Goal: Communication & Community: Connect with others

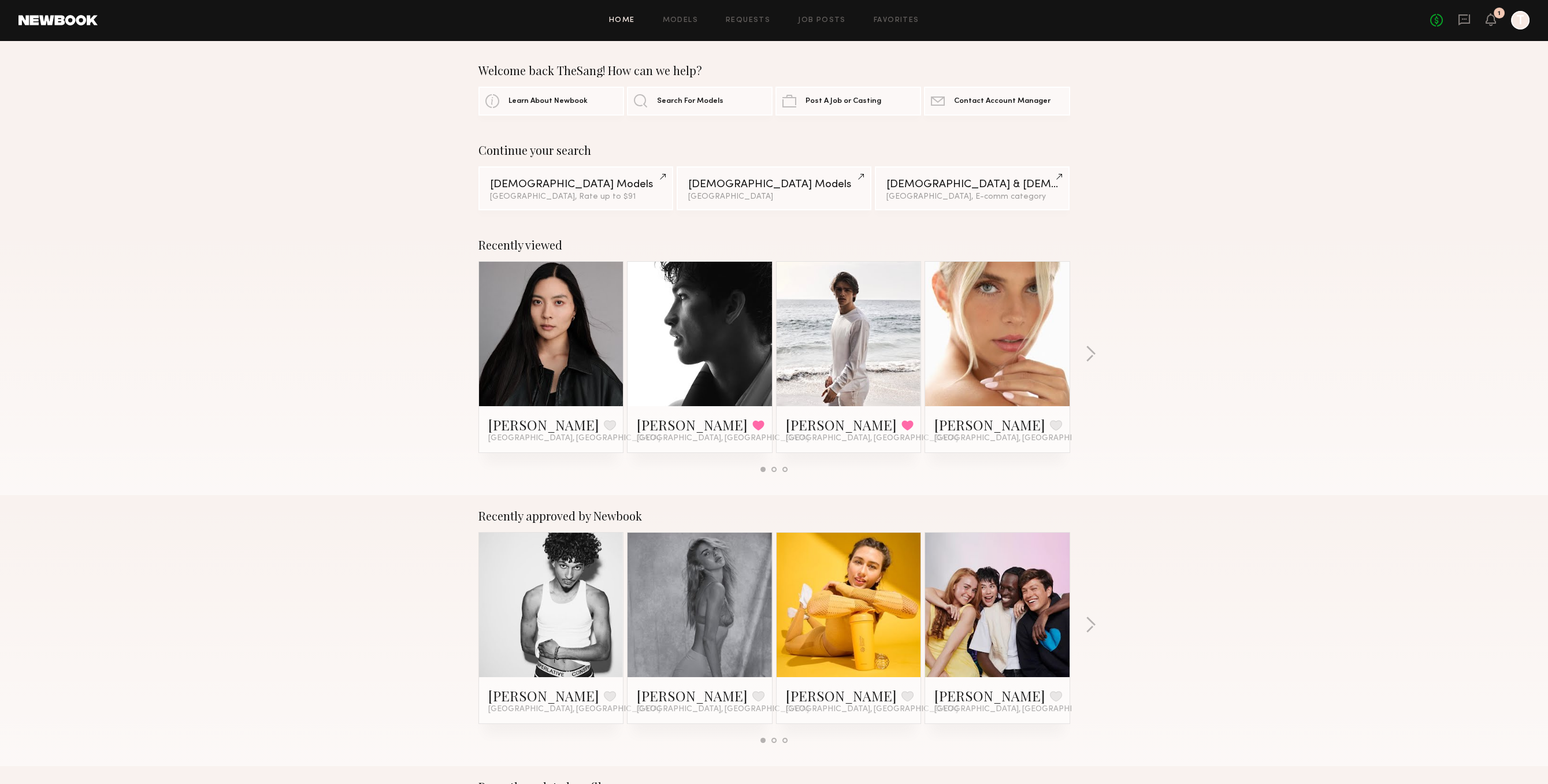
click at [881, 25] on div "Home Models Requests Job Posts Favorites Sign Out No fees up to $5,000 1 T" at bounding box center [814, 20] width 1432 height 18
click at [881, 20] on link "Favorites" at bounding box center [897, 20] width 46 height 7
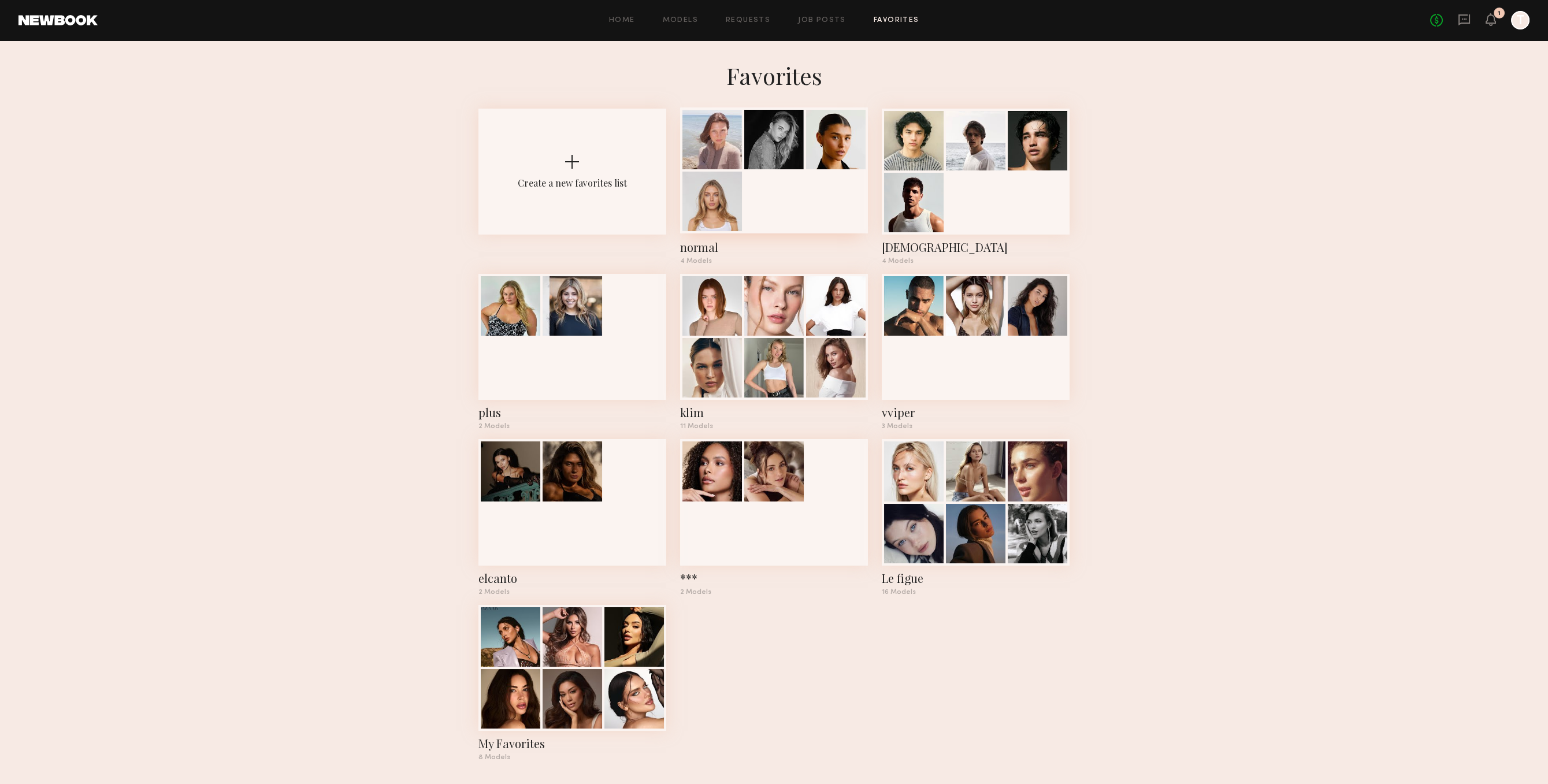
click at [707, 196] on div at bounding box center [712, 201] width 60 height 60
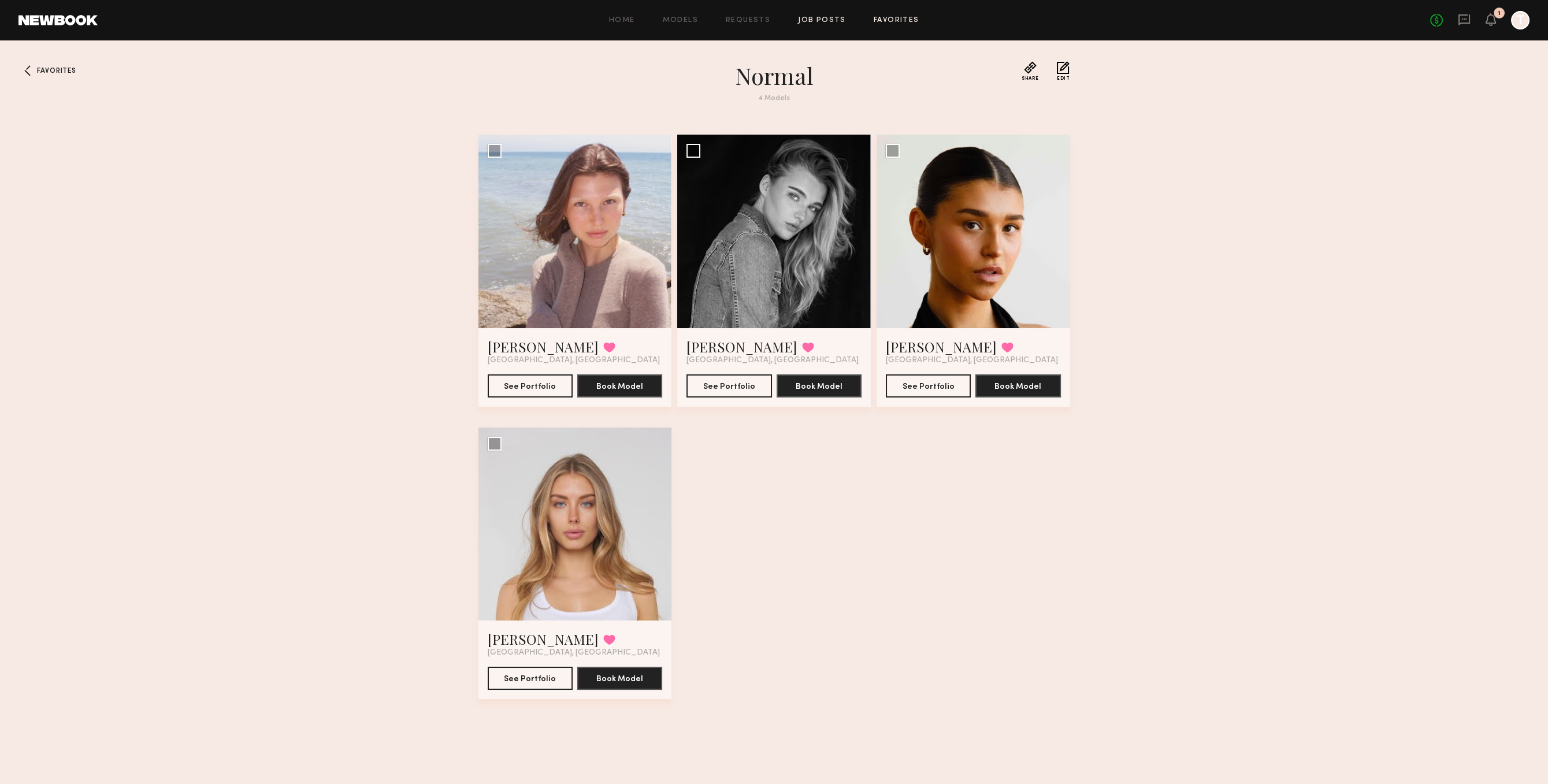
click at [817, 24] on link "Job Posts" at bounding box center [822, 20] width 48 height 7
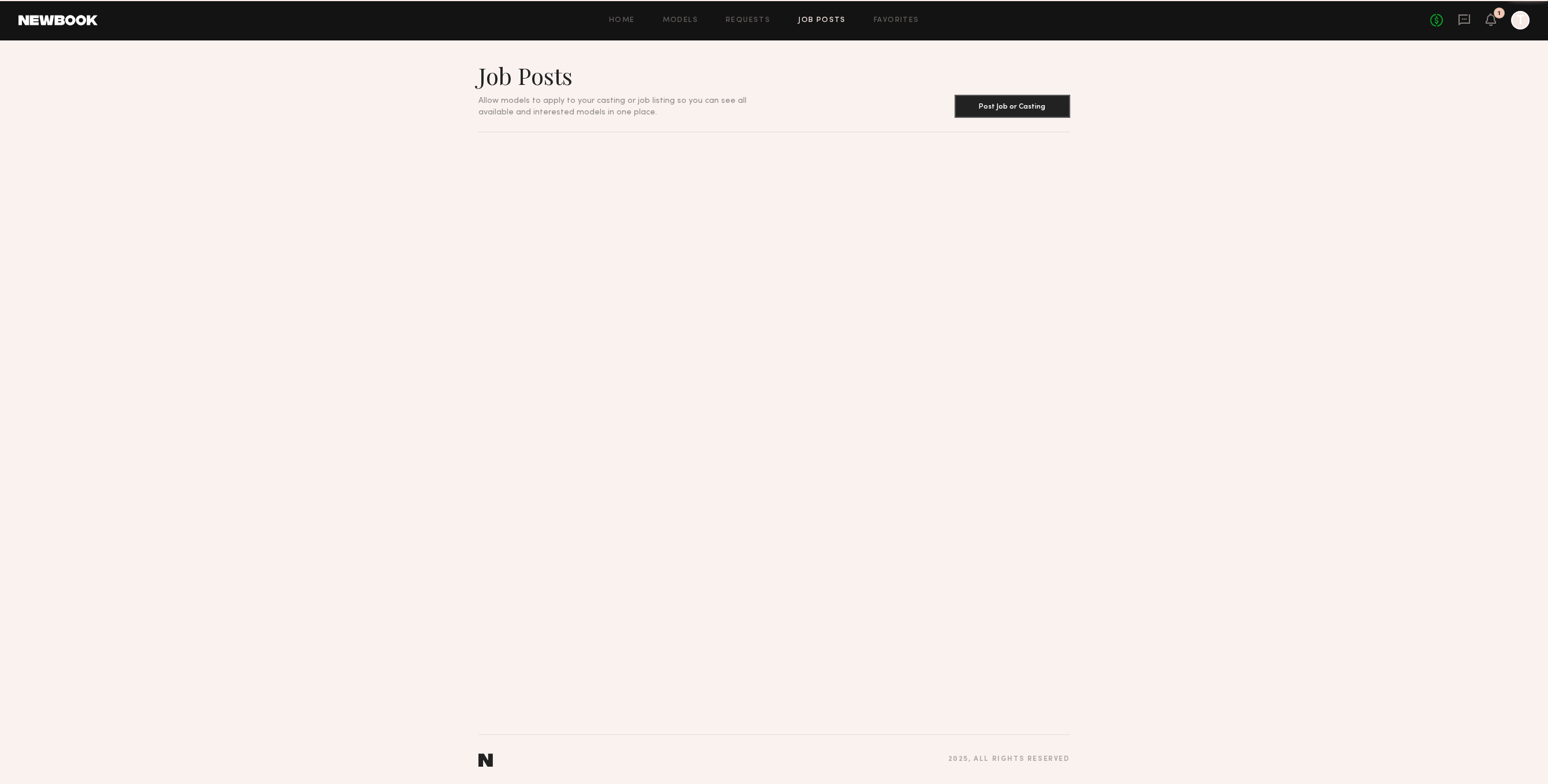
click at [817, 18] on link "Job Posts" at bounding box center [822, 20] width 48 height 7
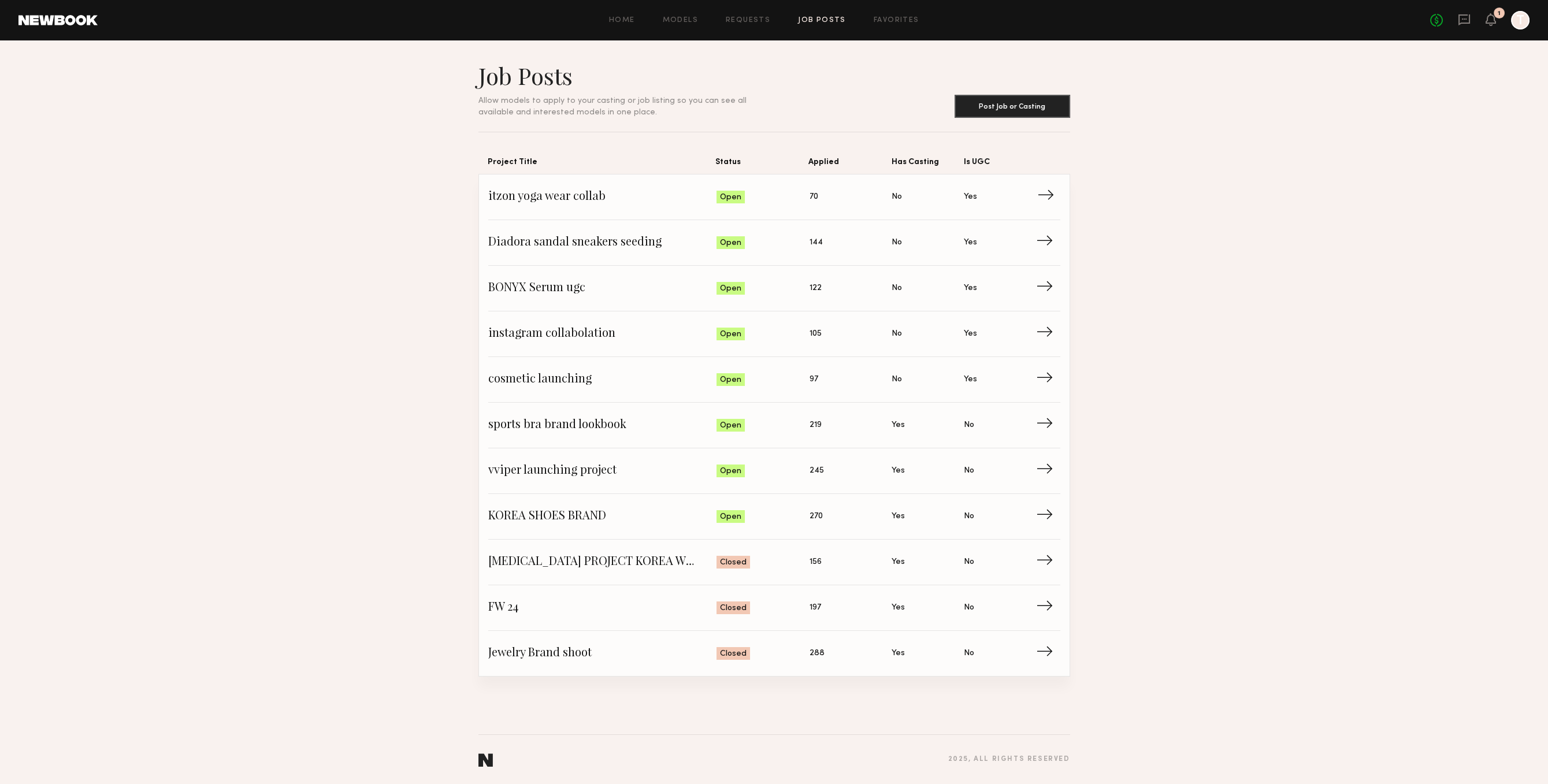
click at [587, 201] on span "itzon yoga wear collab" at bounding box center [603, 197] width 229 height 17
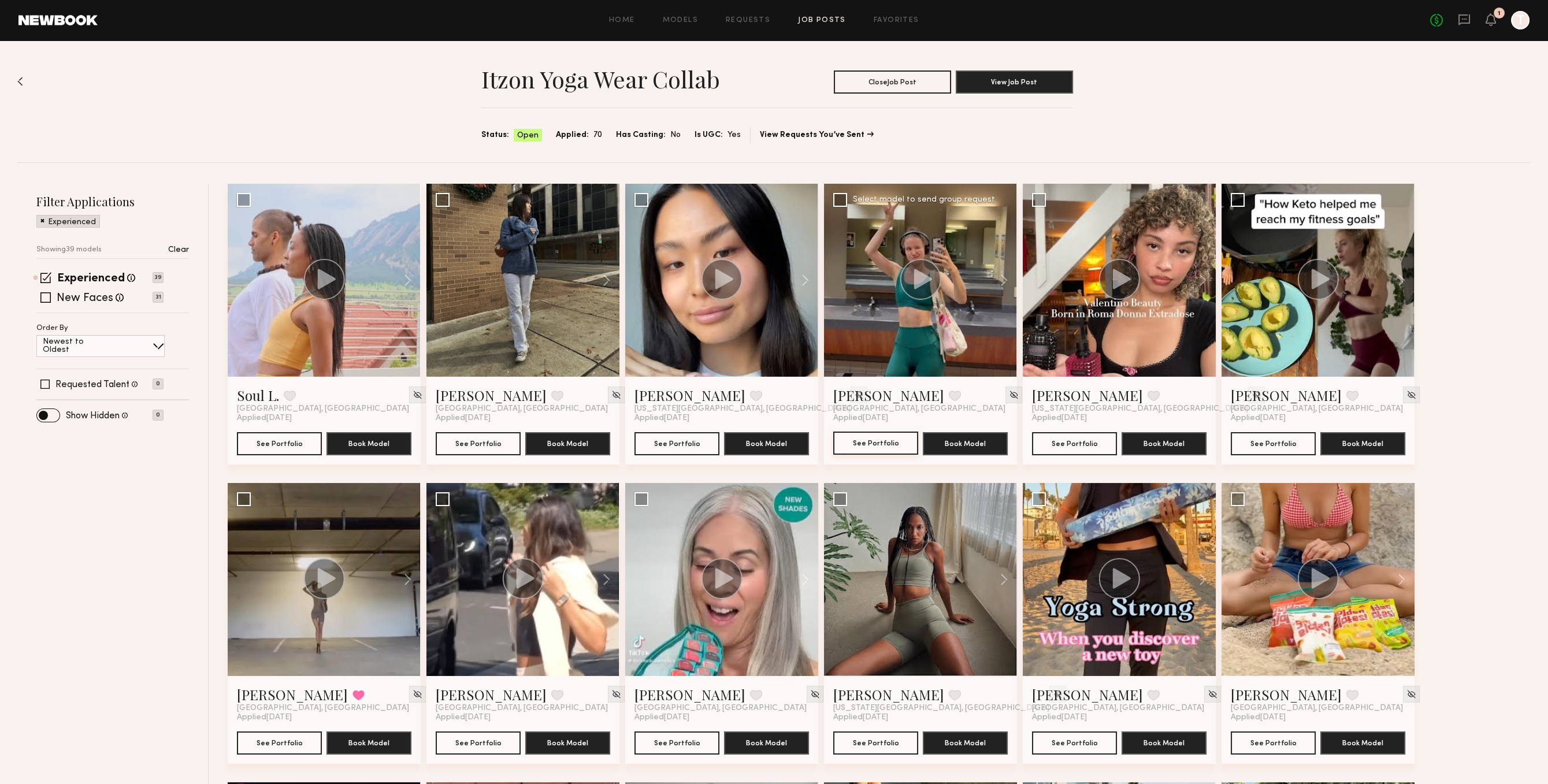
click at [874, 451] on button "See Portfolio" at bounding box center [876, 443] width 85 height 23
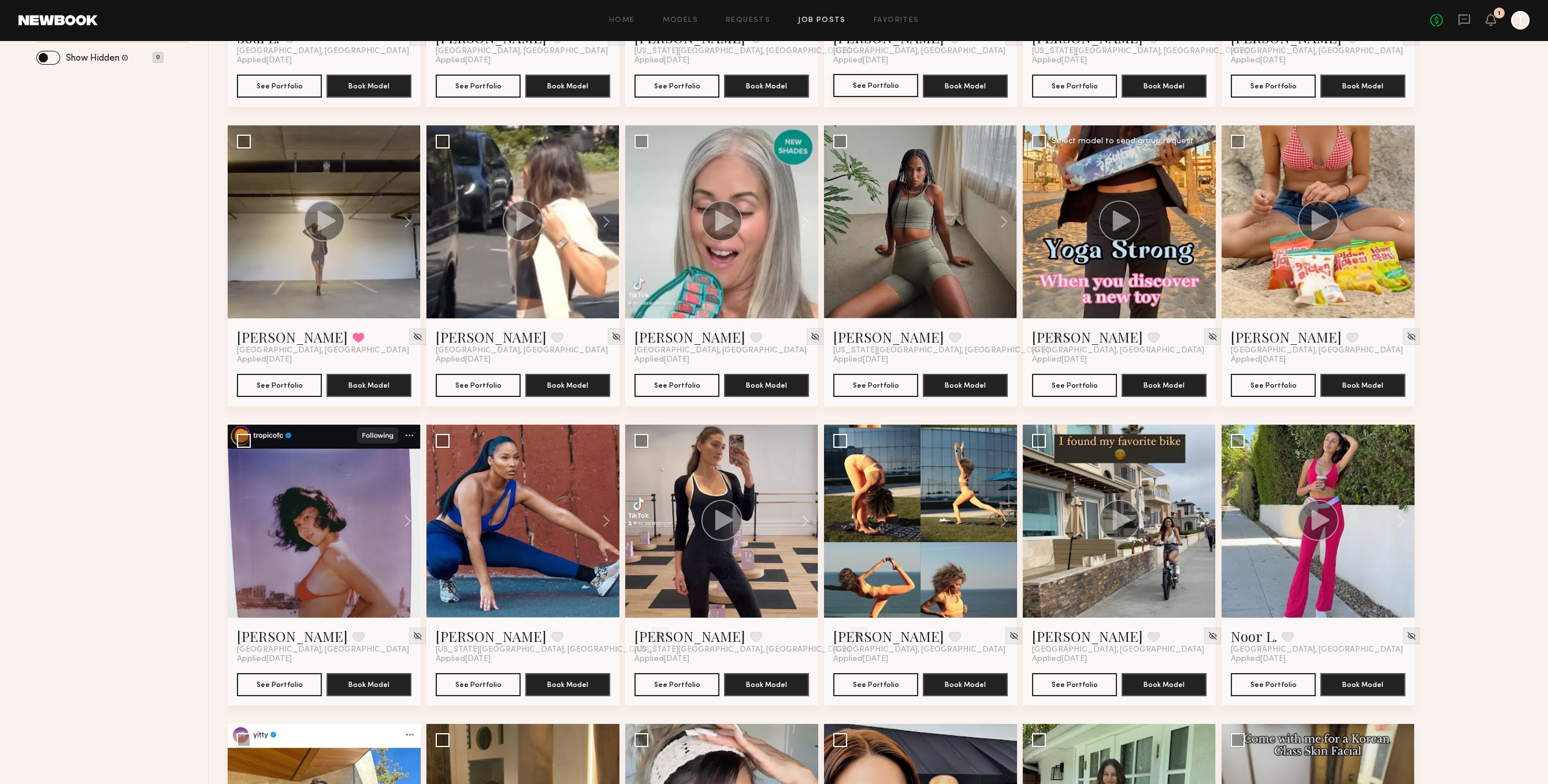
scroll to position [417, 0]
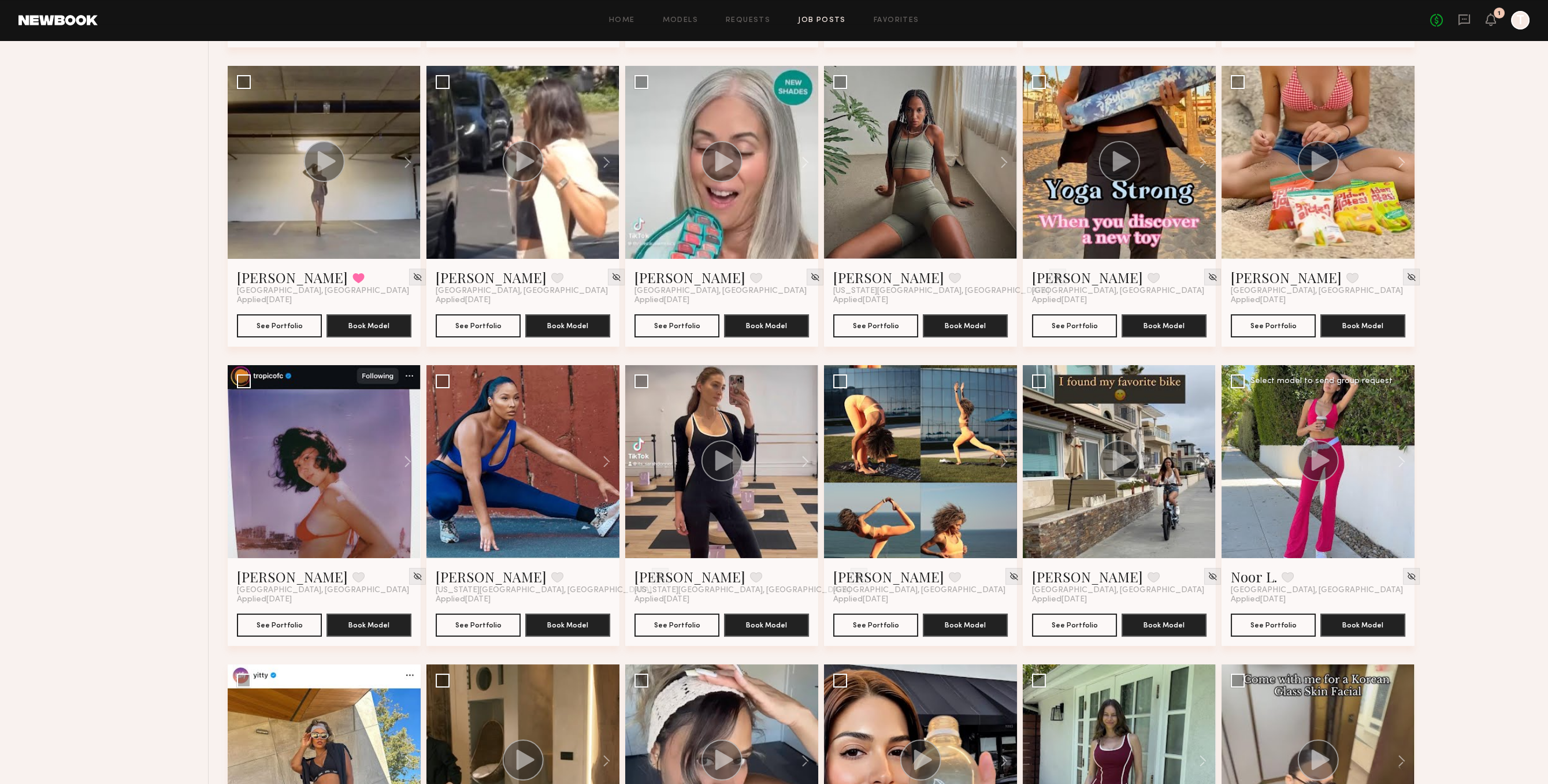
click at [1264, 542] on div at bounding box center [1318, 462] width 193 height 193
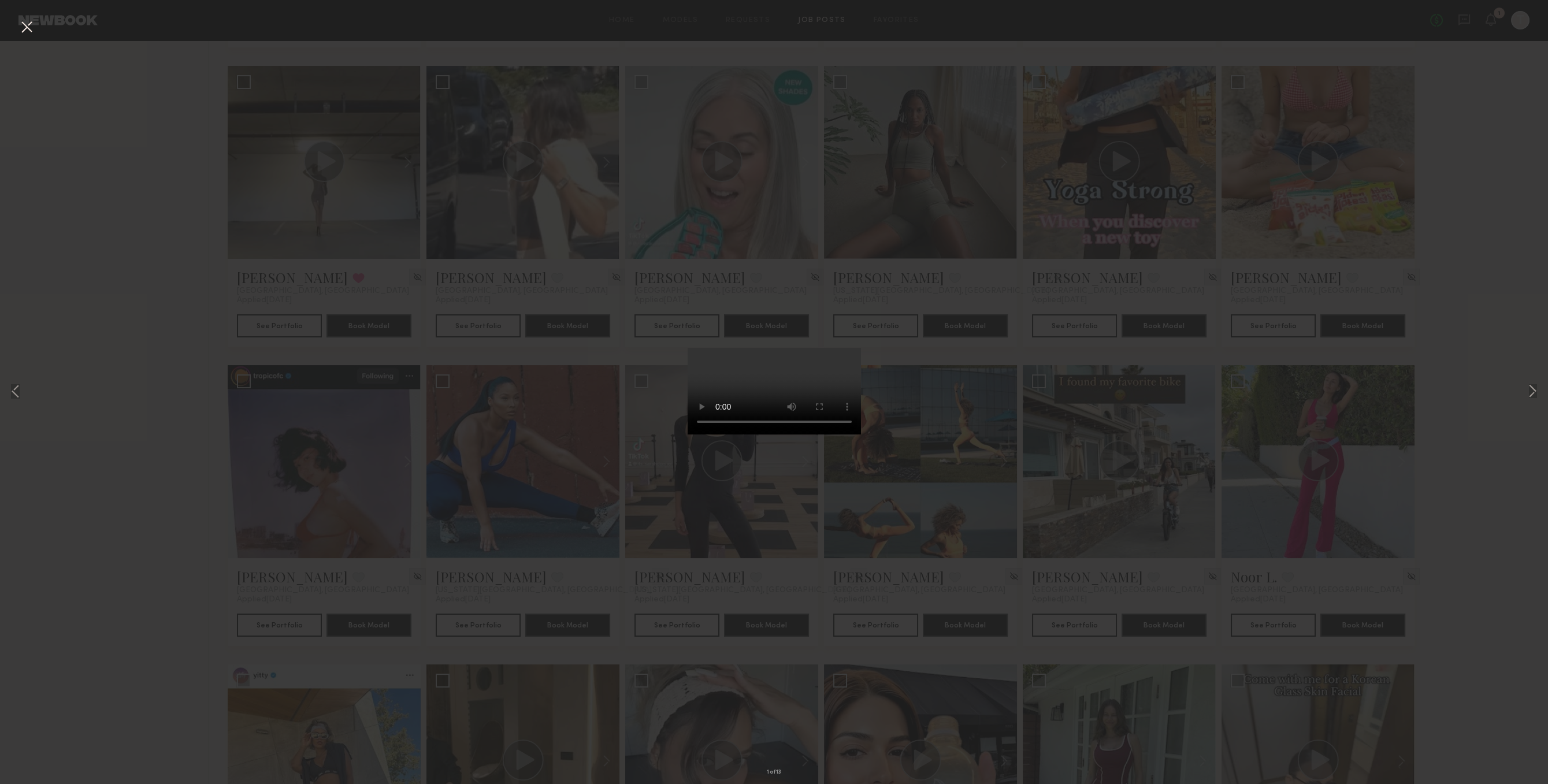
click at [54, 69] on div "1 of 13" at bounding box center [774, 392] width 1548 height 784
click at [17, 36] on button at bounding box center [26, 28] width 18 height 21
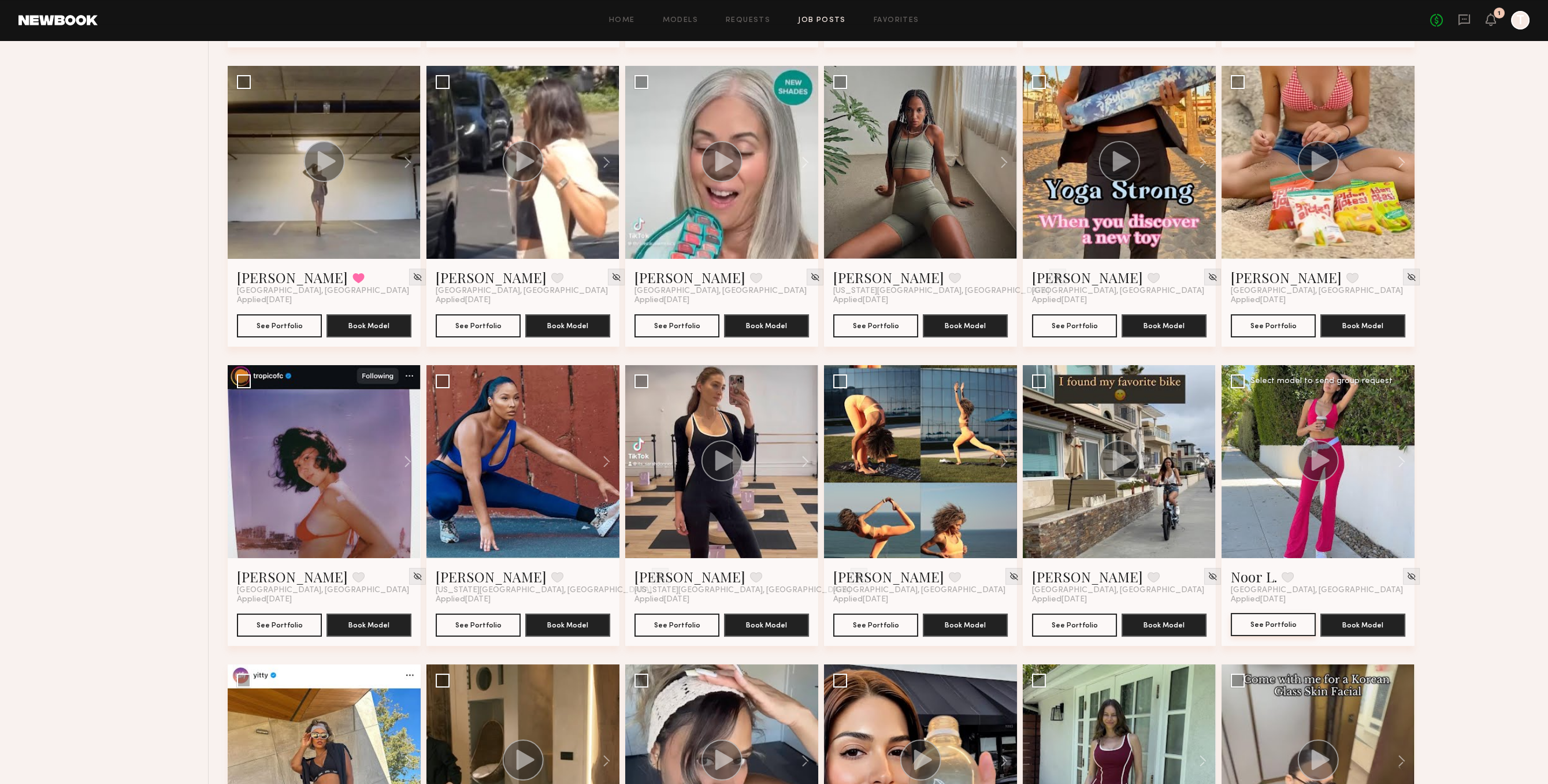
click at [1284, 623] on button "See Portfolio" at bounding box center [1273, 625] width 85 height 23
click at [654, 623] on button "See Portfolio" at bounding box center [677, 625] width 85 height 23
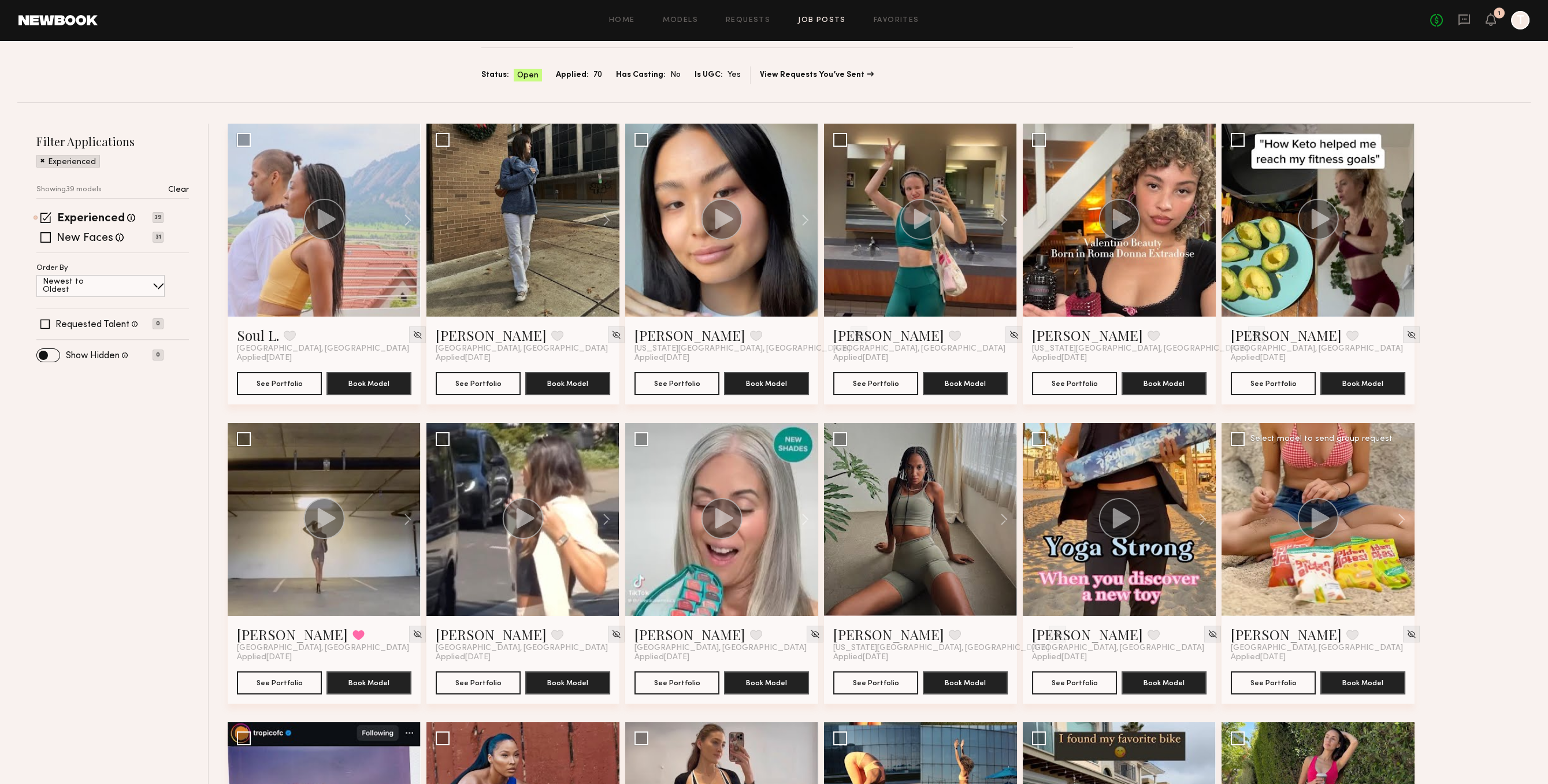
scroll to position [60, 0]
click at [862, 385] on button "See Portfolio" at bounding box center [876, 384] width 85 height 23
click at [560, 203] on div at bounding box center [523, 221] width 193 height 193
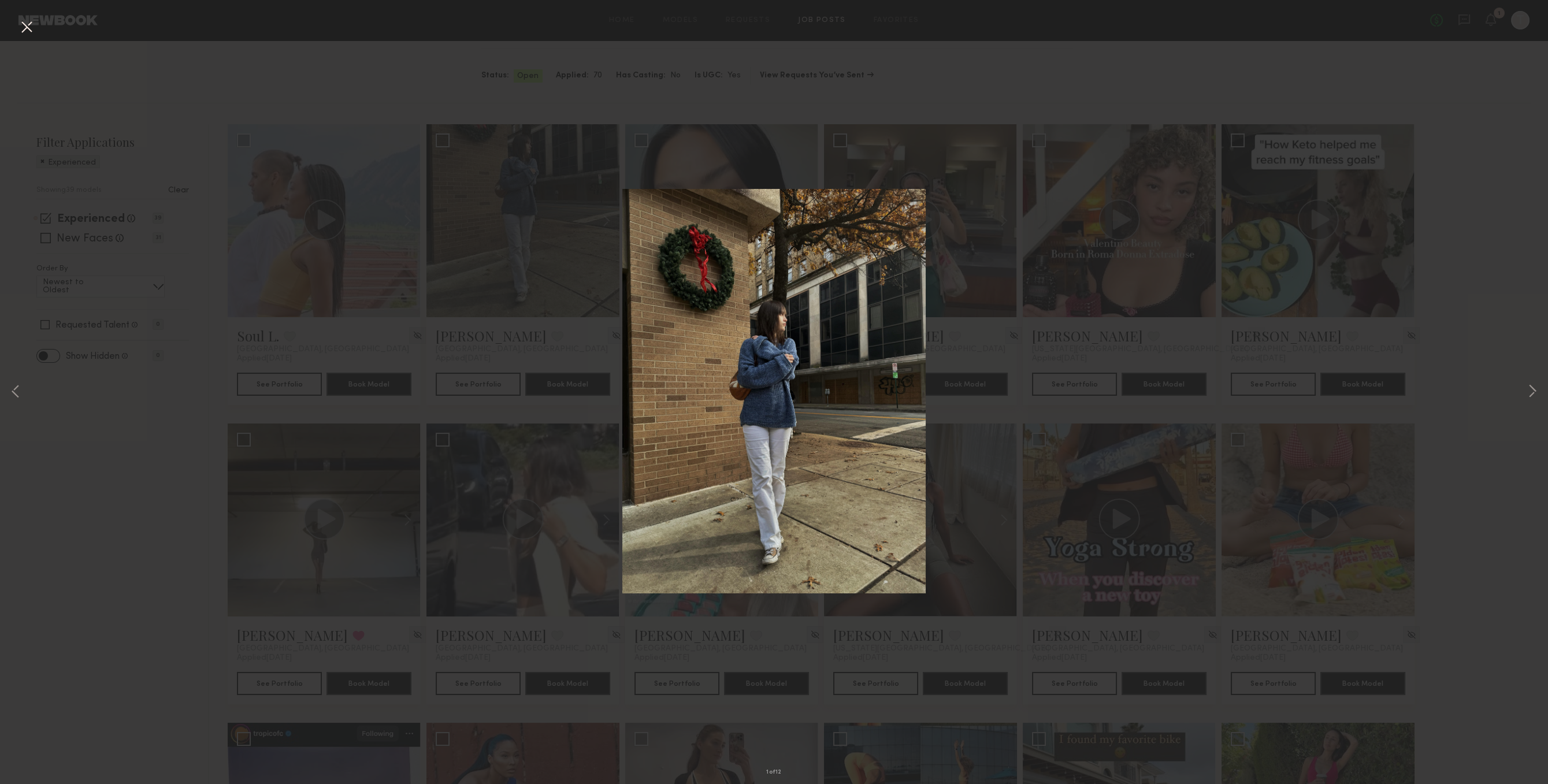
click at [920, 289] on img at bounding box center [774, 391] width 303 height 404
click at [990, 382] on div "1 of 12" at bounding box center [774, 392] width 1548 height 784
drag, startPoint x: 510, startPoint y: 390, endPoint x: 499, endPoint y: 358, distance: 33.8
click at [510, 388] on div "1 of 12" at bounding box center [774, 392] width 1548 height 784
click at [497, 354] on div "1 of 12" at bounding box center [774, 392] width 1548 height 784
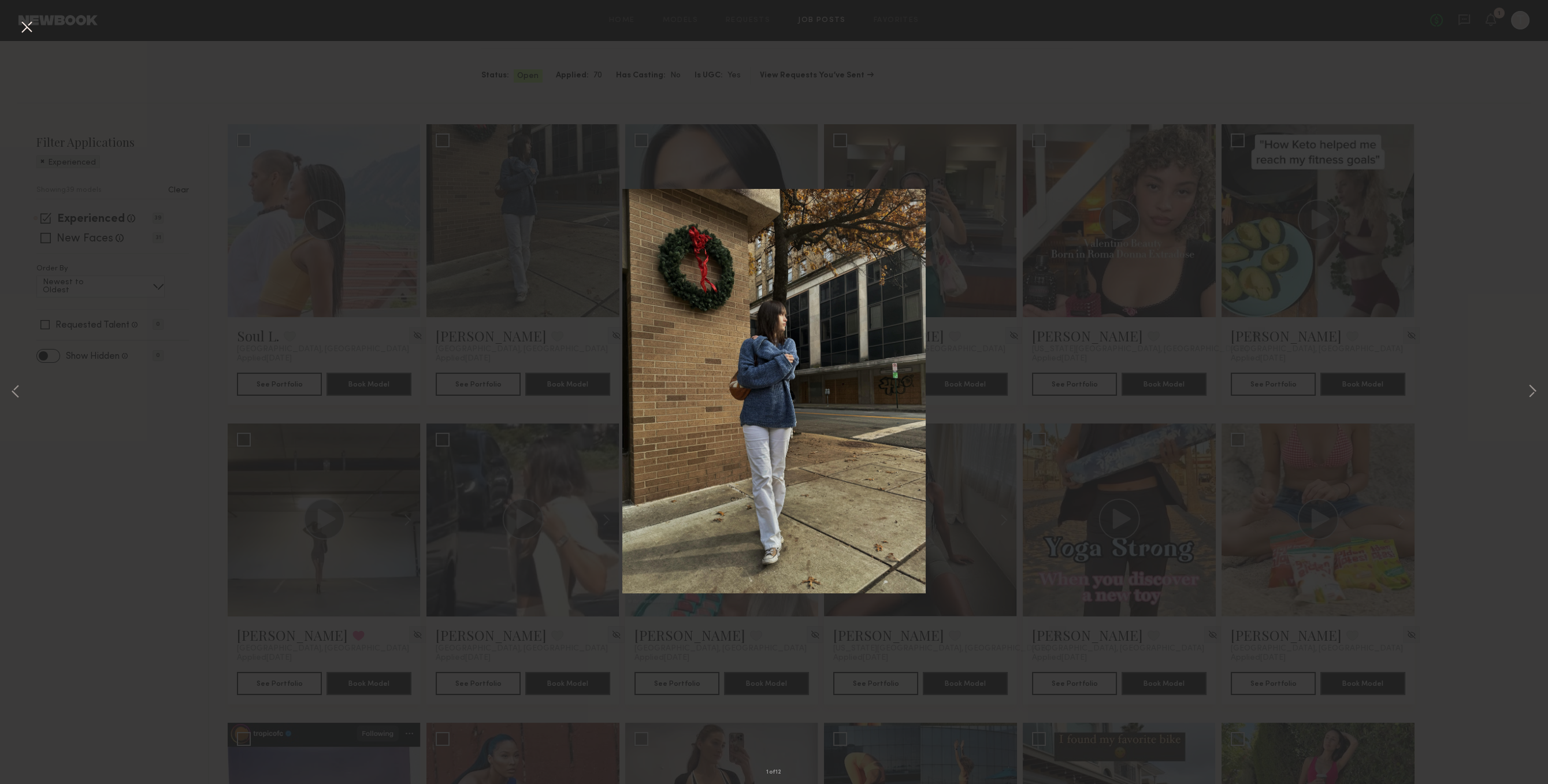
click at [865, 505] on img at bounding box center [774, 391] width 303 height 404
drag, startPoint x: 1174, startPoint y: 550, endPoint x: 931, endPoint y: 528, distance: 244.0
click at [1174, 548] on div "1 of 12" at bounding box center [774, 392] width 1548 height 784
click at [5, 402] on div "1 of 12" at bounding box center [774, 392] width 1548 height 784
click at [12, 388] on button at bounding box center [15, 393] width 14 height 628
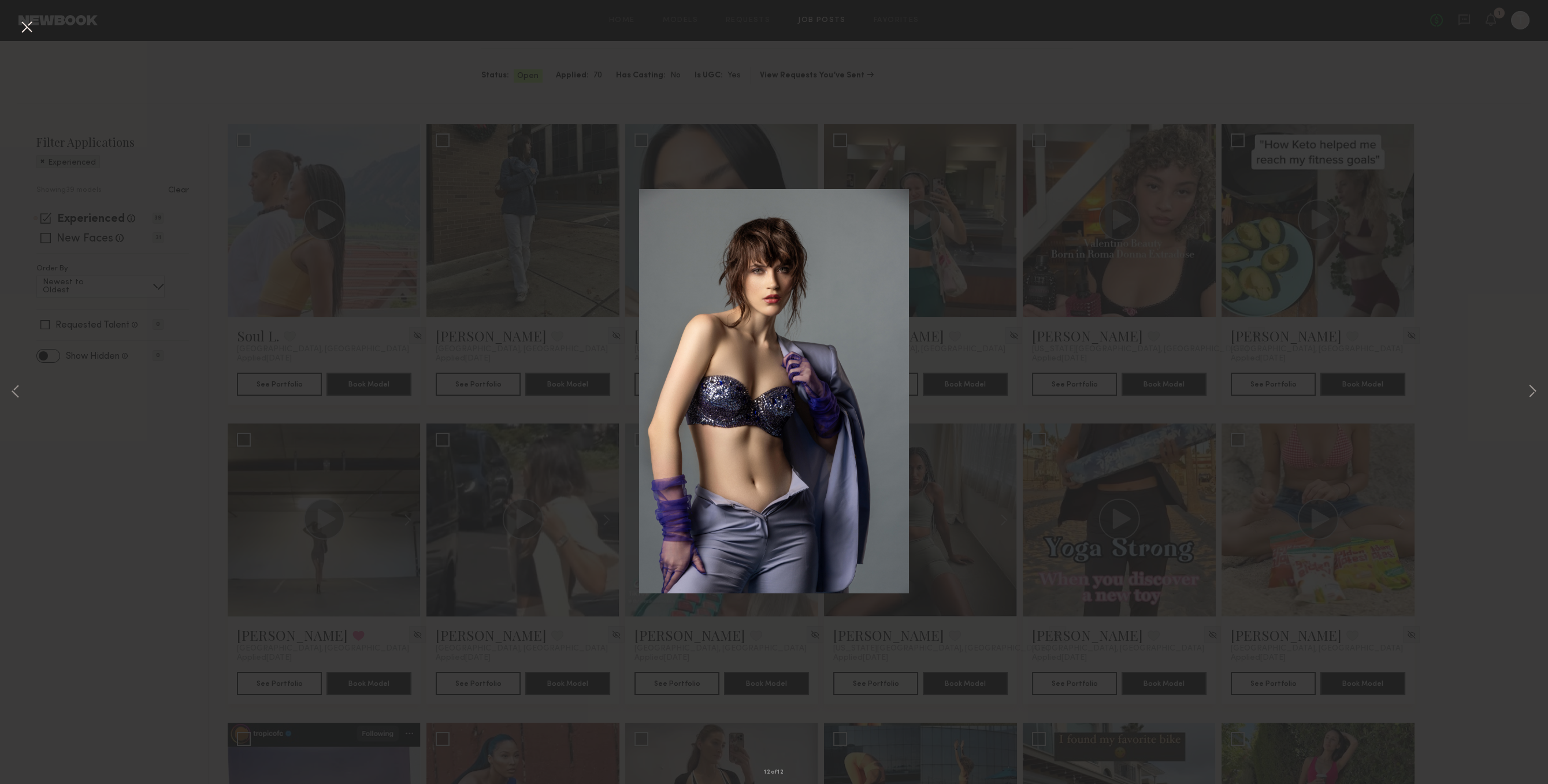
drag, startPoint x: 1304, startPoint y: 249, endPoint x: 1346, endPoint y: 156, distance: 102.0
click at [1304, 245] on div "12 of 12" at bounding box center [774, 392] width 1548 height 784
drag, startPoint x: 1346, startPoint y: 156, endPoint x: 510, endPoint y: 140, distance: 836.2
click at [1155, 156] on div "12 of 12" at bounding box center [774, 392] width 1548 height 784
click at [510, 140] on div "12 of 12" at bounding box center [774, 392] width 1548 height 784
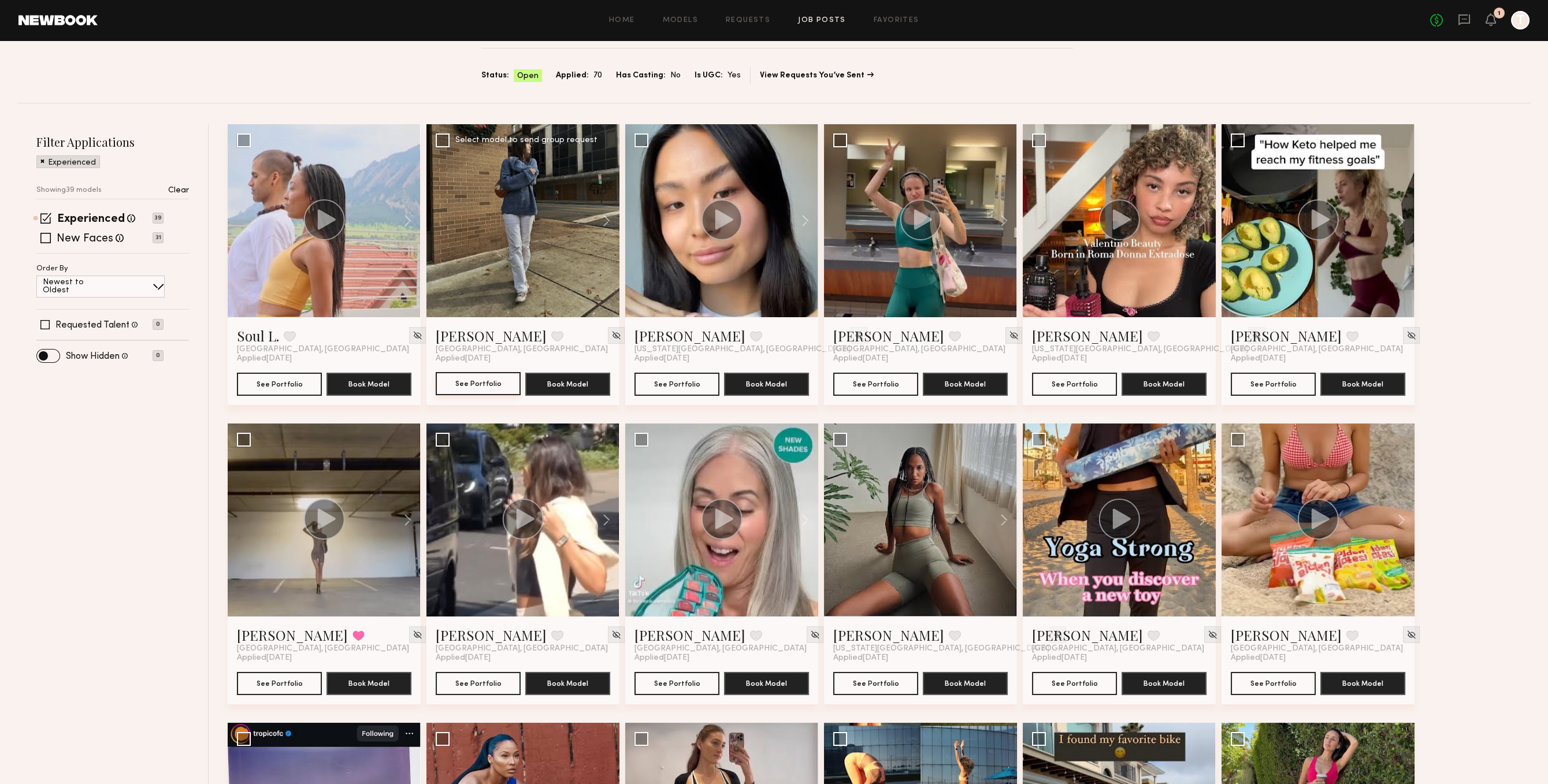
click at [474, 384] on button "See Portfolio" at bounding box center [478, 384] width 85 height 23
click at [1301, 377] on button "See Portfolio" at bounding box center [1273, 384] width 85 height 23
click at [1099, 373] on button "See Portfolio" at bounding box center [1075, 384] width 85 height 23
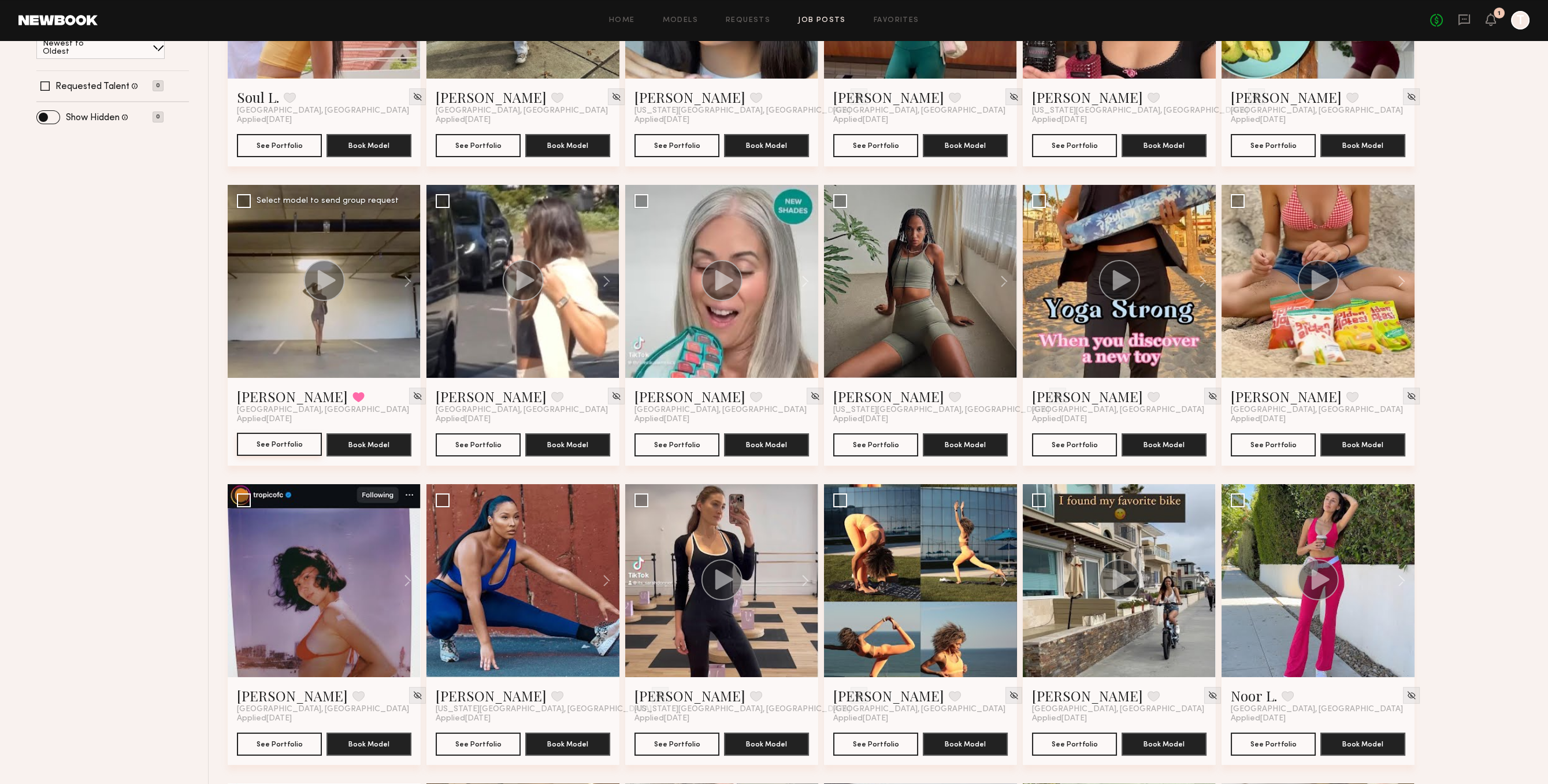
click at [271, 438] on button "See Portfolio" at bounding box center [279, 444] width 85 height 23
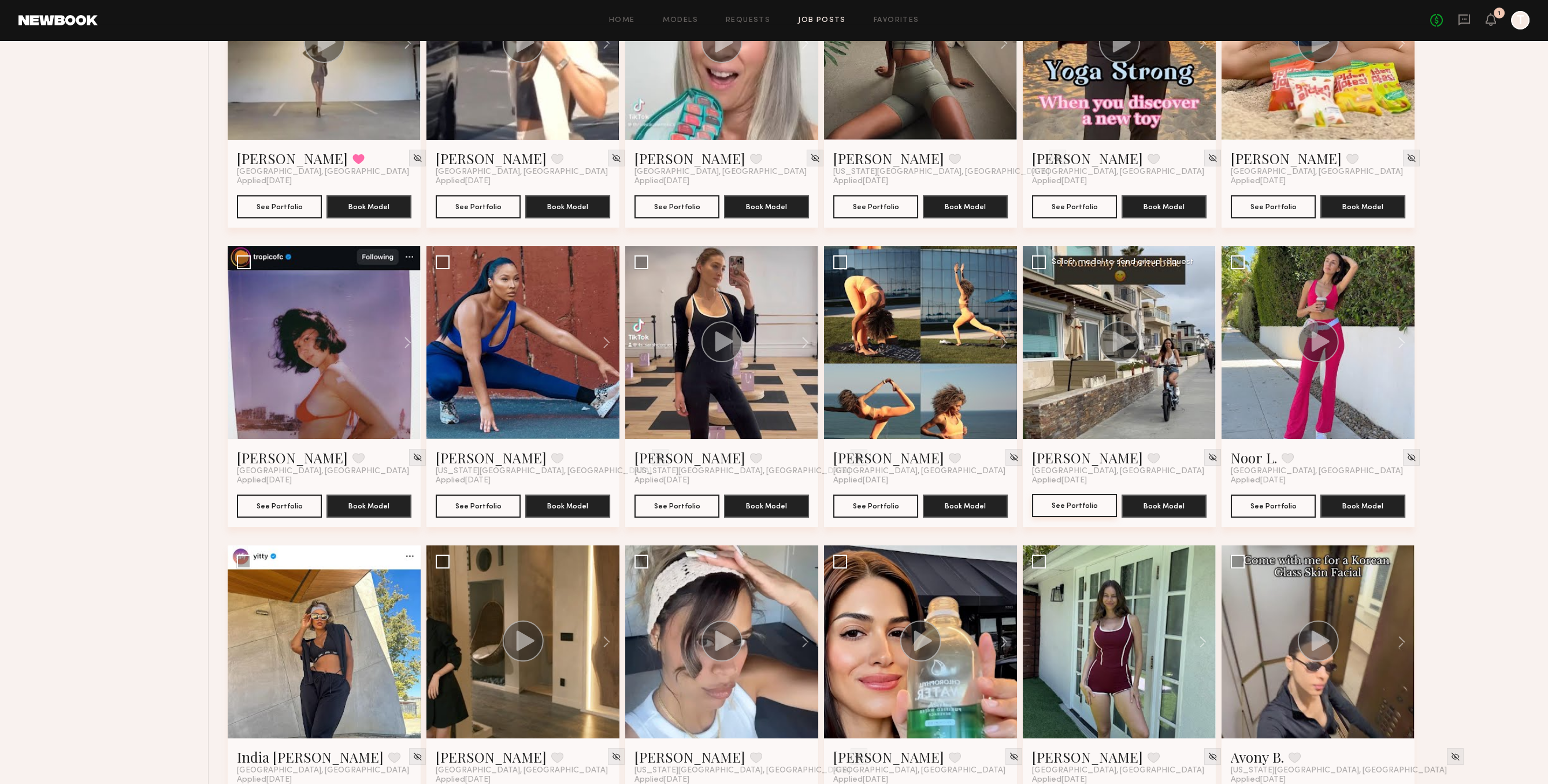
click at [1059, 505] on button "See Portfolio" at bounding box center [1075, 506] width 85 height 23
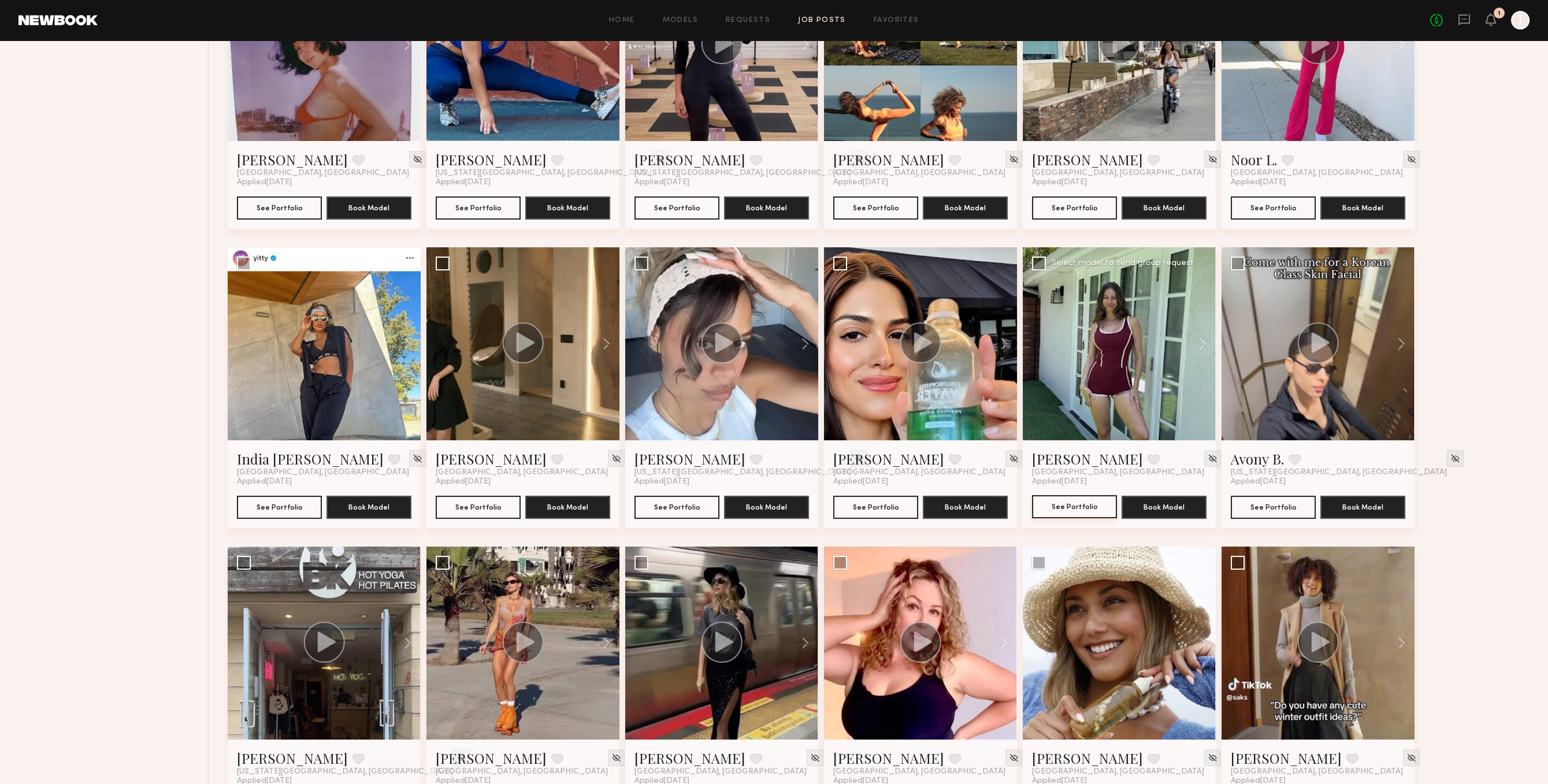
click at [1088, 506] on button "See Portfolio" at bounding box center [1075, 507] width 85 height 23
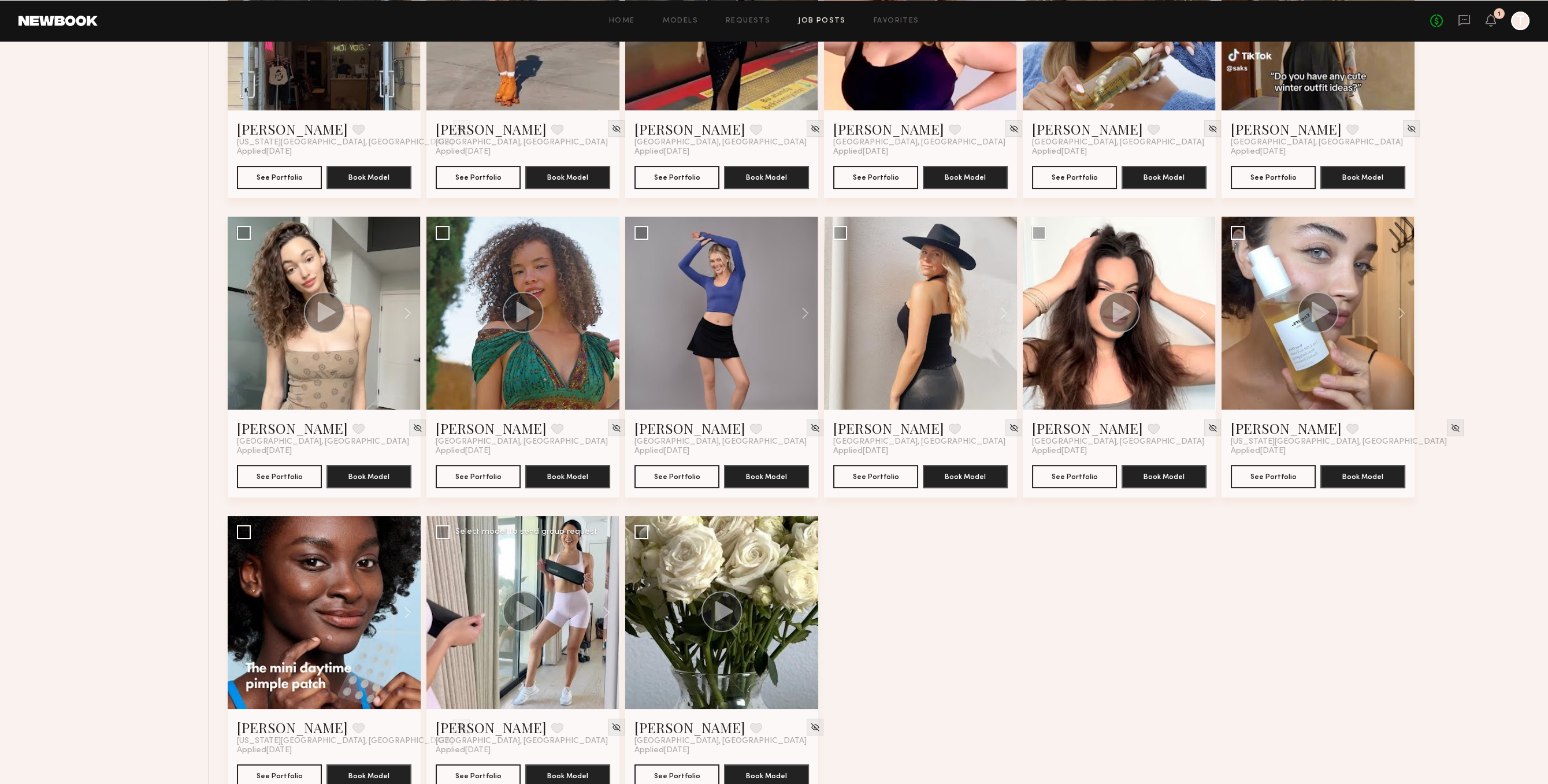
scroll to position [1495, 0]
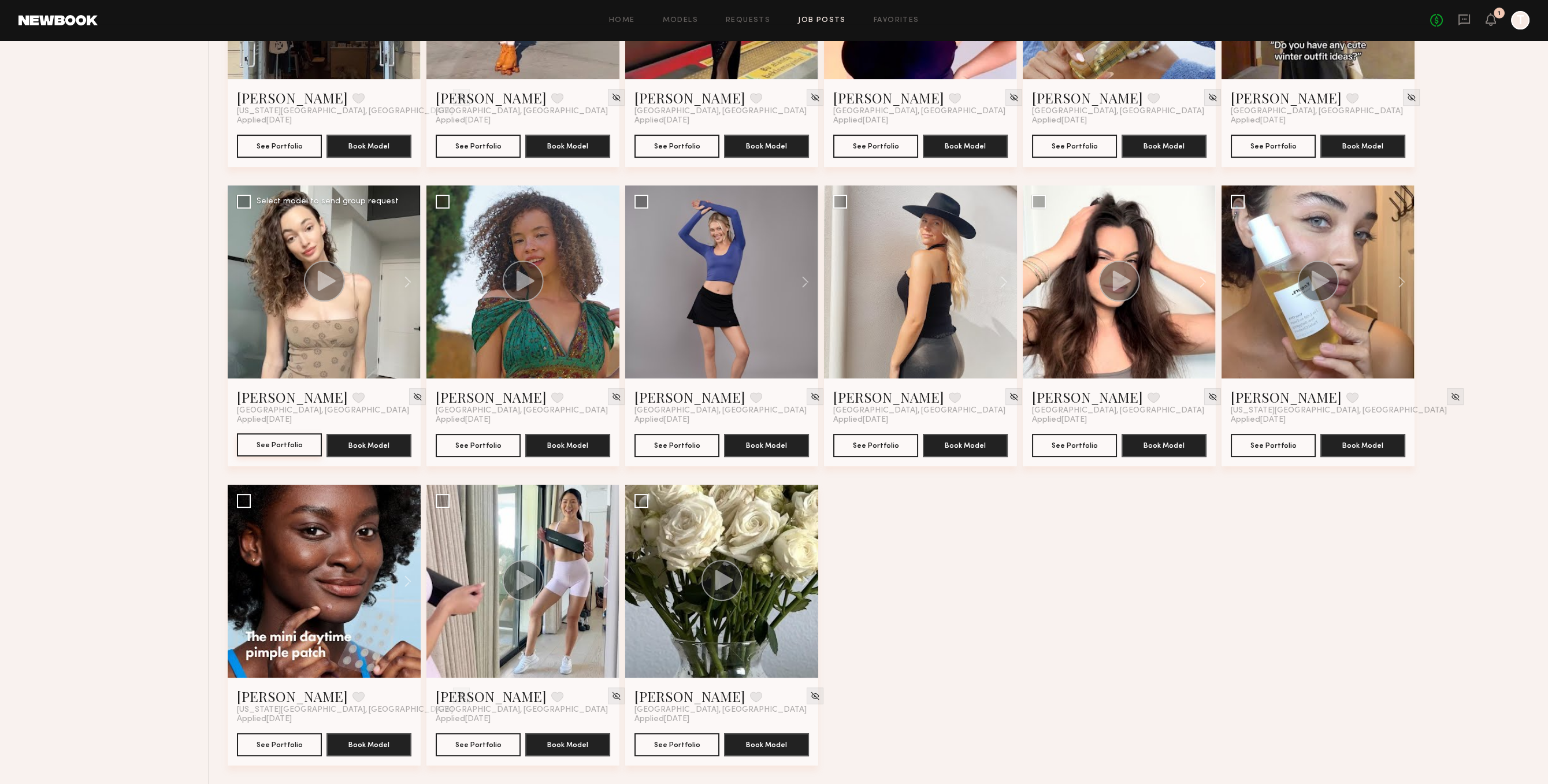
click at [287, 451] on button "See Portfolio" at bounding box center [279, 445] width 85 height 23
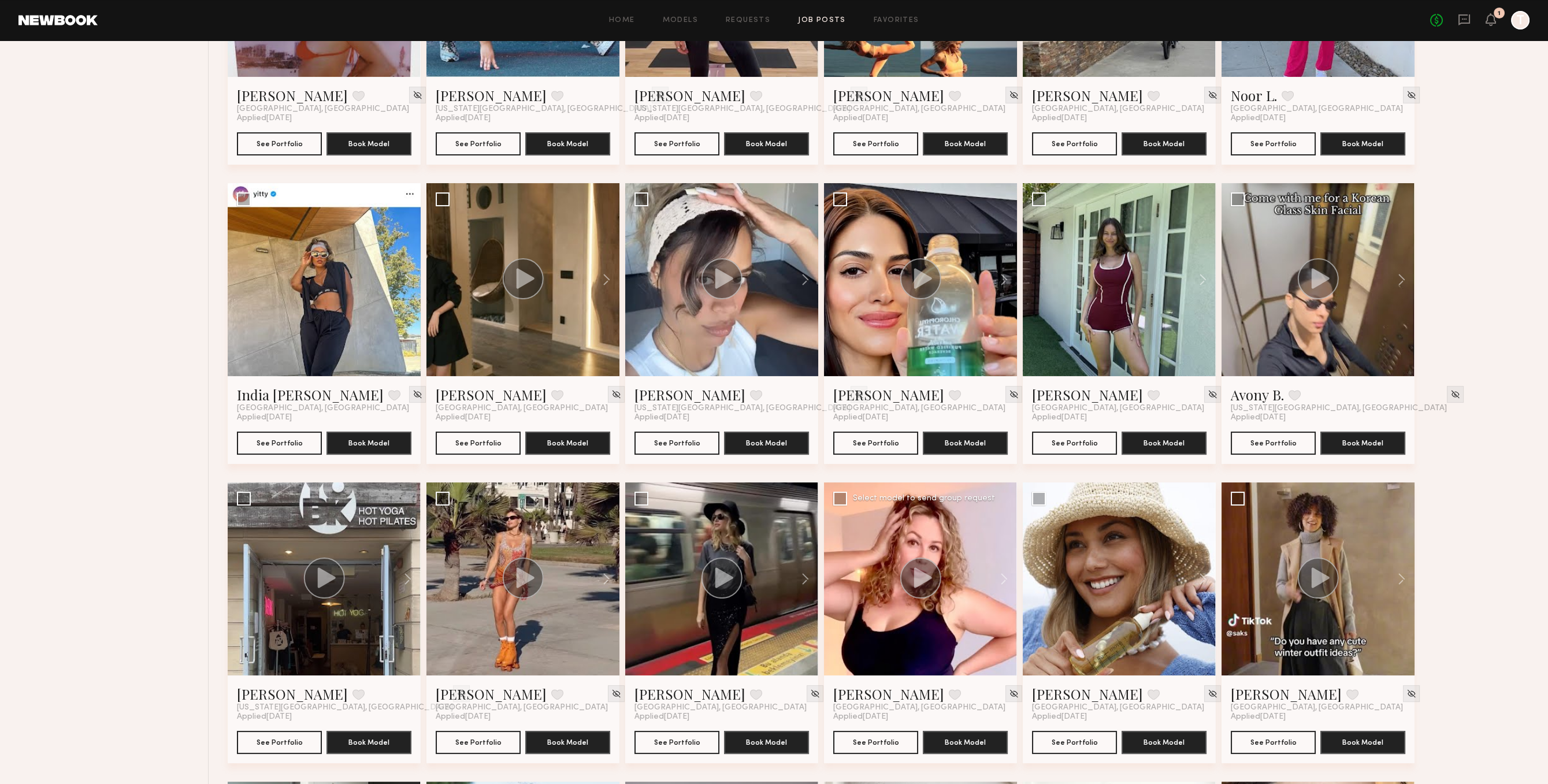
scroll to position [779, 0]
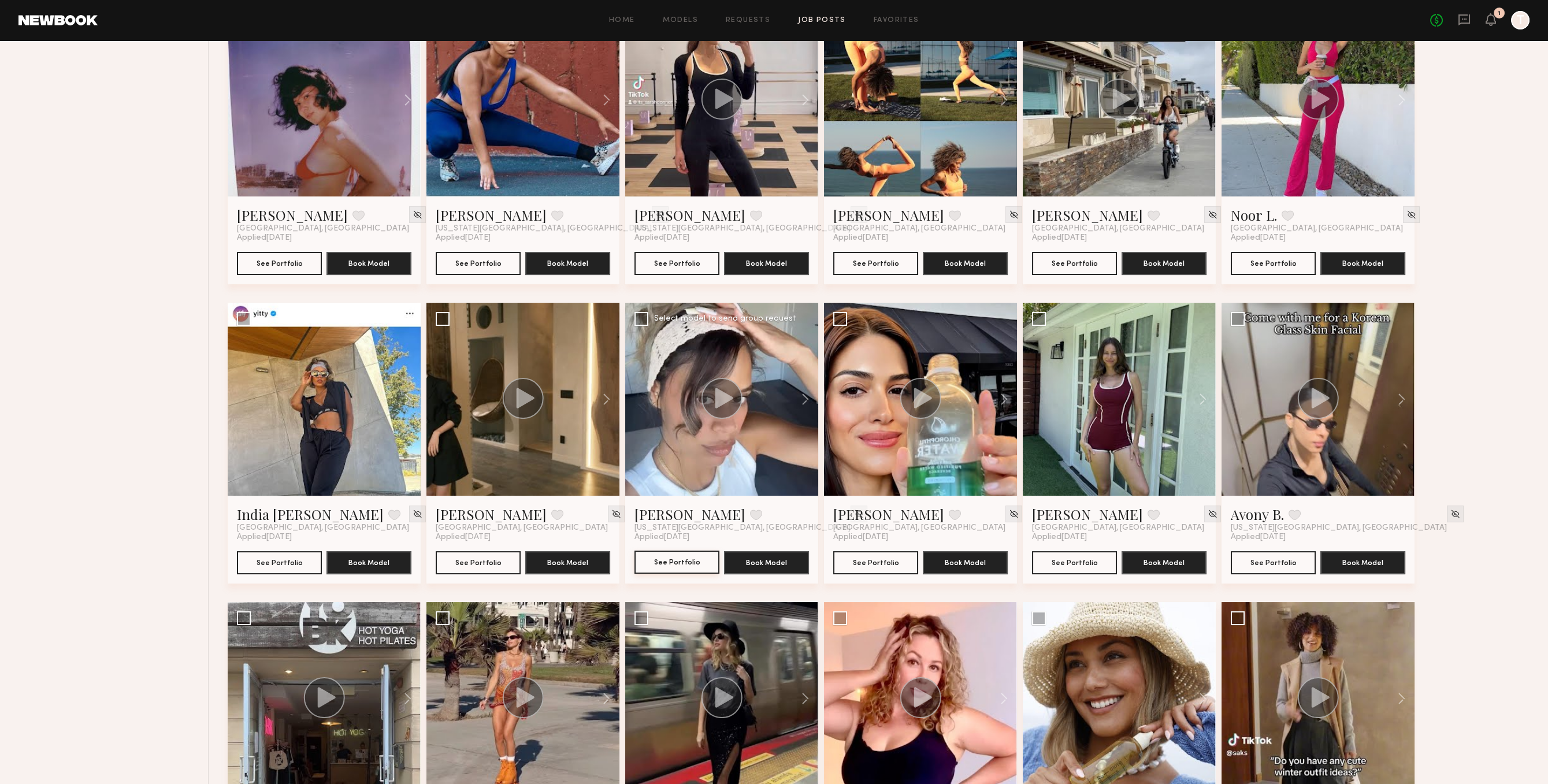
click at [691, 570] on button "See Portfolio" at bounding box center [677, 562] width 85 height 23
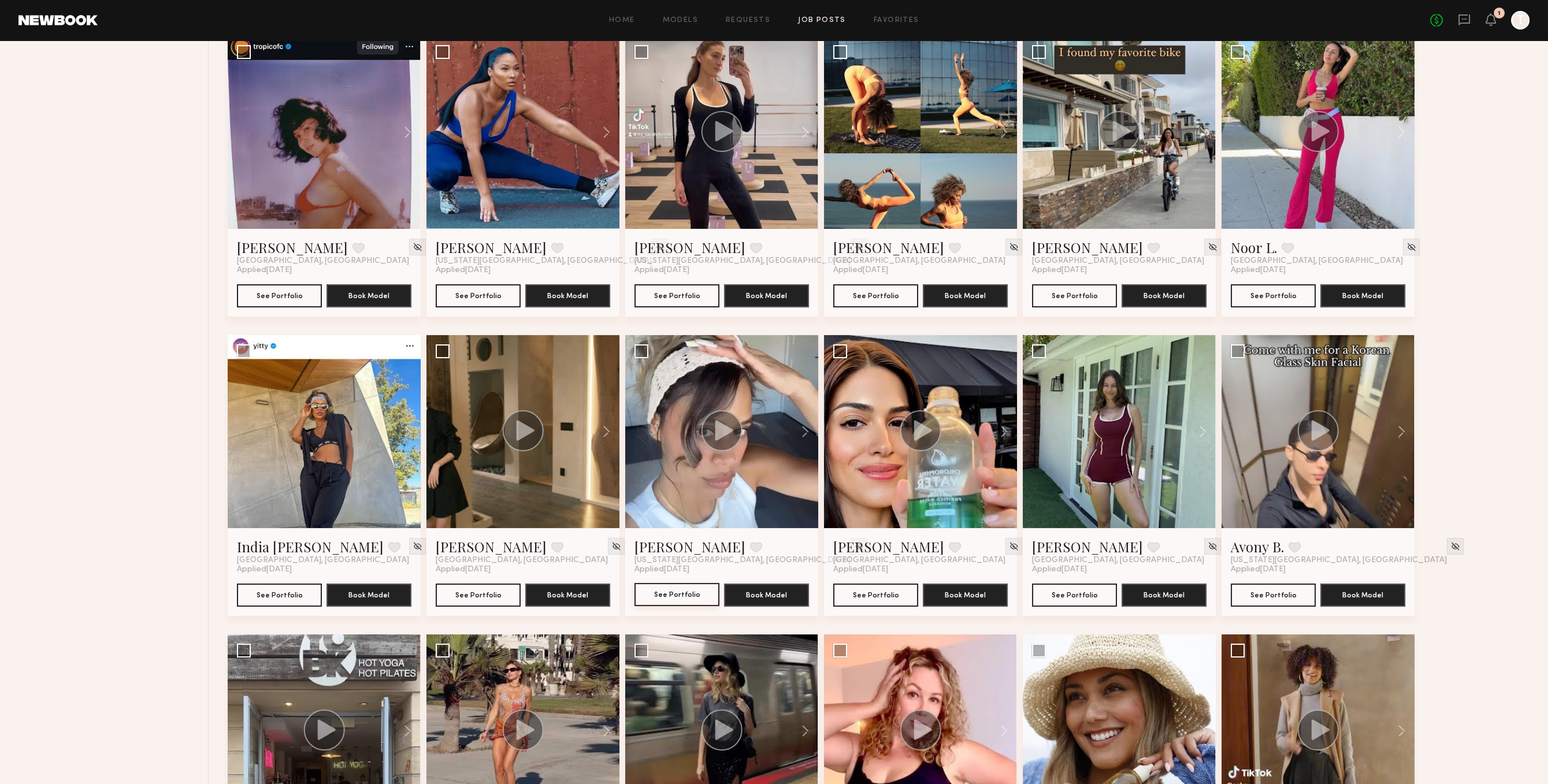
scroll to position [719, 0]
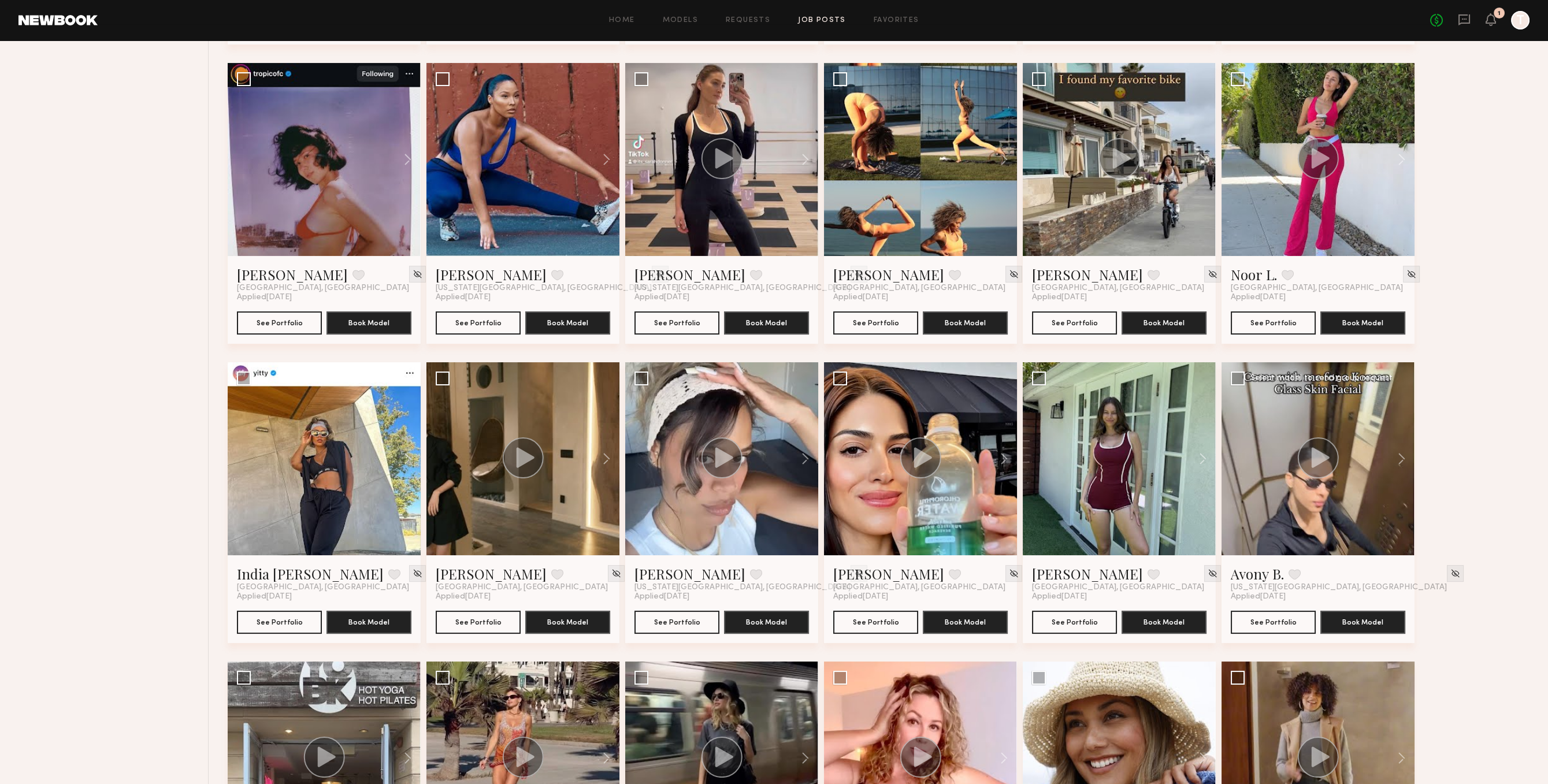
click at [1377, 545] on div at bounding box center [1318, 459] width 193 height 193
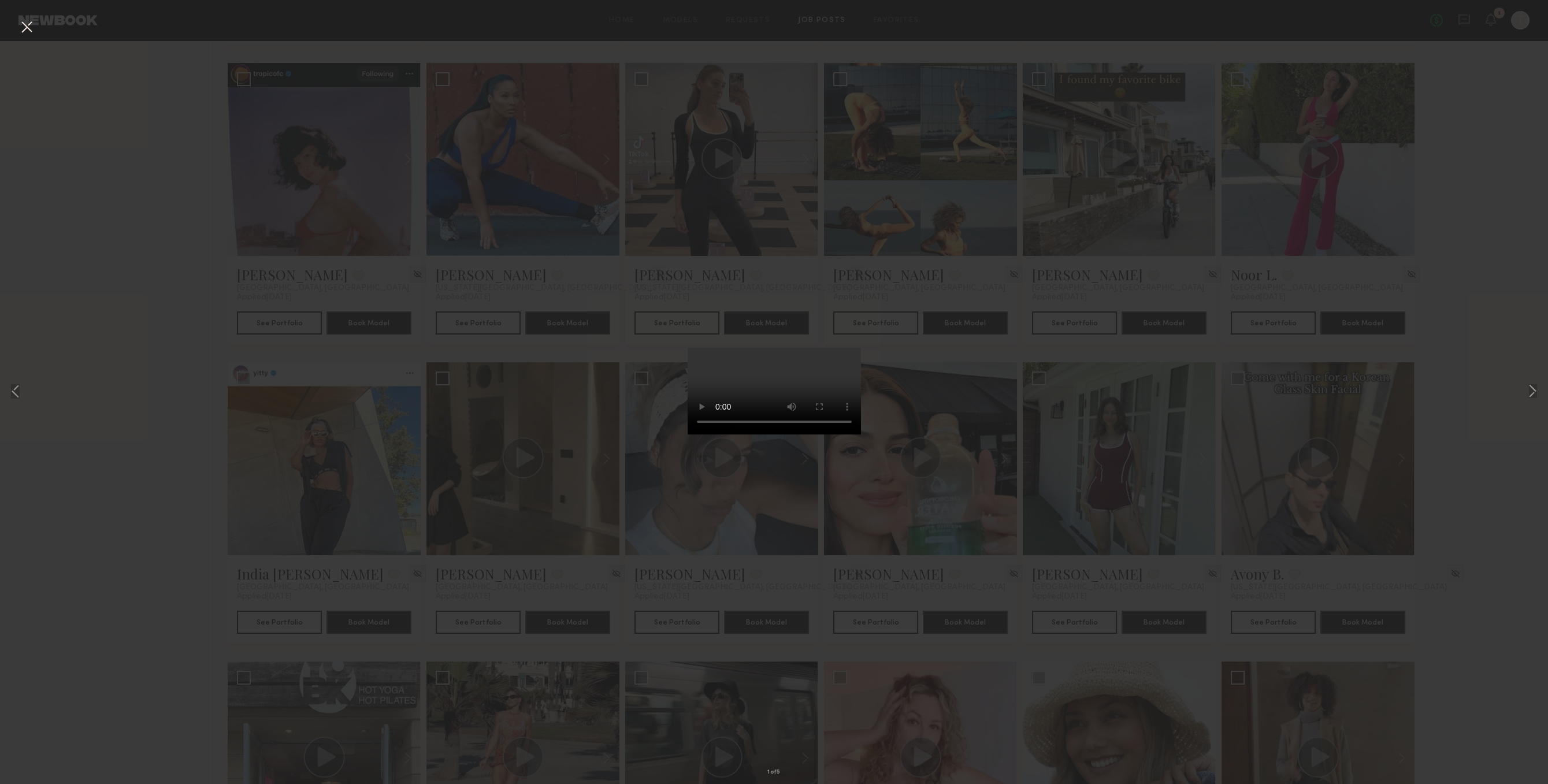
click at [33, 25] on button at bounding box center [26, 28] width 18 height 21
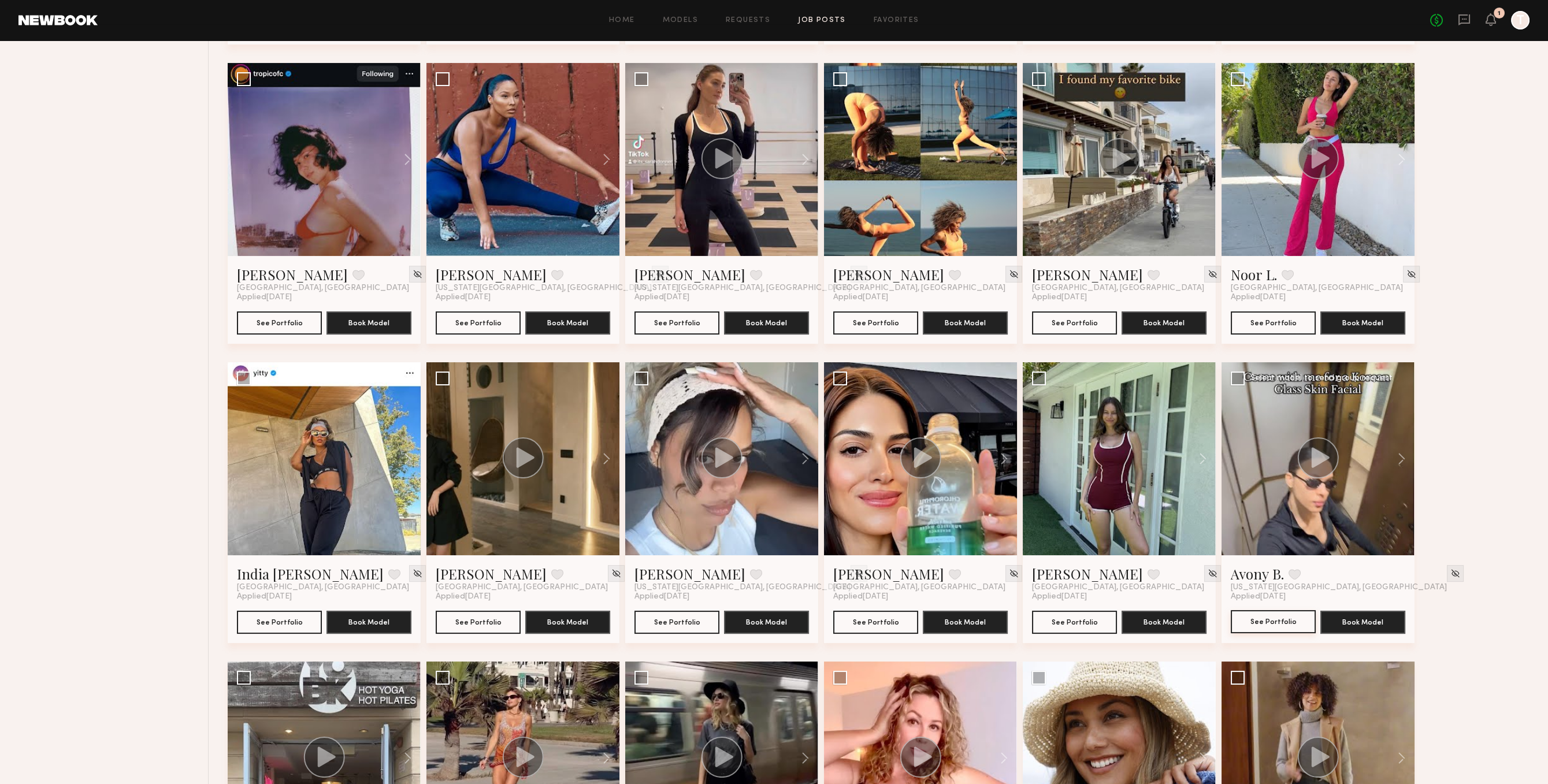
click at [1287, 623] on button "See Portfolio" at bounding box center [1273, 622] width 85 height 23
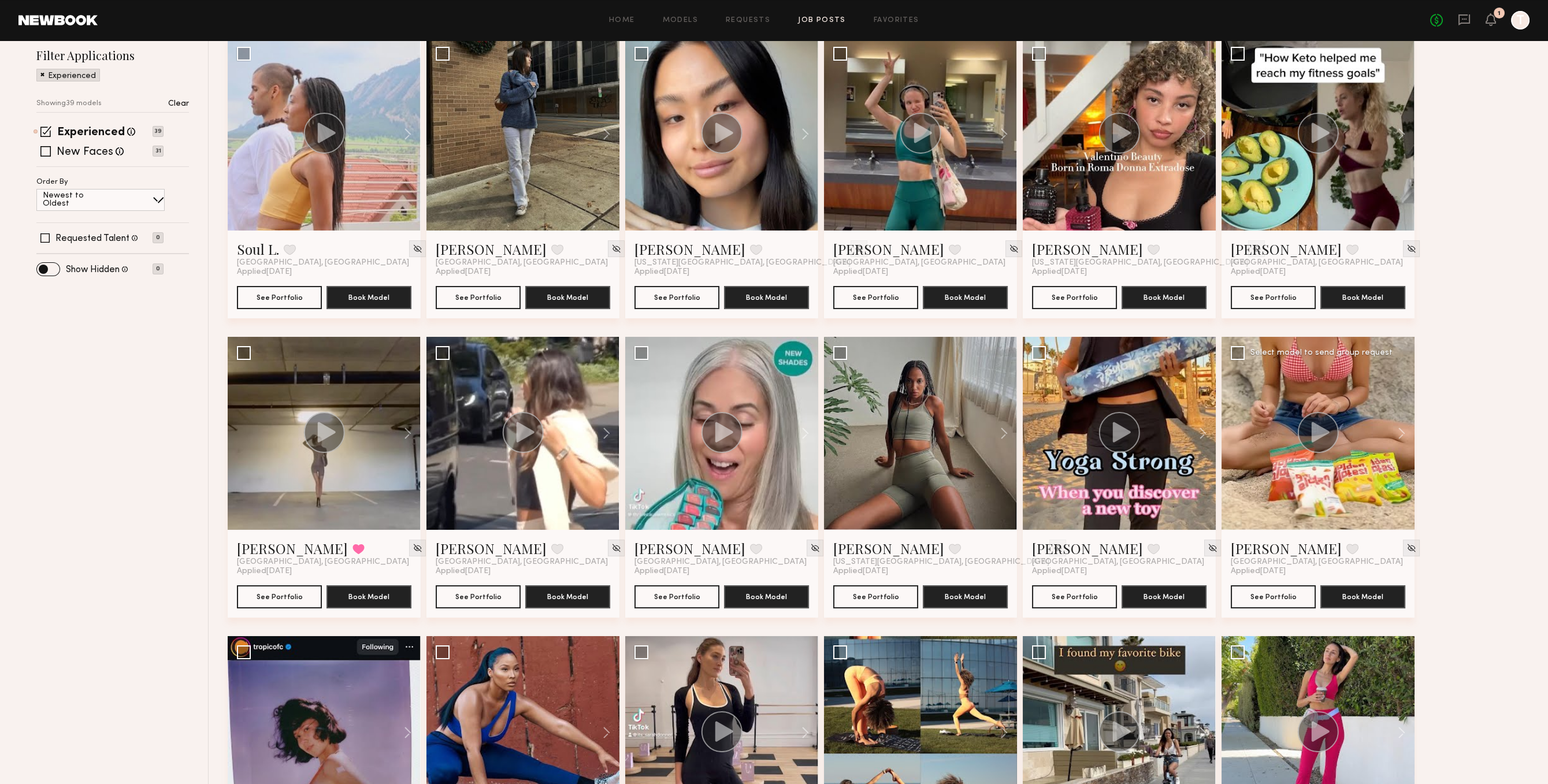
scroll to position [123, 0]
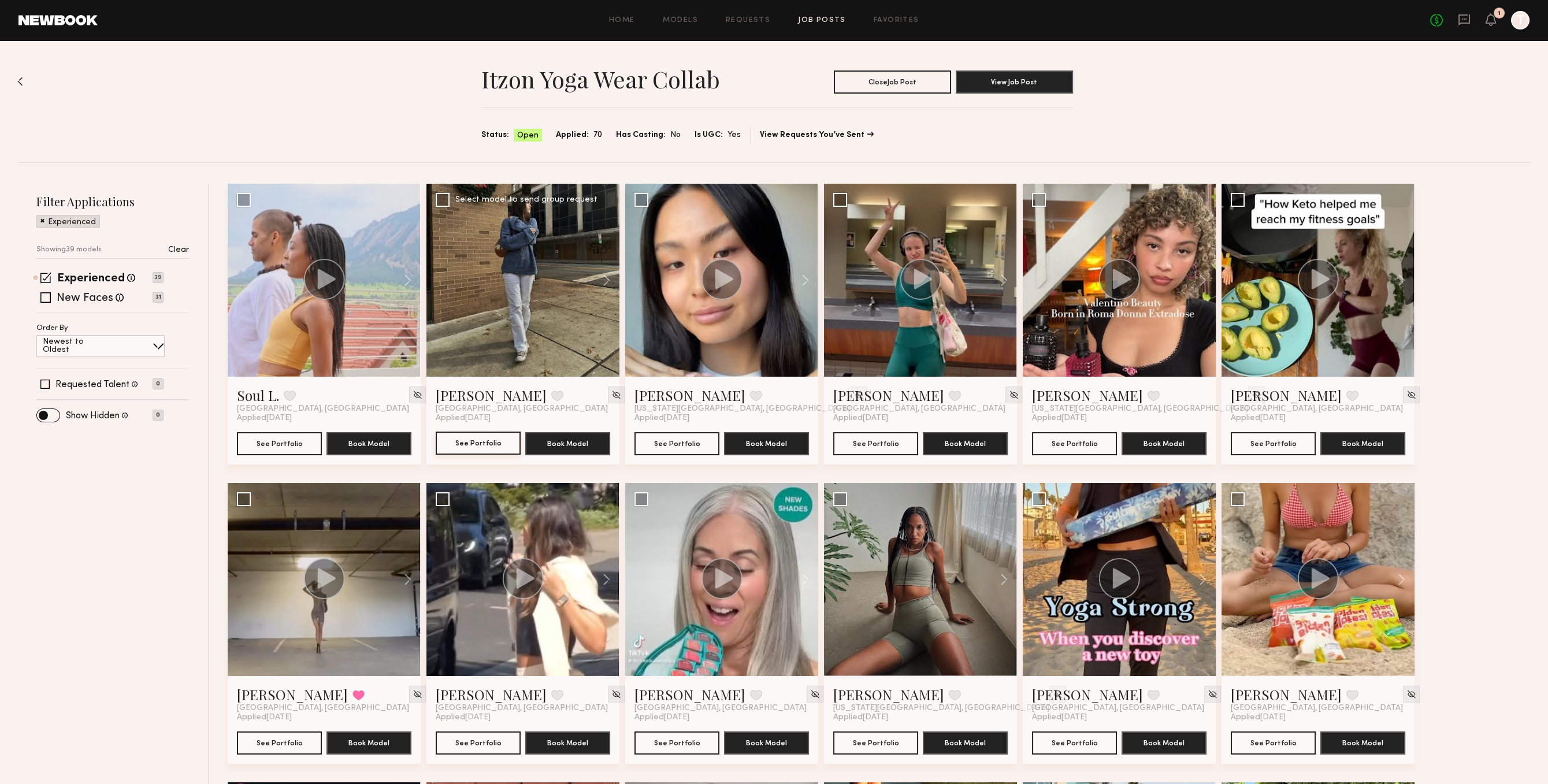
scroll to position [238, 0]
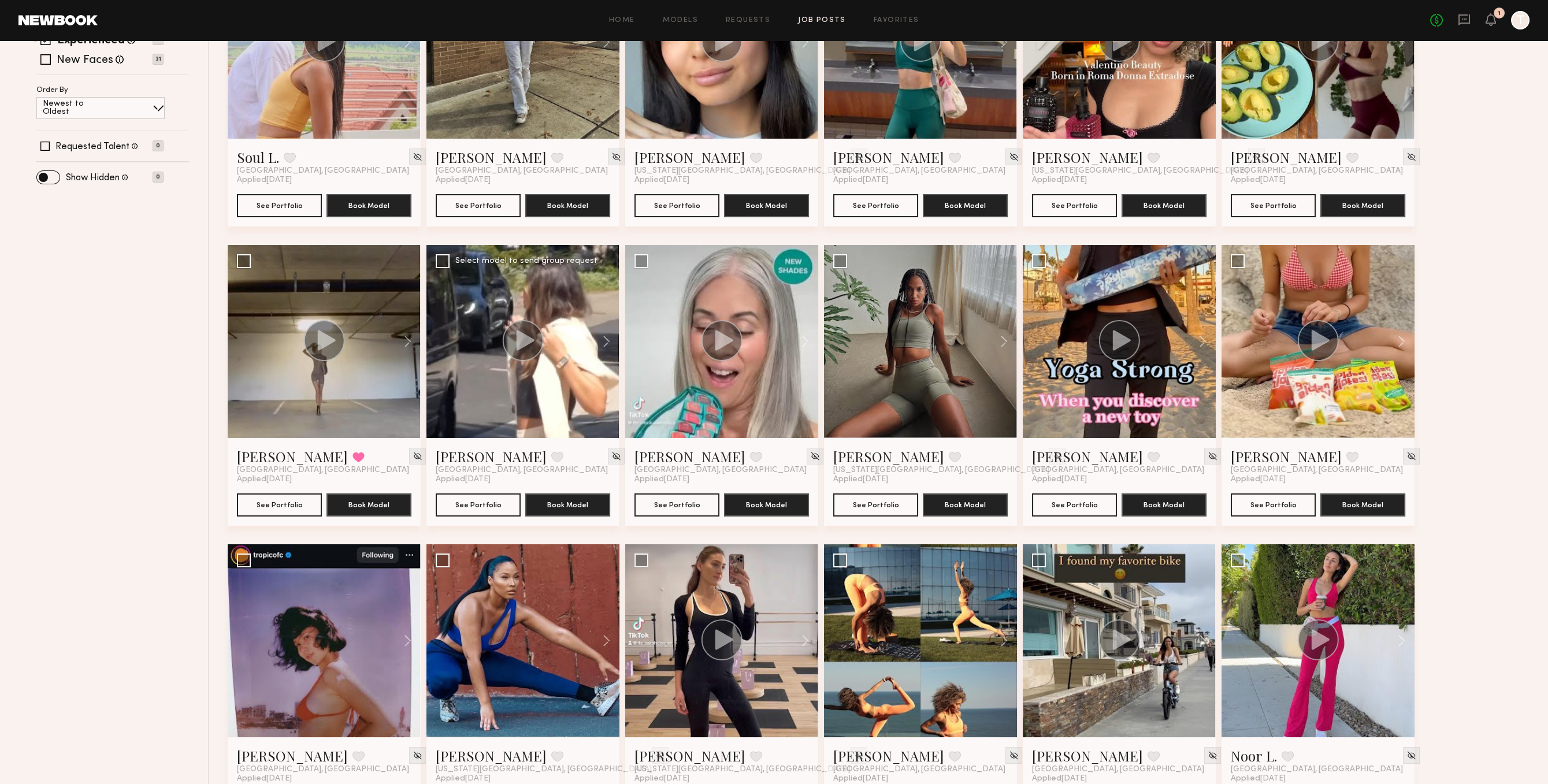
click at [539, 404] on div at bounding box center [523, 342] width 193 height 193
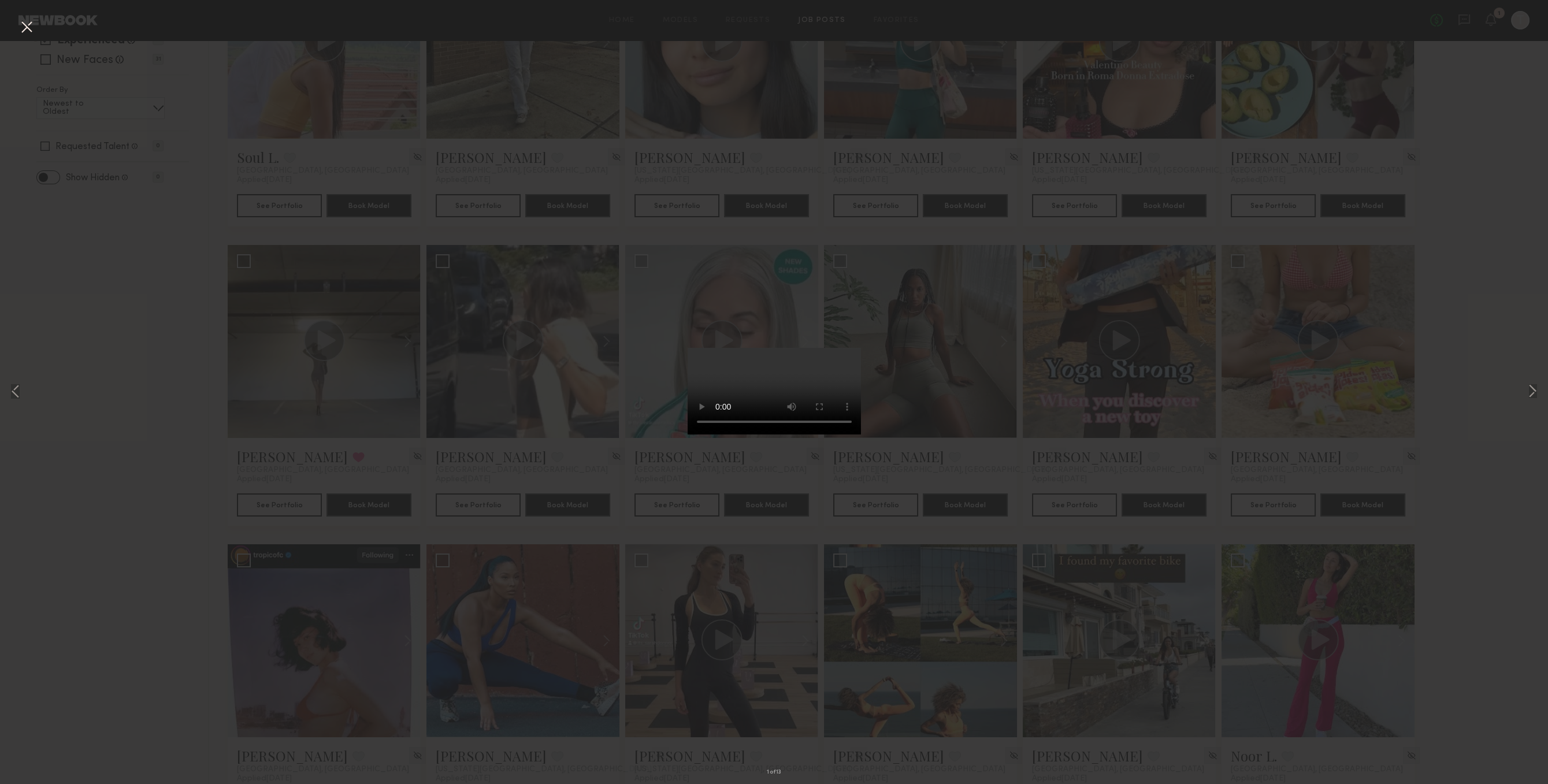
click at [932, 448] on div "1 of 13" at bounding box center [774, 392] width 1548 height 784
click at [470, 491] on div "1 of 13" at bounding box center [774, 392] width 1548 height 784
drag, startPoint x: 495, startPoint y: 499, endPoint x: 364, endPoint y: 327, distance: 216.2
click at [497, 499] on div "1 of 13" at bounding box center [774, 392] width 1548 height 784
click at [25, 28] on button at bounding box center [26, 28] width 18 height 21
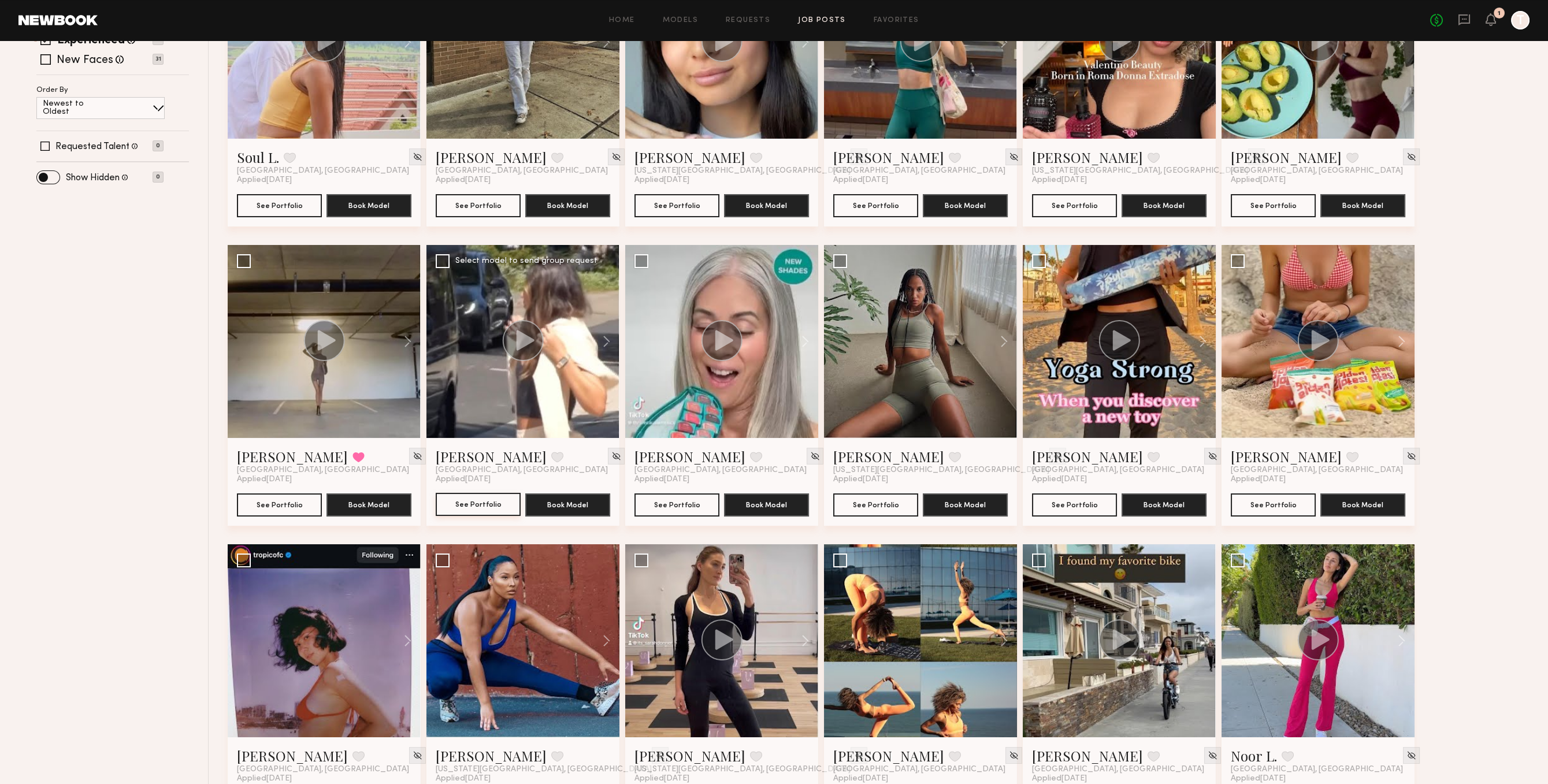
click at [480, 501] on button "See Portfolio" at bounding box center [478, 505] width 85 height 23
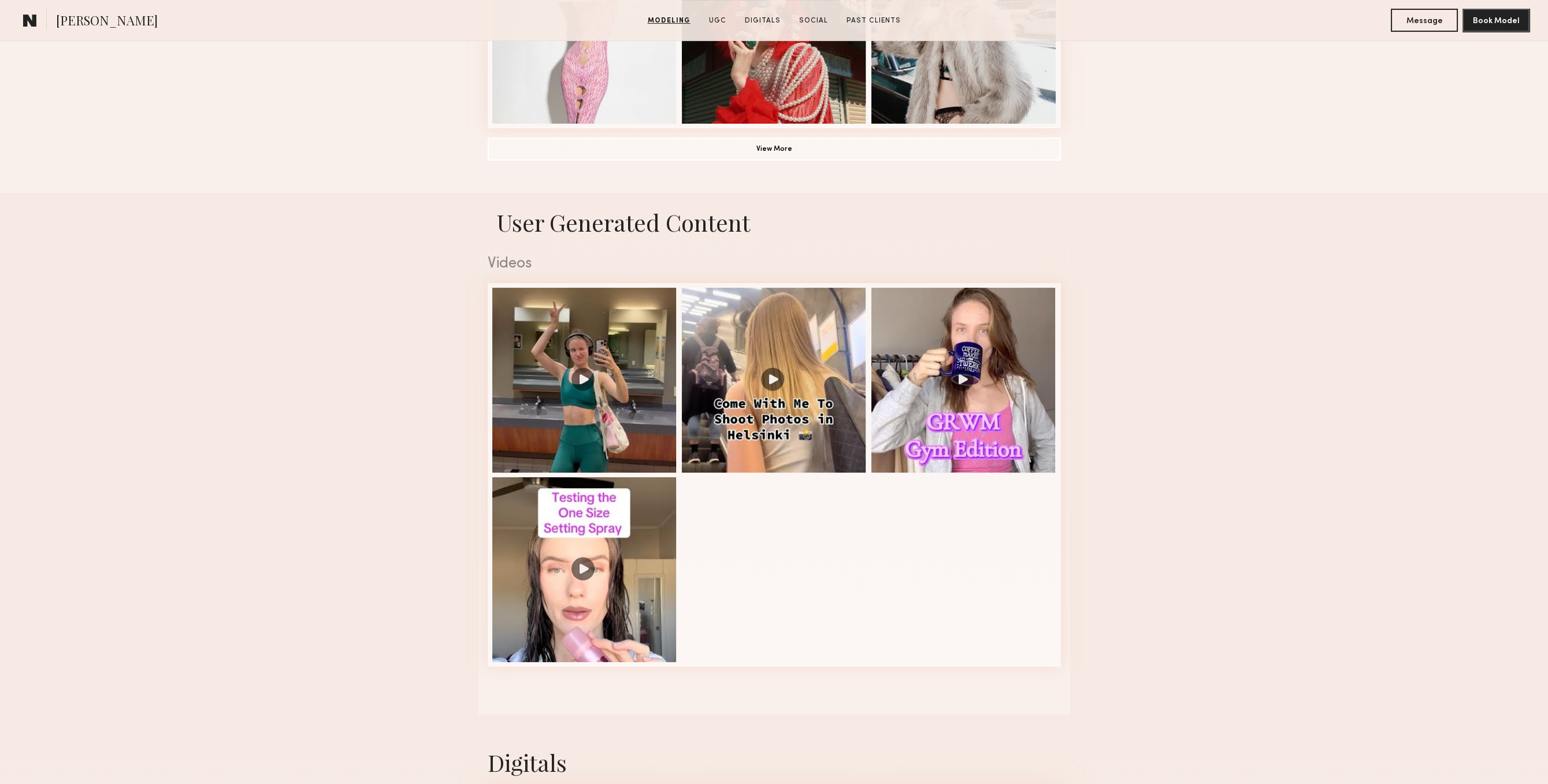
scroll to position [1014, 0]
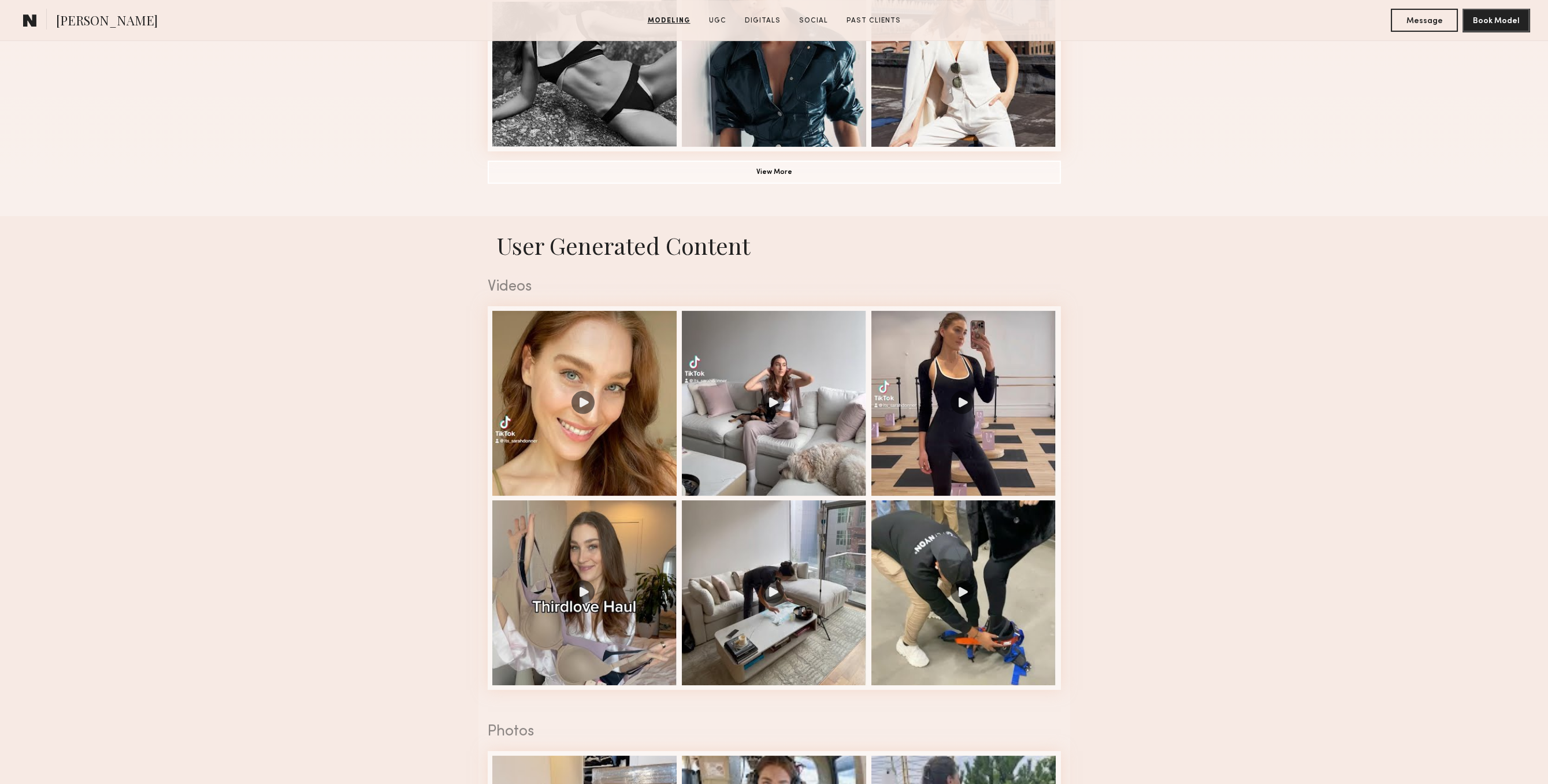
scroll to position [1014, 0]
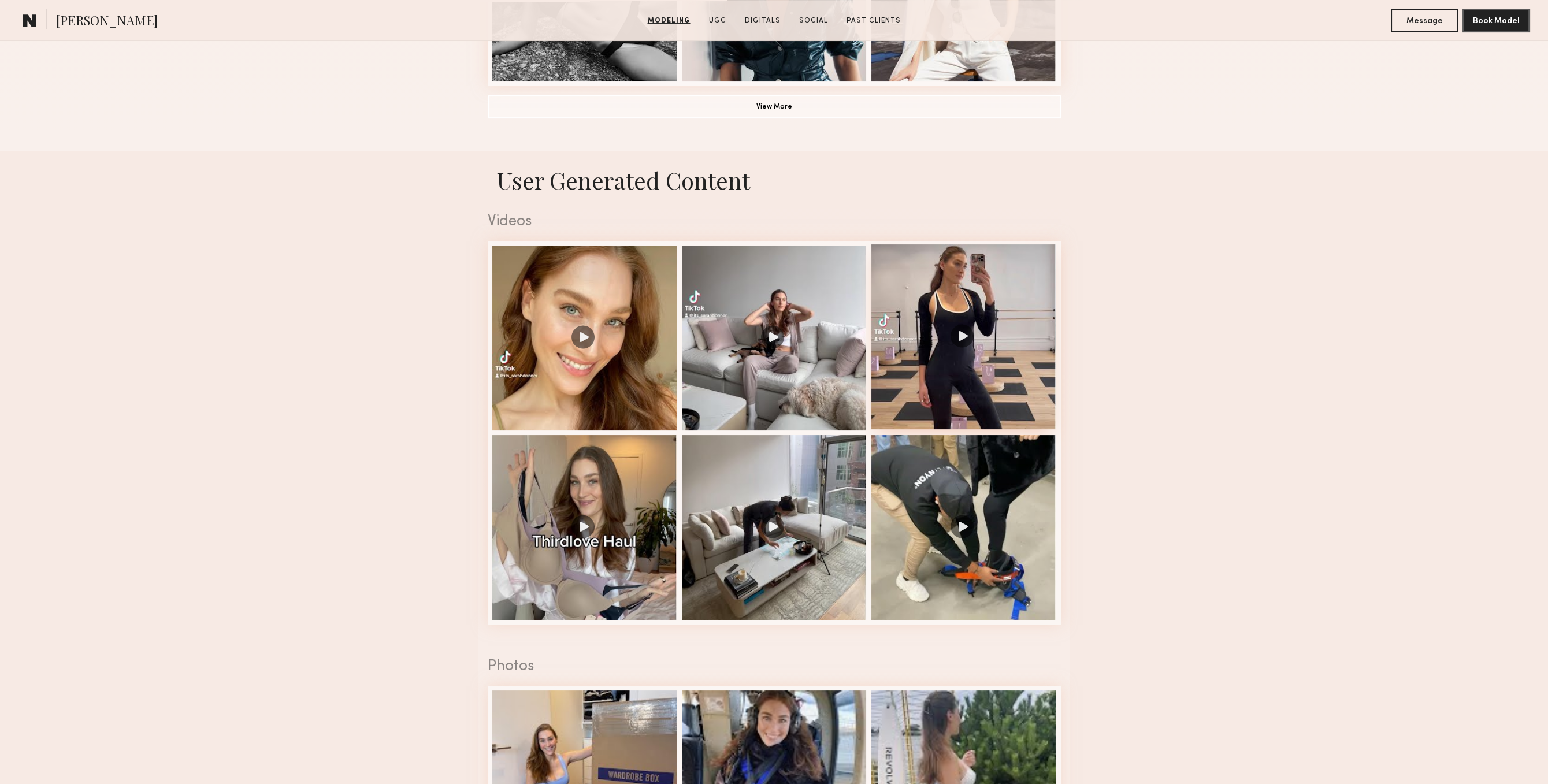
click at [992, 348] on div at bounding box center [964, 337] width 185 height 185
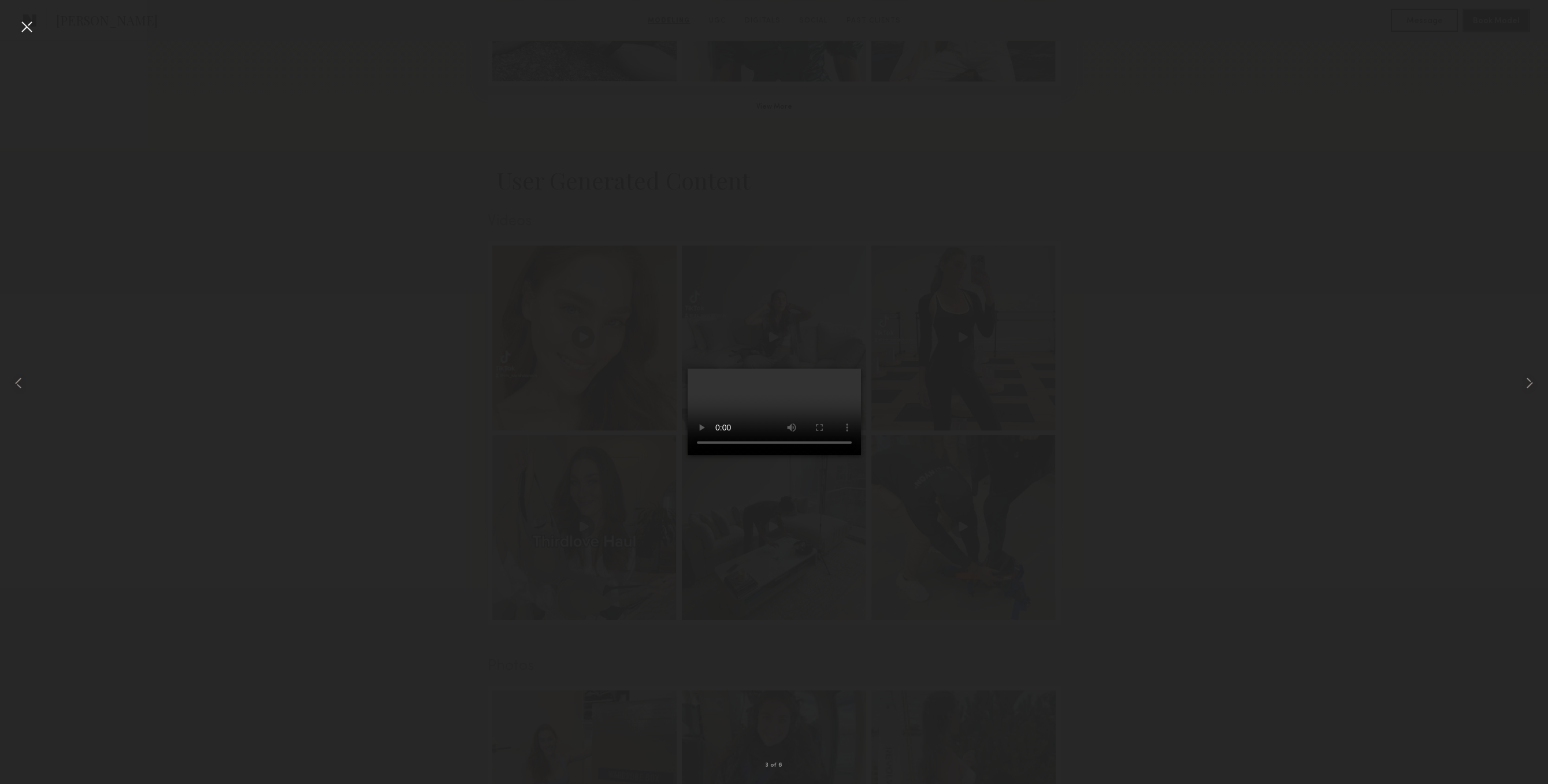
click at [23, 27] on div at bounding box center [26, 26] width 18 height 18
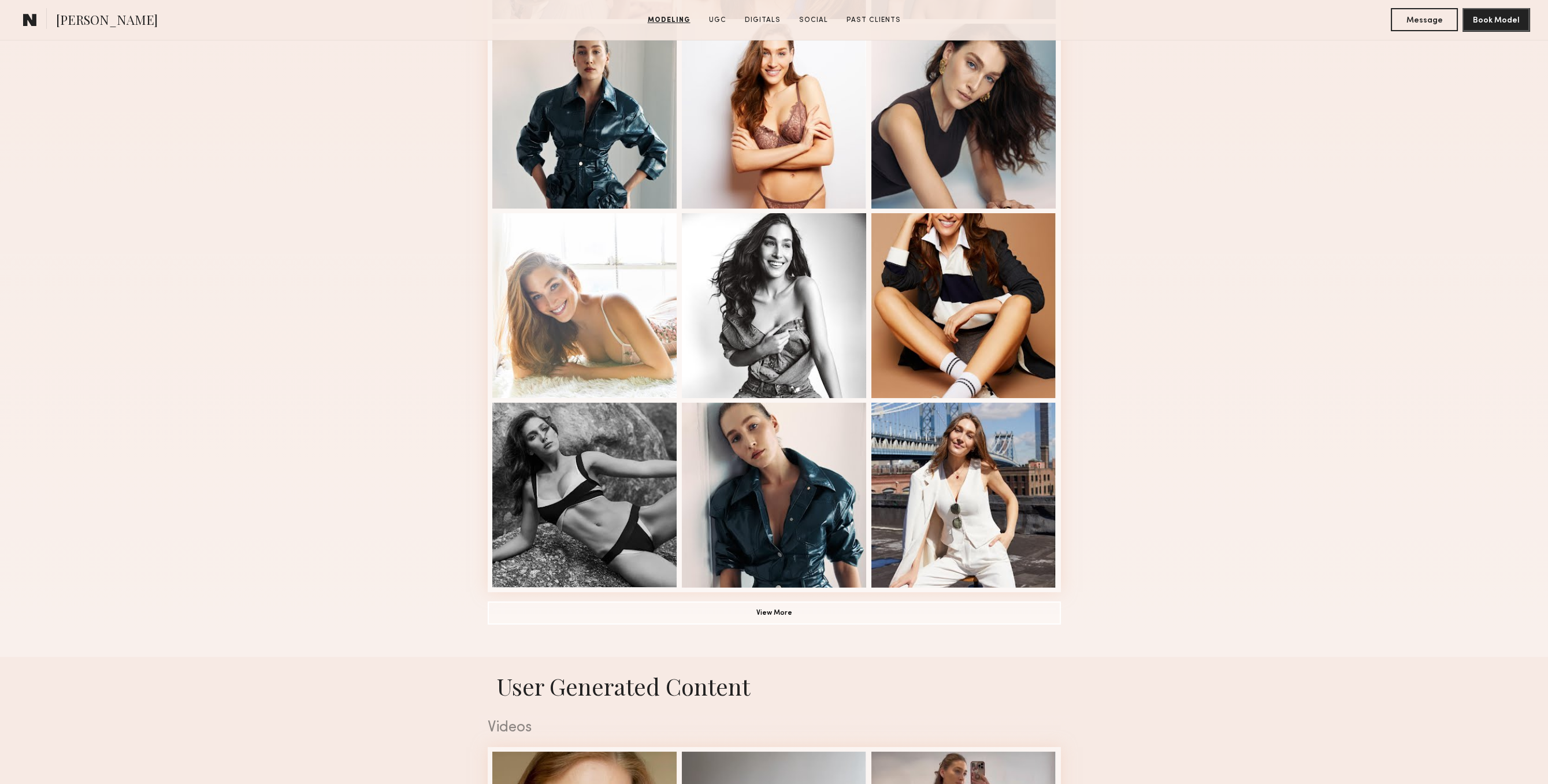
scroll to position [477, 0]
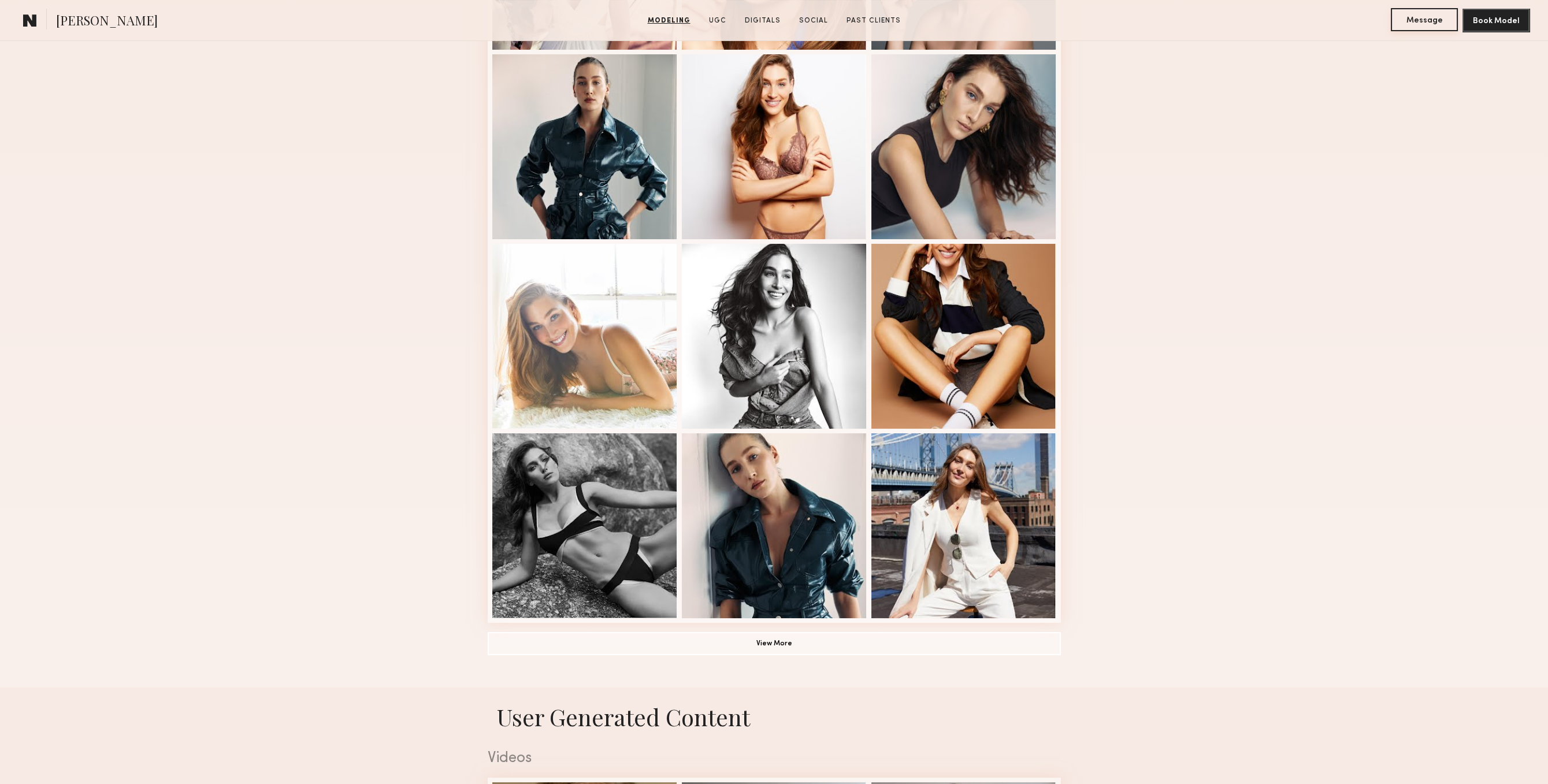
click at [1417, 23] on button "Message" at bounding box center [1424, 20] width 67 height 23
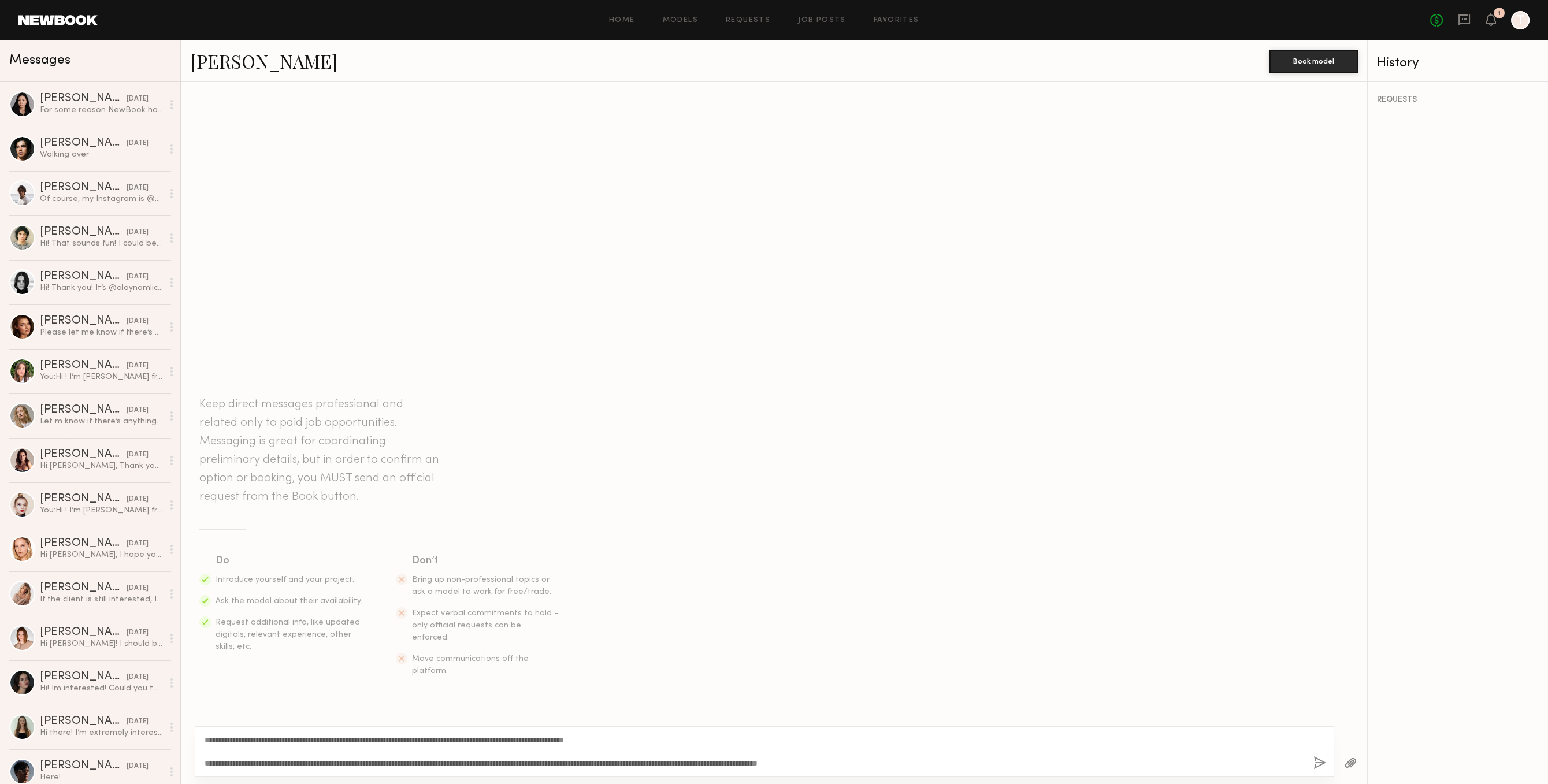
click at [359, 743] on textarea "**********" at bounding box center [753, 751] width 1099 height 34
type textarea "**********"
click at [1313, 762] on button "button" at bounding box center [1320, 763] width 13 height 14
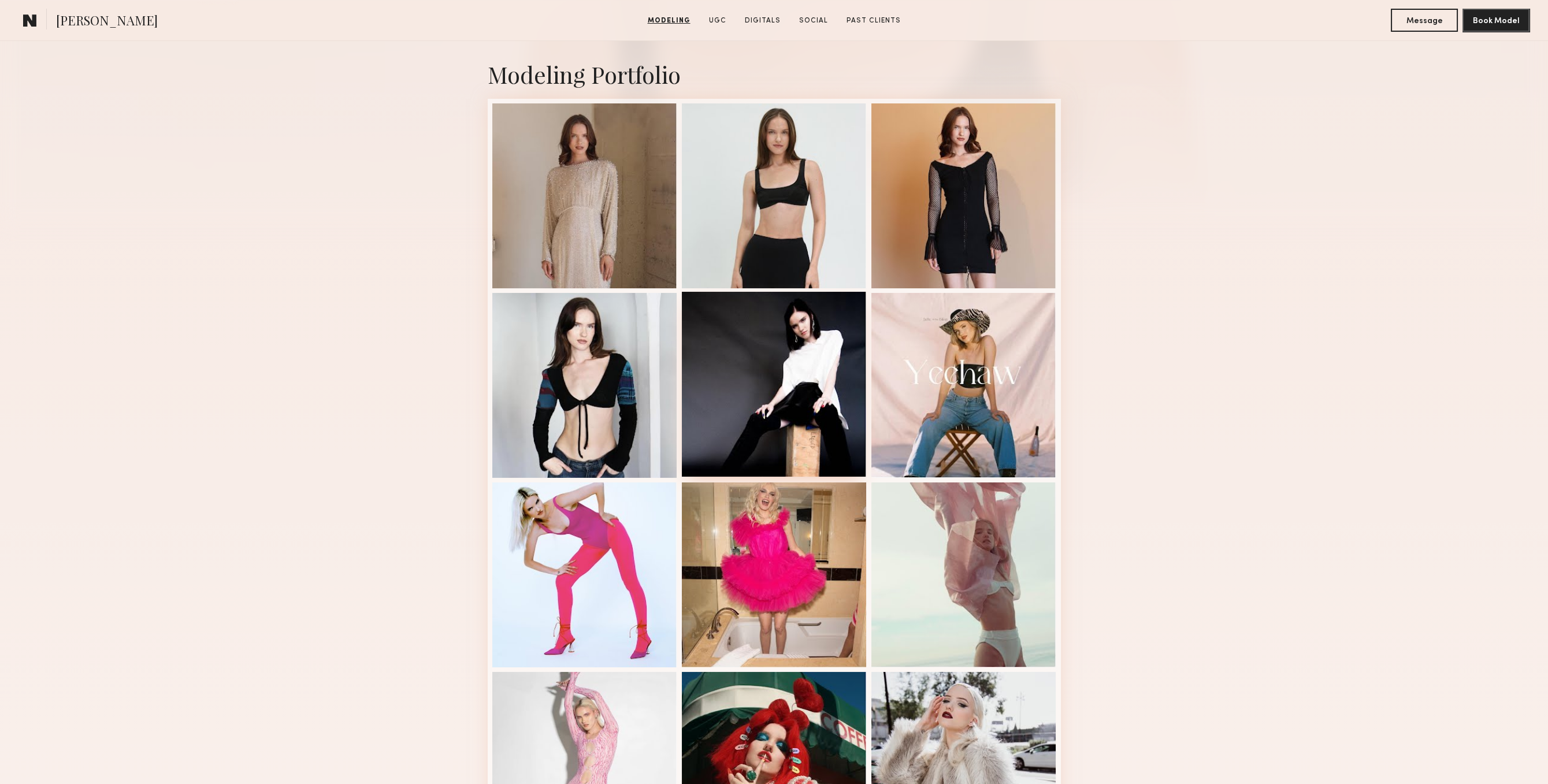
scroll to position [596, 0]
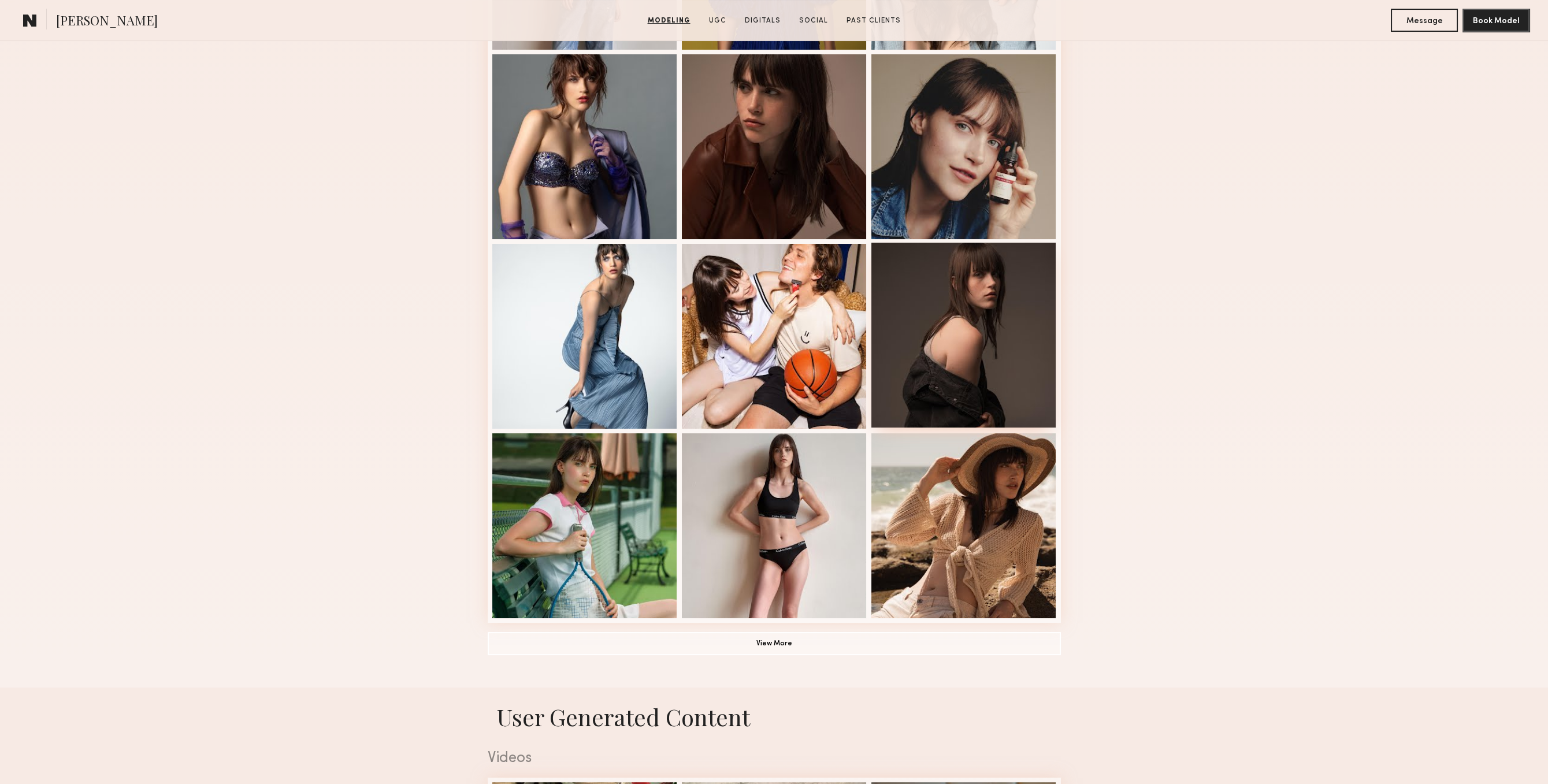
scroll to position [238, 0]
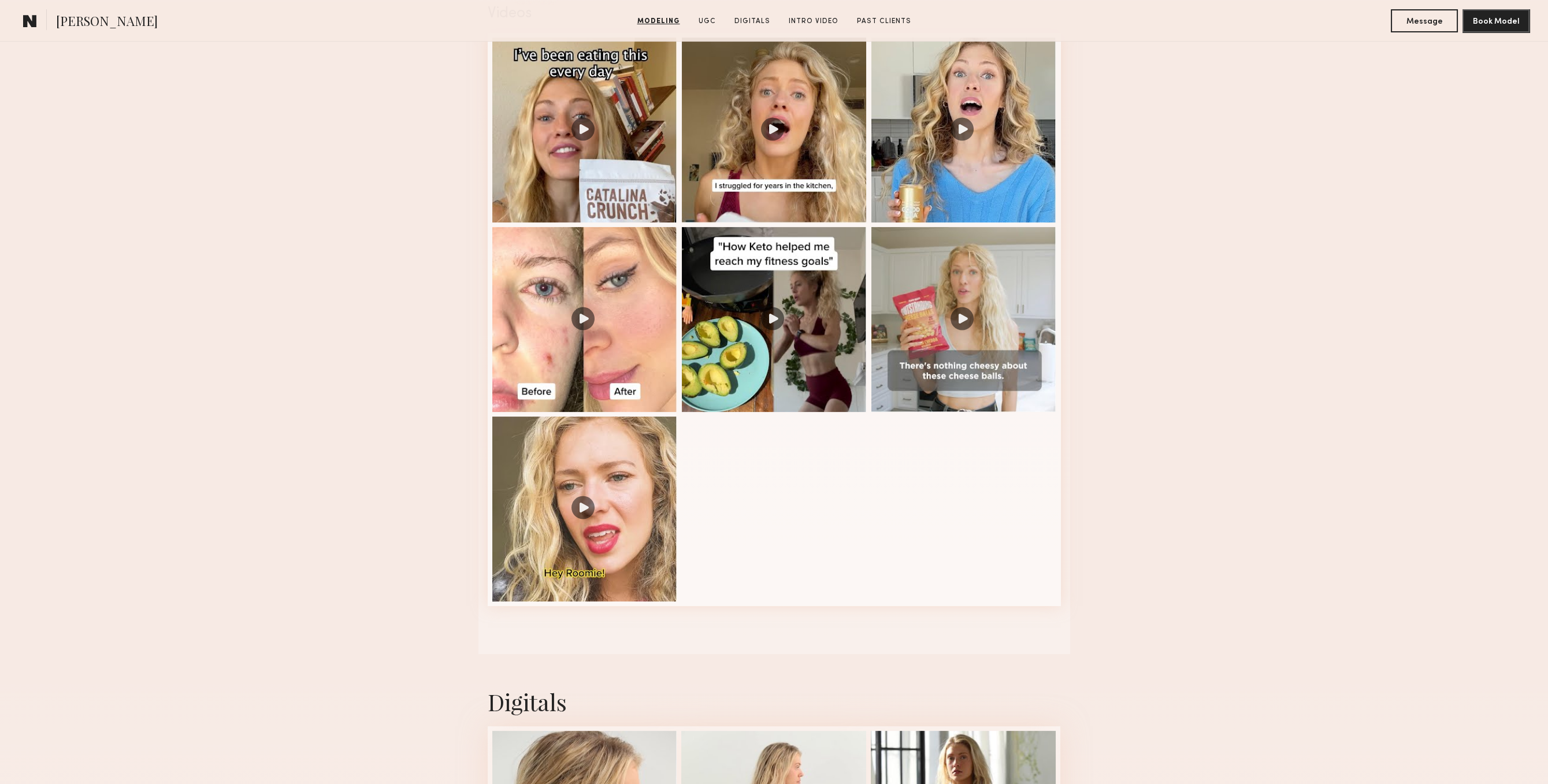
scroll to position [1193, 0]
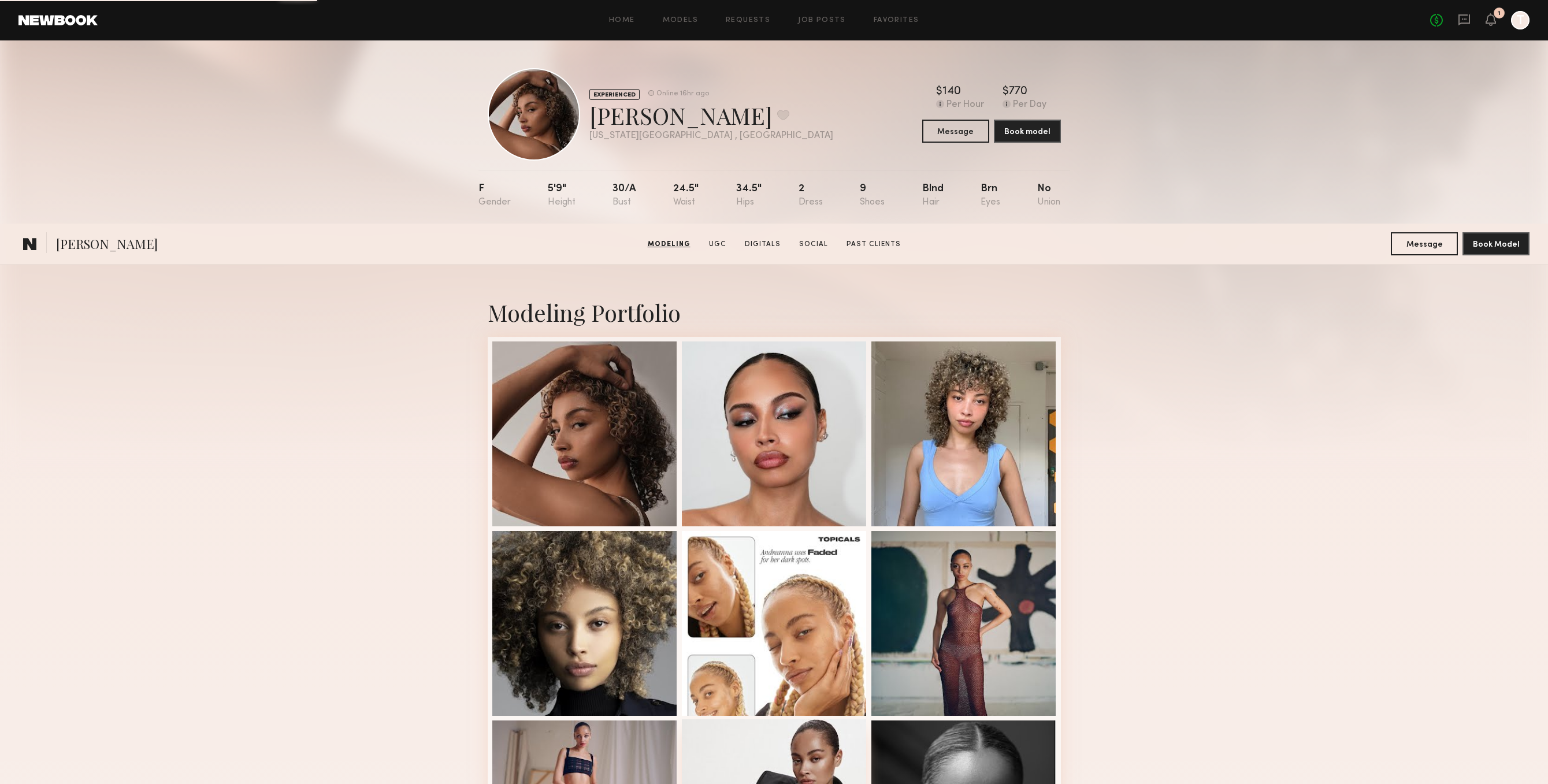
scroll to position [536, 0]
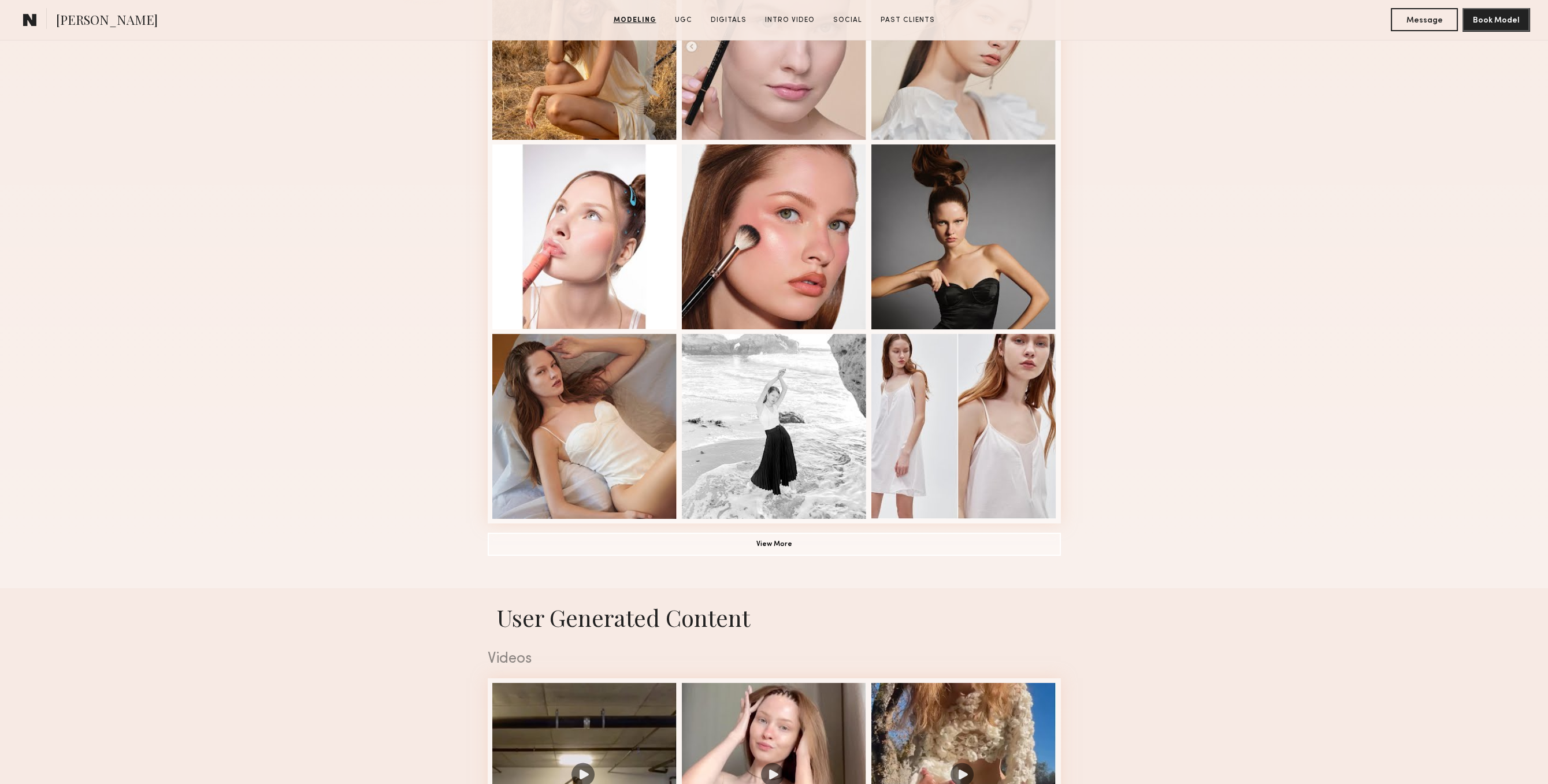
scroll to position [596, 0]
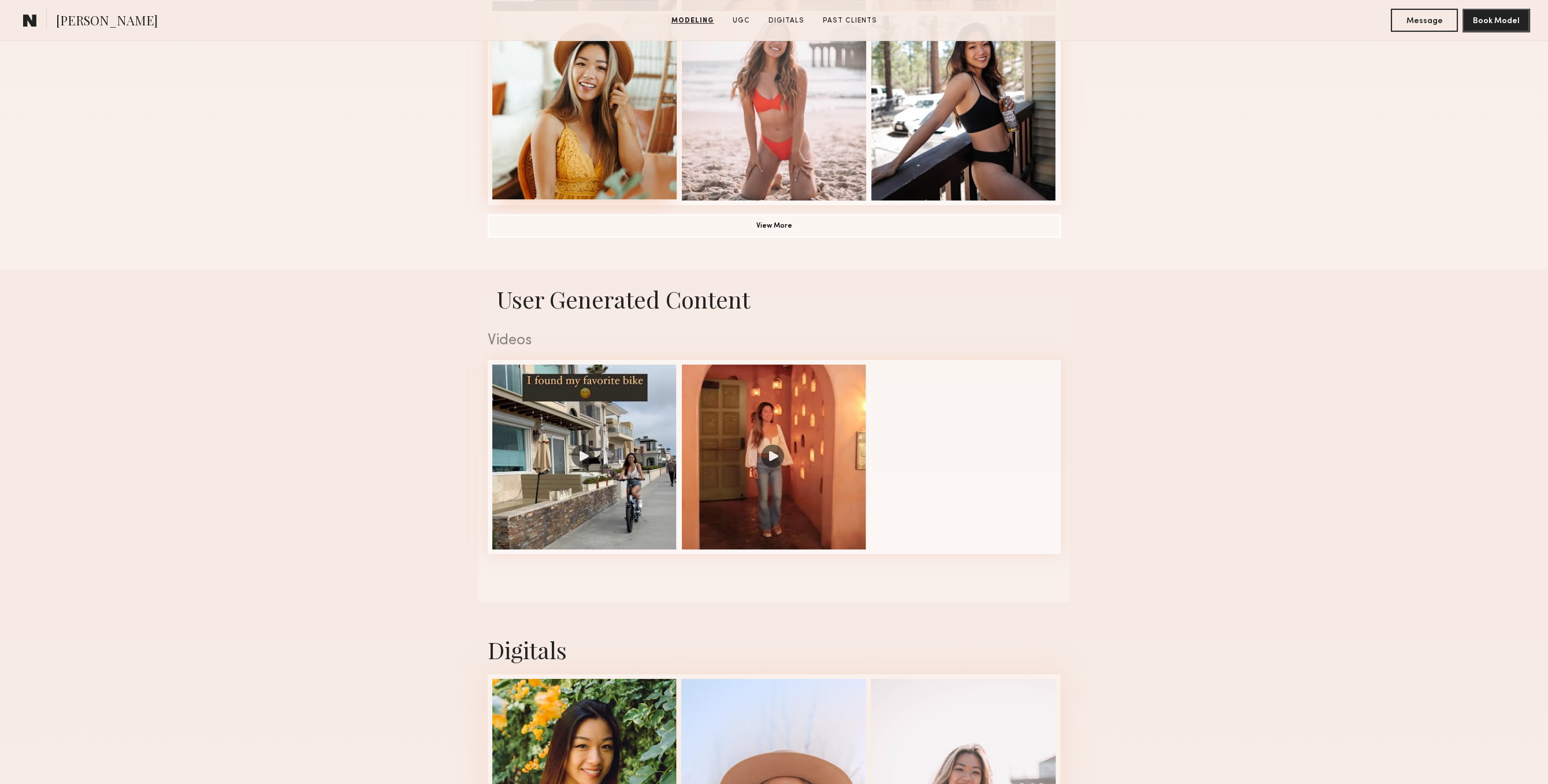
scroll to position [1132, 0]
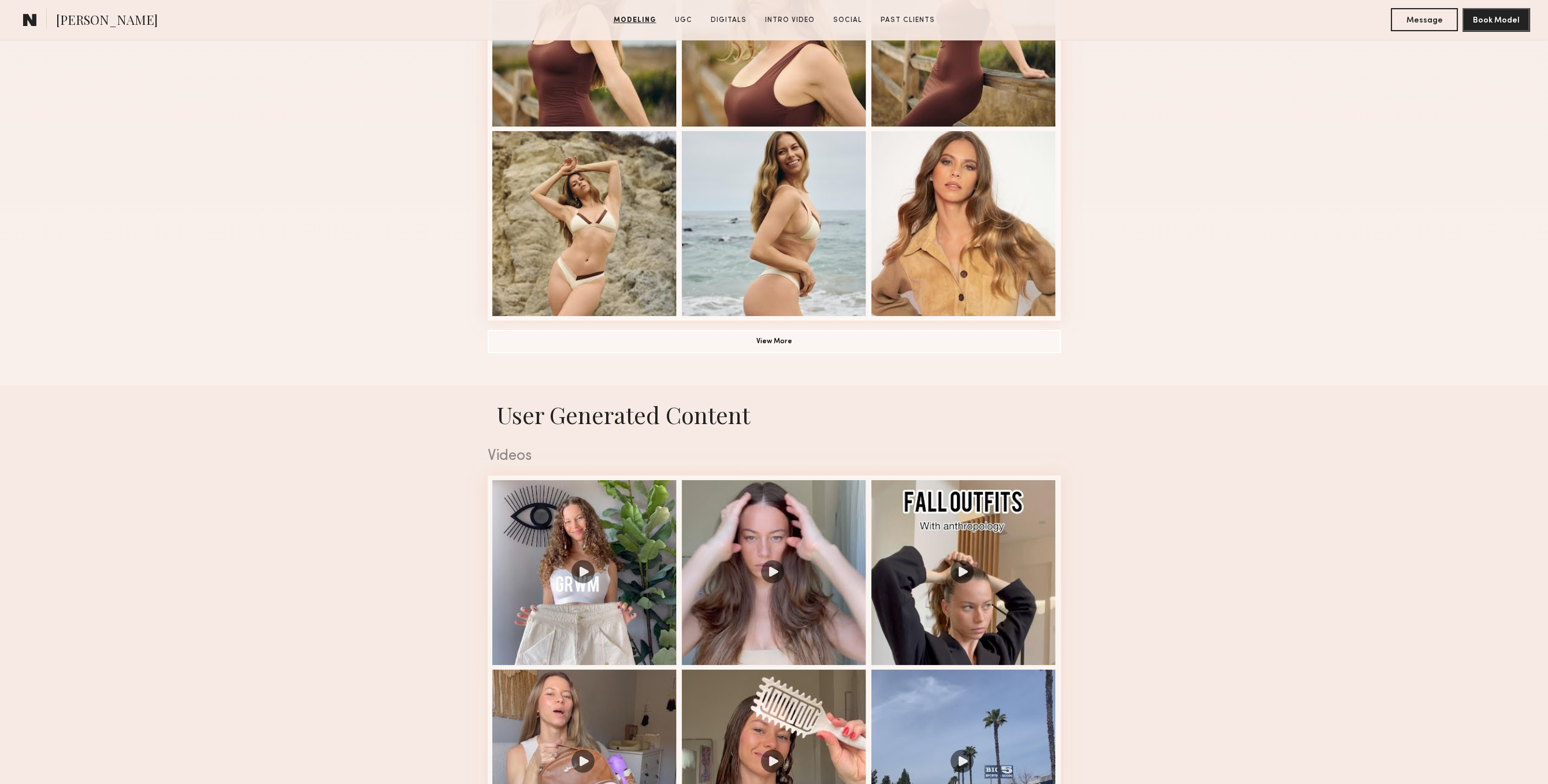
scroll to position [954, 0]
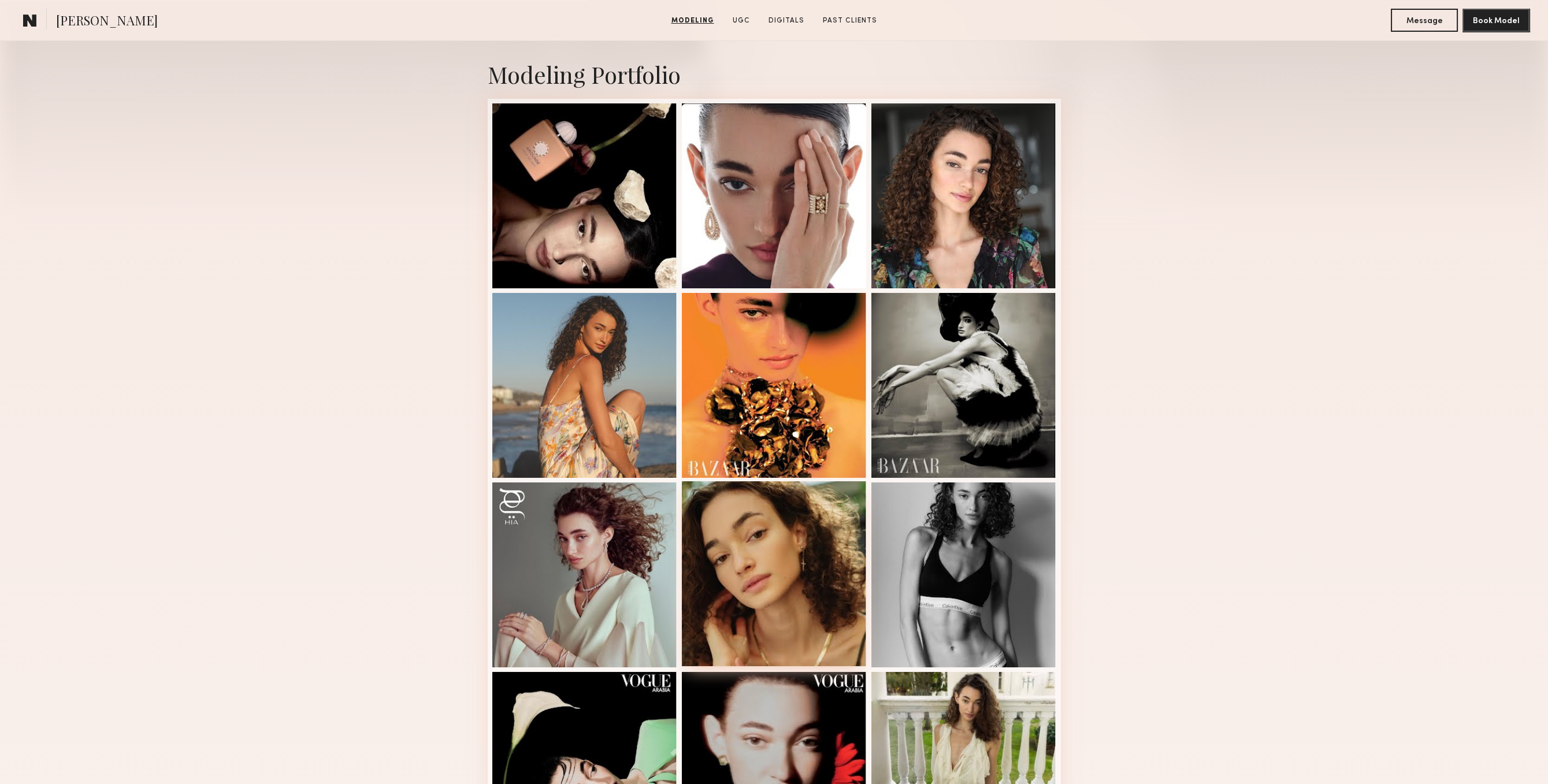
scroll to position [477, 0]
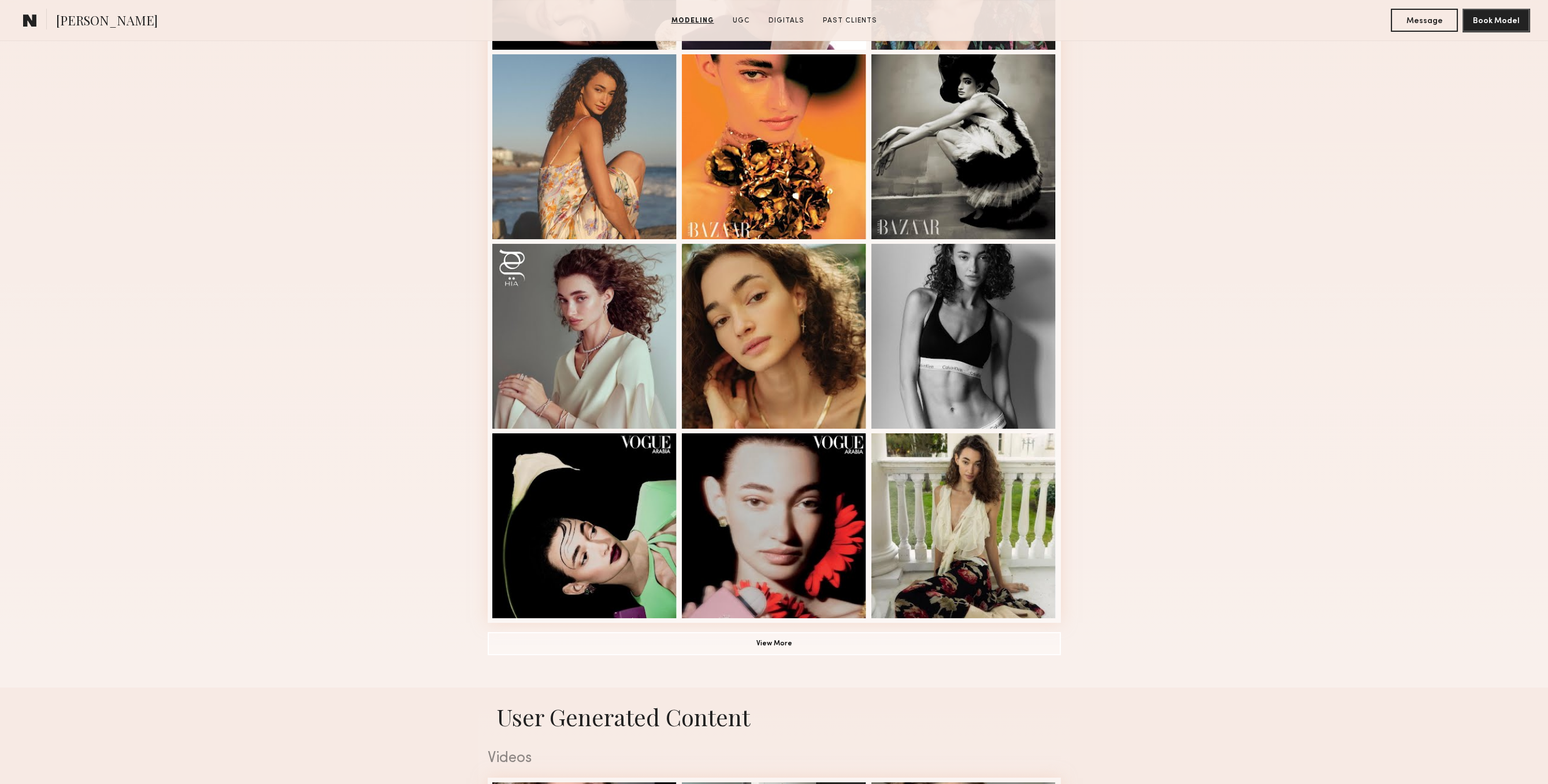
click at [1124, 438] on div "Modeling Portfolio View More" at bounding box center [774, 238] width 1548 height 900
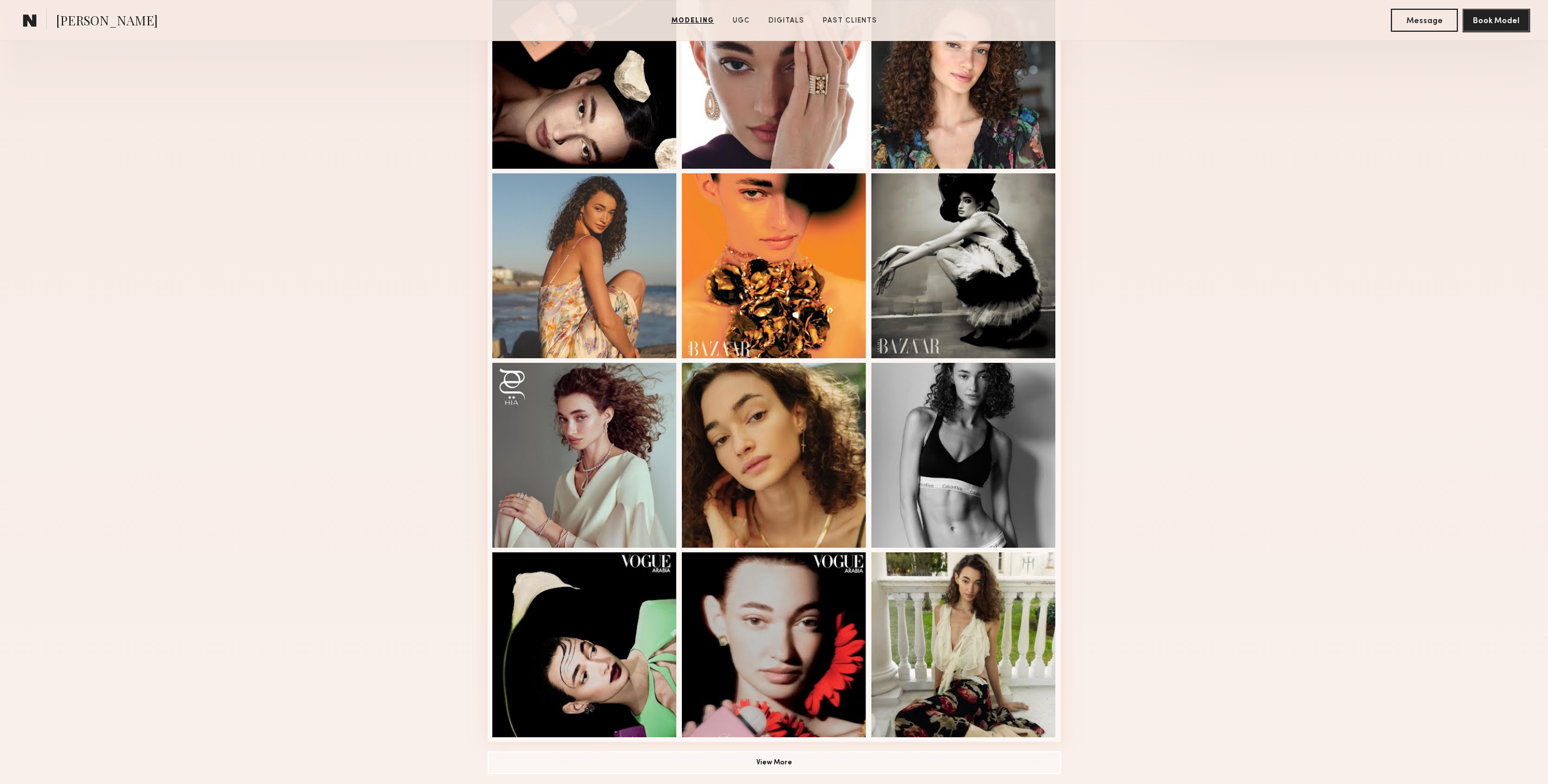
scroll to position [417, 0]
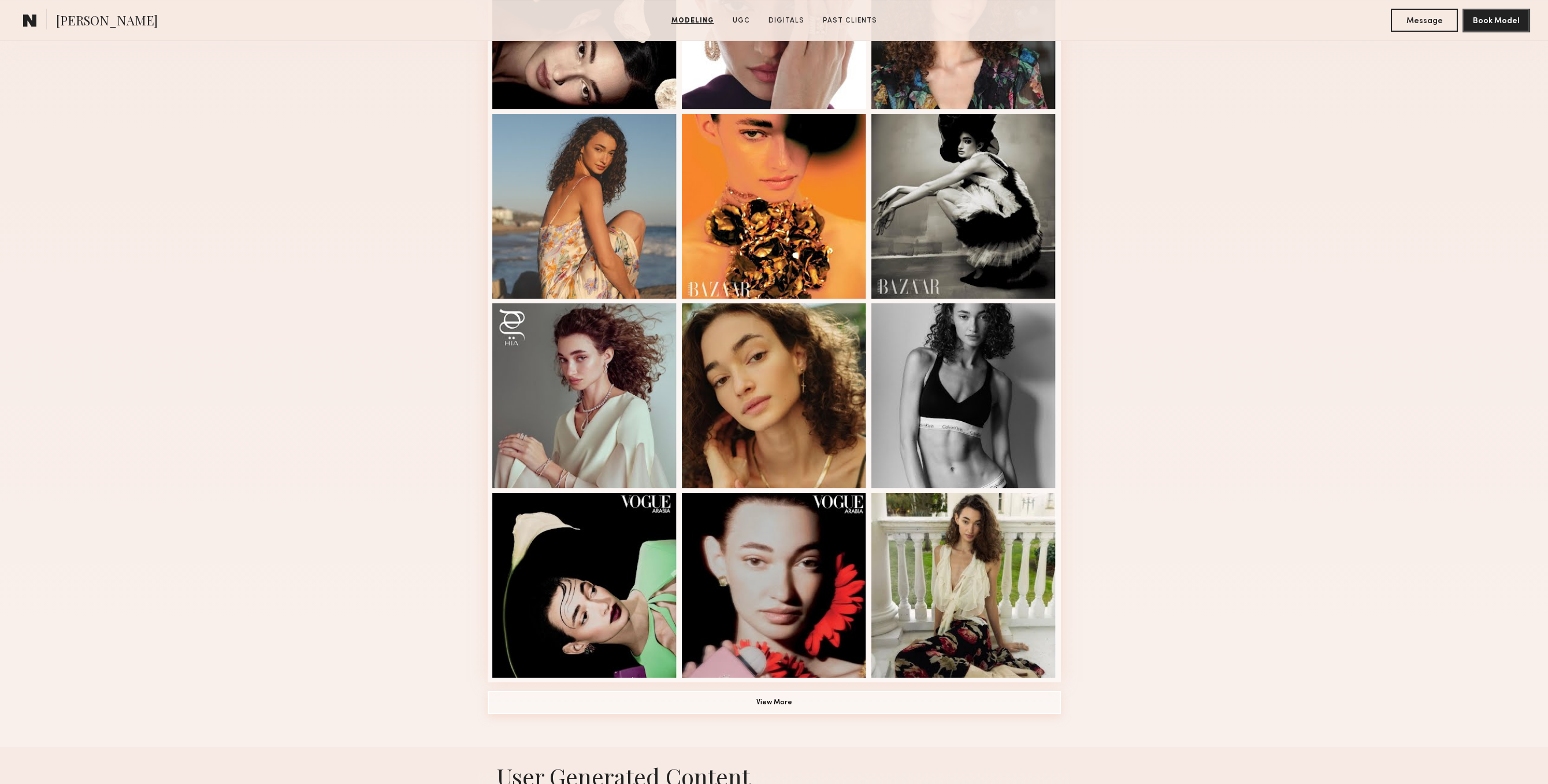
click at [740, 702] on button "View More" at bounding box center [774, 703] width 573 height 23
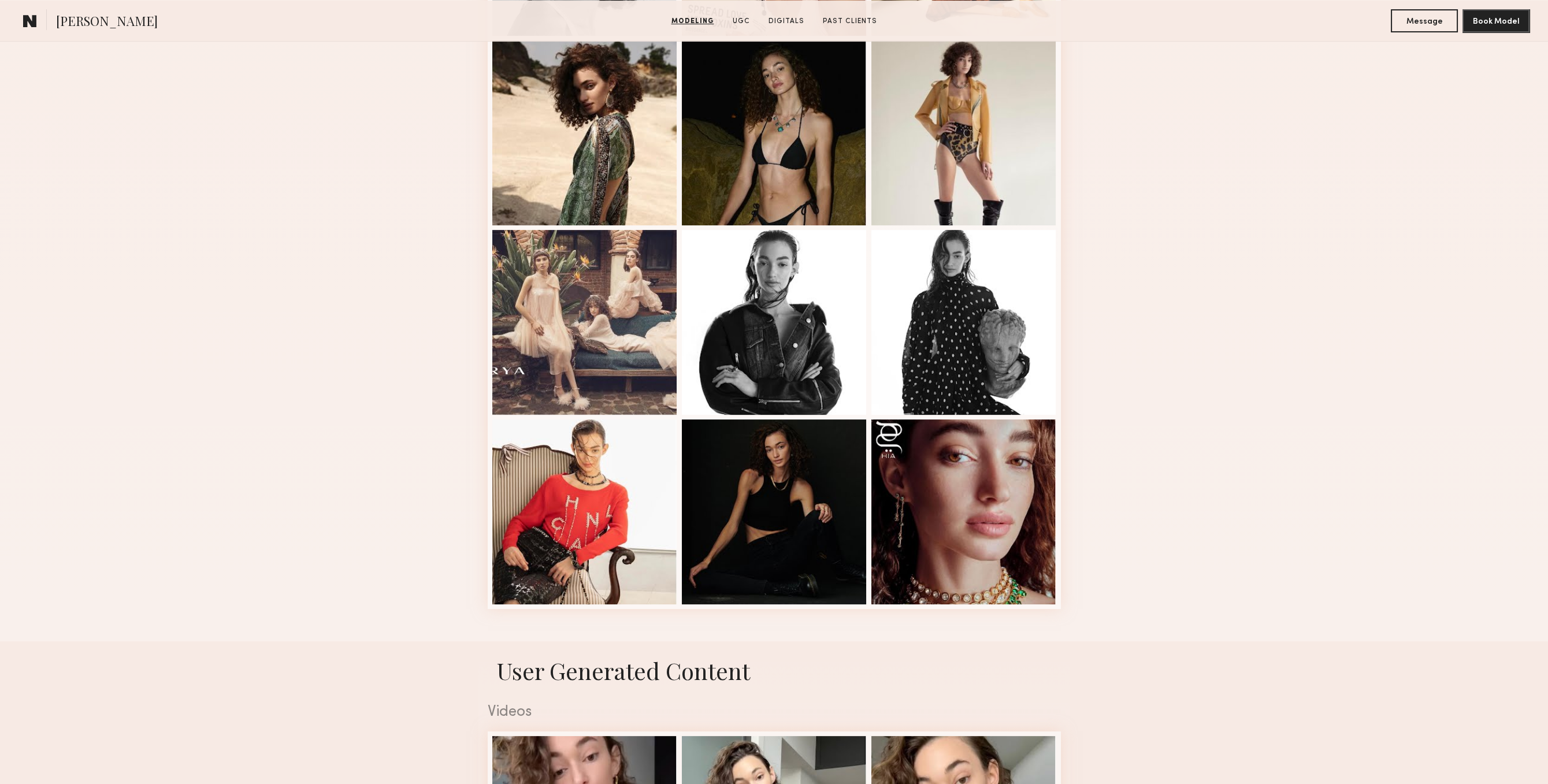
scroll to position [1311, 0]
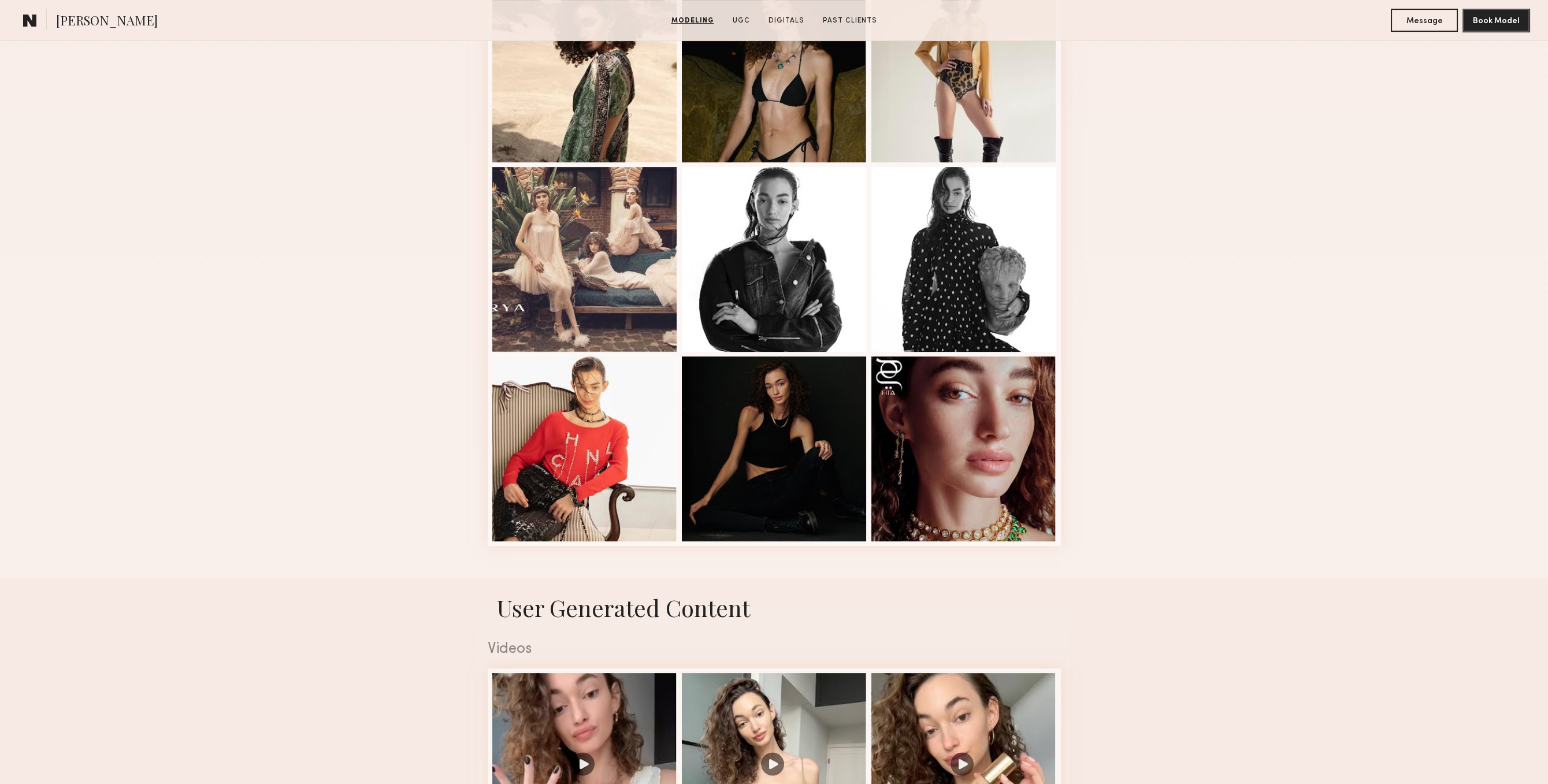
click at [1416, 2] on section "Paige F. Modeling UGC Digitals Past Clients Message Book Model" at bounding box center [774, 20] width 1548 height 41
click at [1418, 20] on button "Message" at bounding box center [1424, 20] width 67 height 23
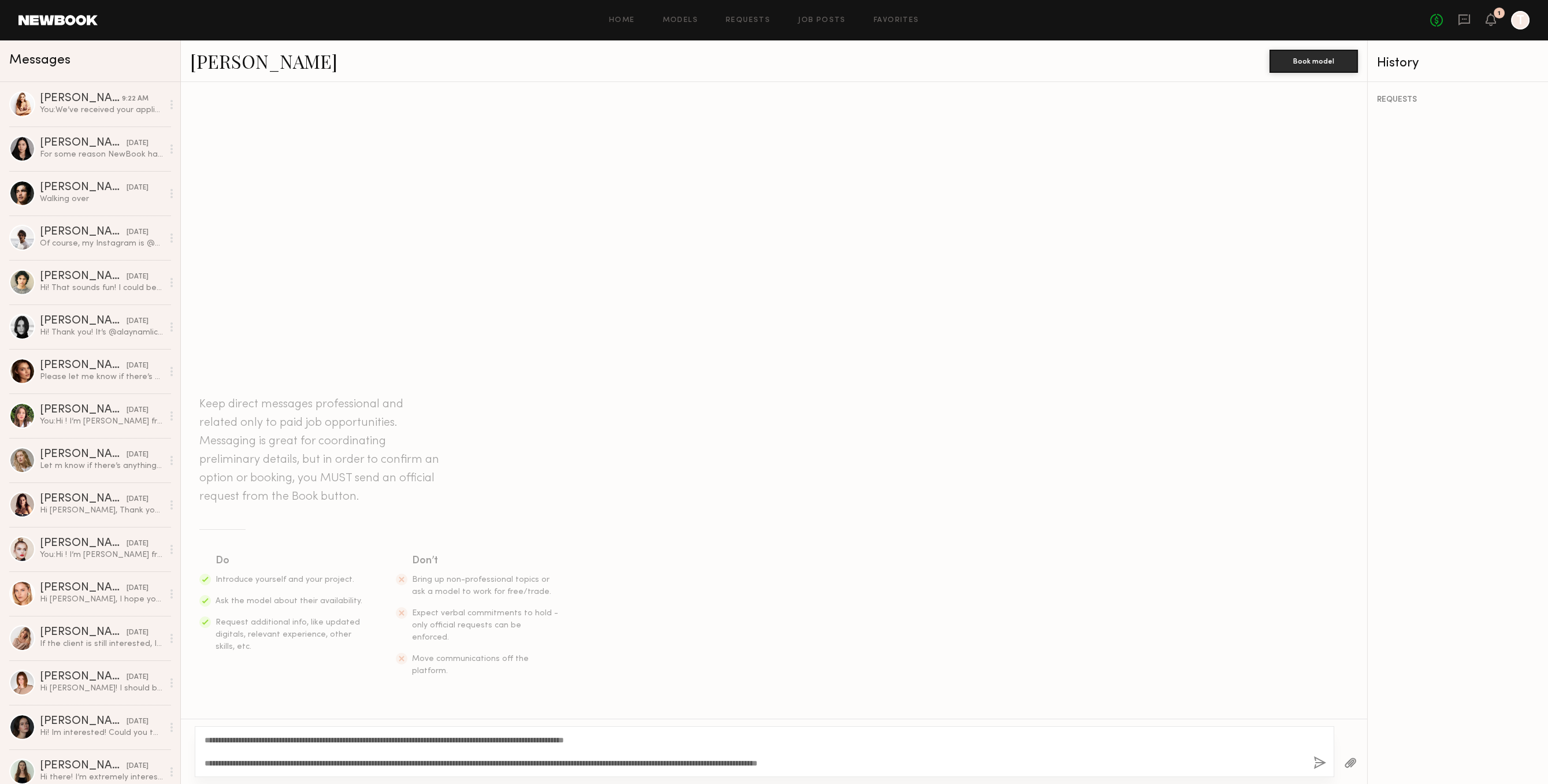
type textarea "**********"
click at [1319, 759] on button "button" at bounding box center [1320, 763] width 13 height 14
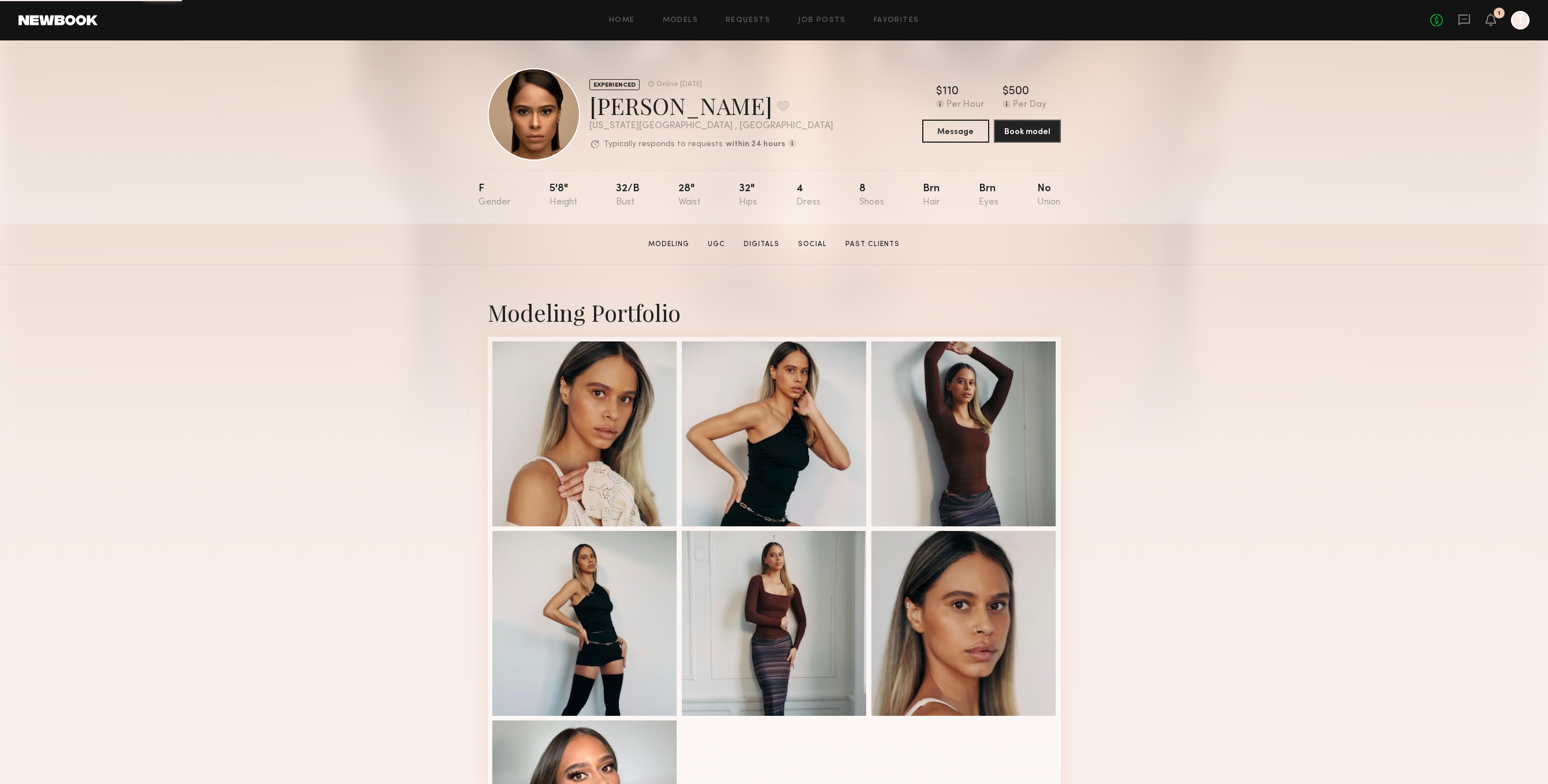
scroll to position [238, 0]
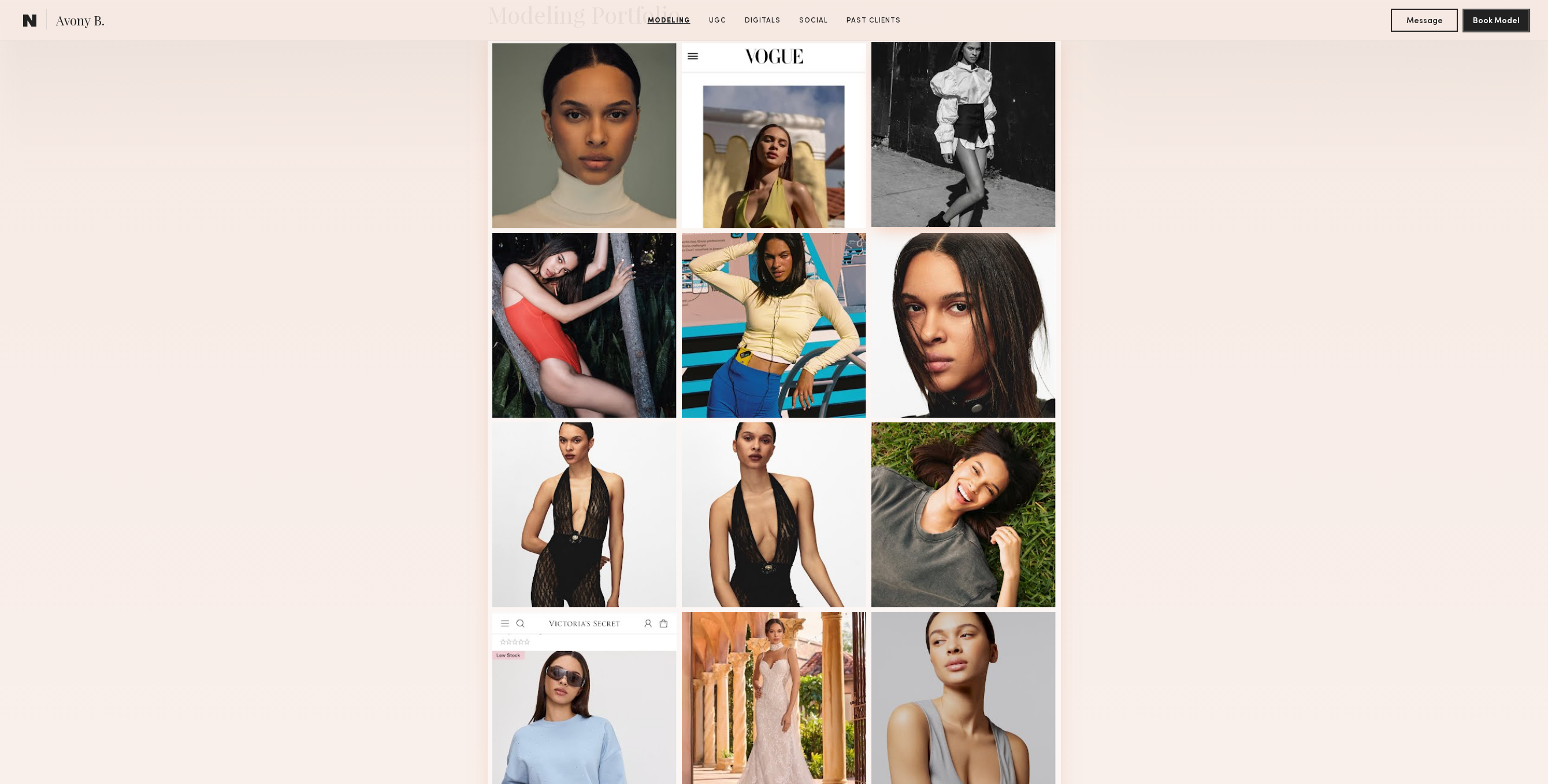
scroll to position [60, 0]
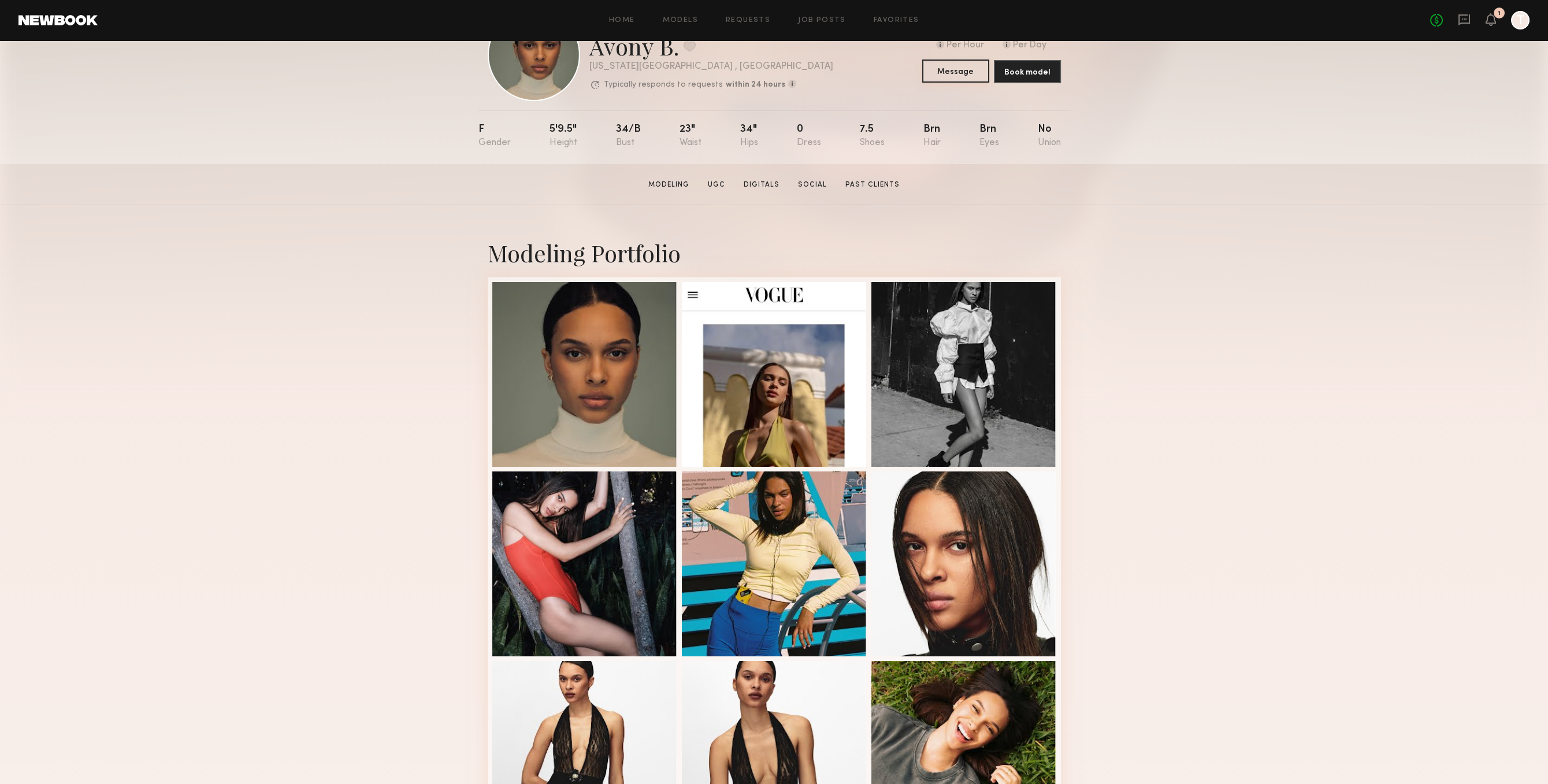
click at [971, 65] on button "Message" at bounding box center [956, 71] width 67 height 23
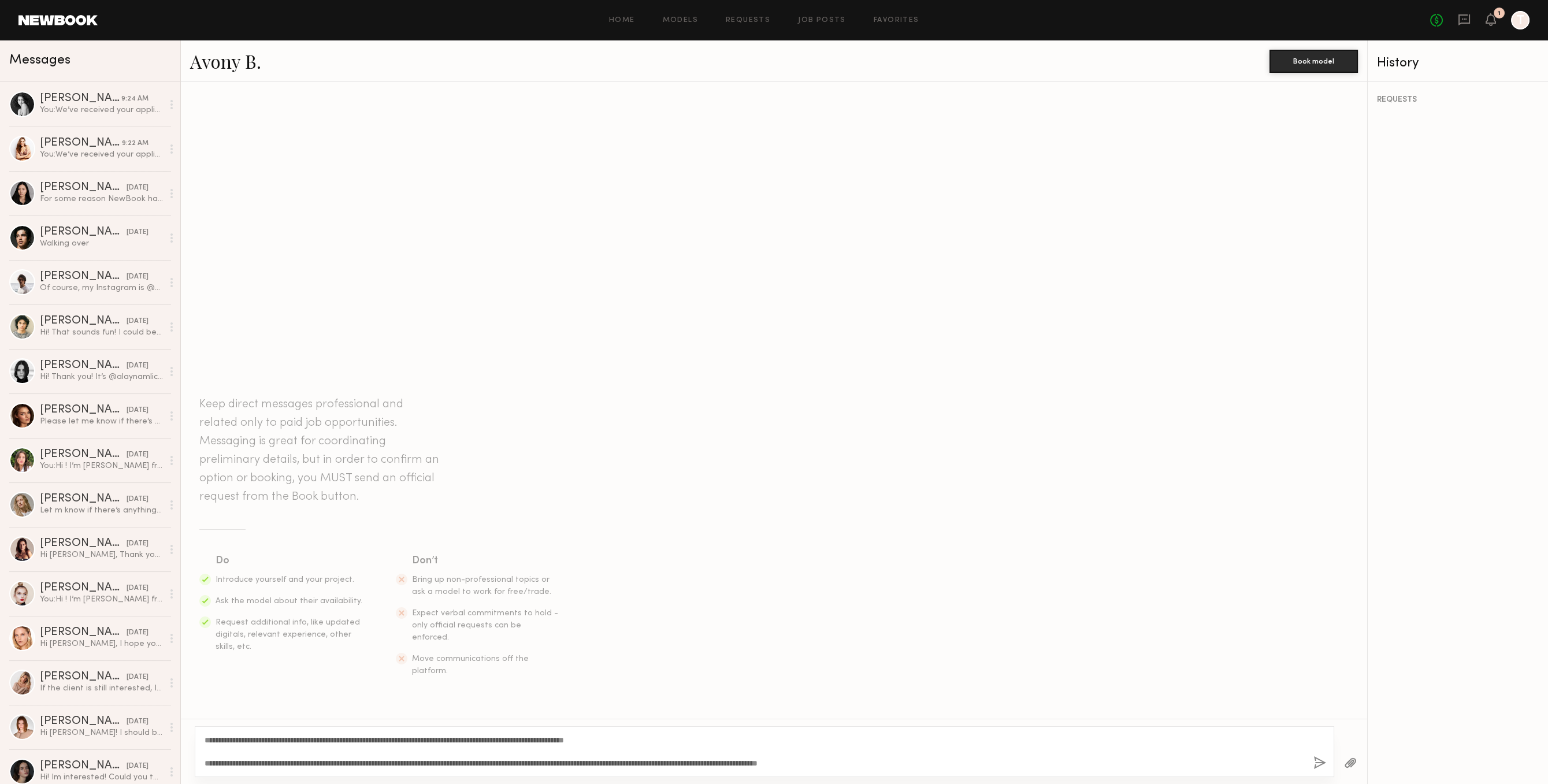
type textarea "**********"
click at [1312, 753] on div "**********" at bounding box center [764, 751] width 1140 height 51
click at [1317, 758] on button "button" at bounding box center [1320, 763] width 13 height 14
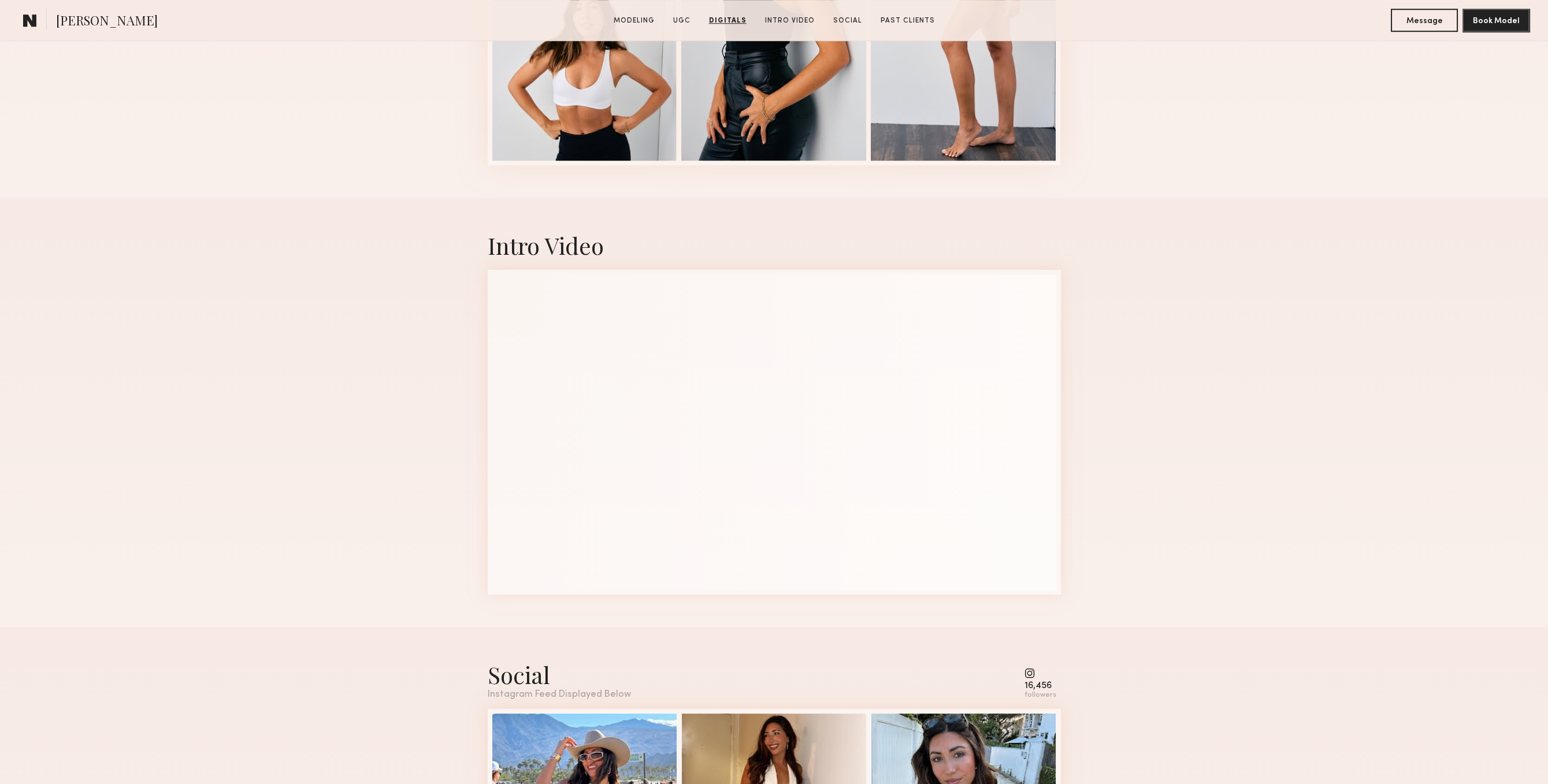
scroll to position [3160, 0]
click at [1413, 25] on button "Message" at bounding box center [1424, 20] width 67 height 23
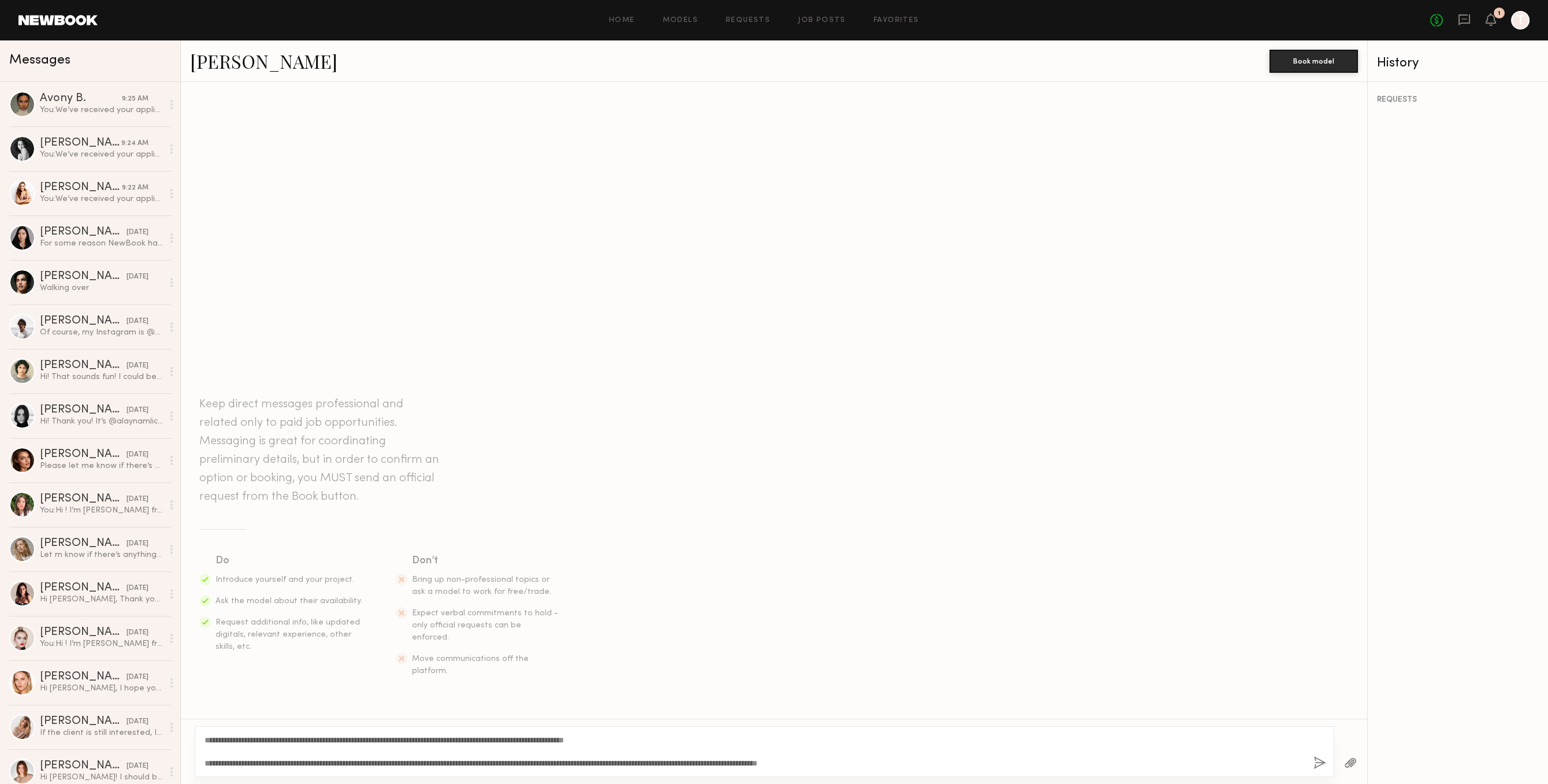
type textarea "**********"
click at [1323, 756] on div "**********" at bounding box center [764, 751] width 1140 height 51
click at [1312, 769] on div "**********" at bounding box center [764, 751] width 1140 height 51
click at [1313, 762] on div "**********" at bounding box center [764, 751] width 1140 height 51
click at [1321, 762] on button "button" at bounding box center [1320, 763] width 13 height 14
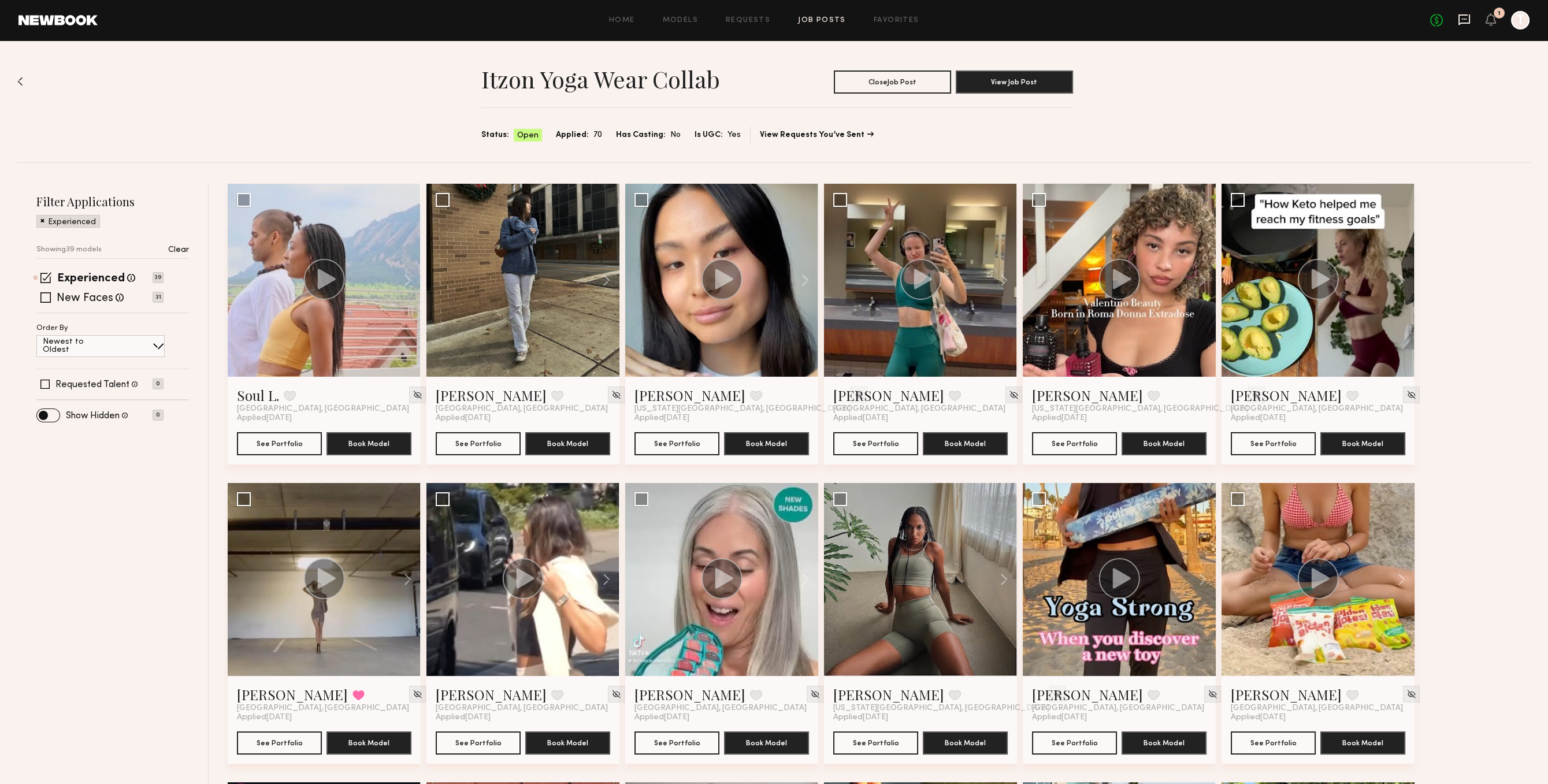
click at [1464, 25] on icon at bounding box center [1464, 20] width 13 height 13
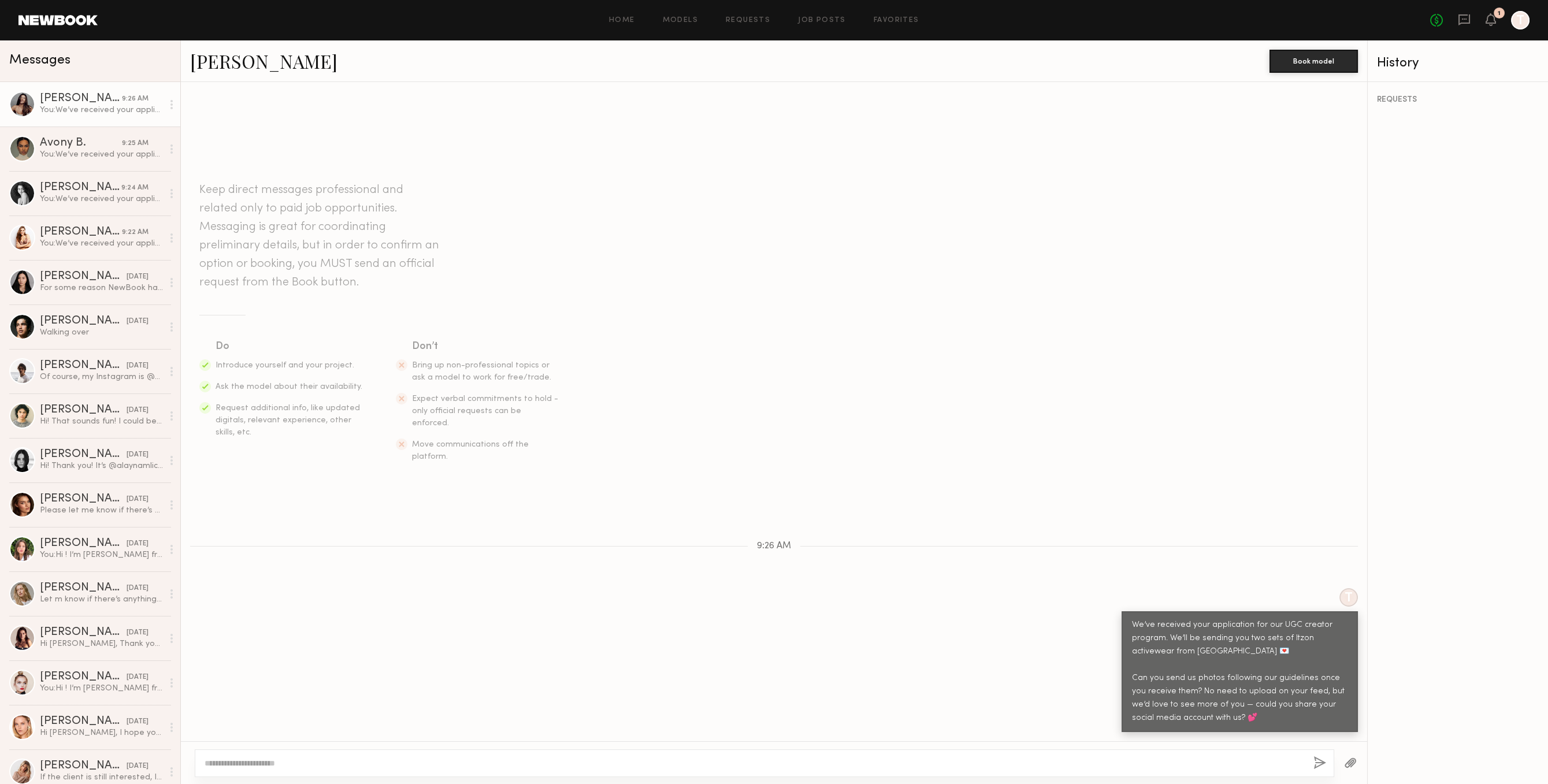
click at [243, 65] on link "[PERSON_NAME]" at bounding box center [263, 61] width 147 height 25
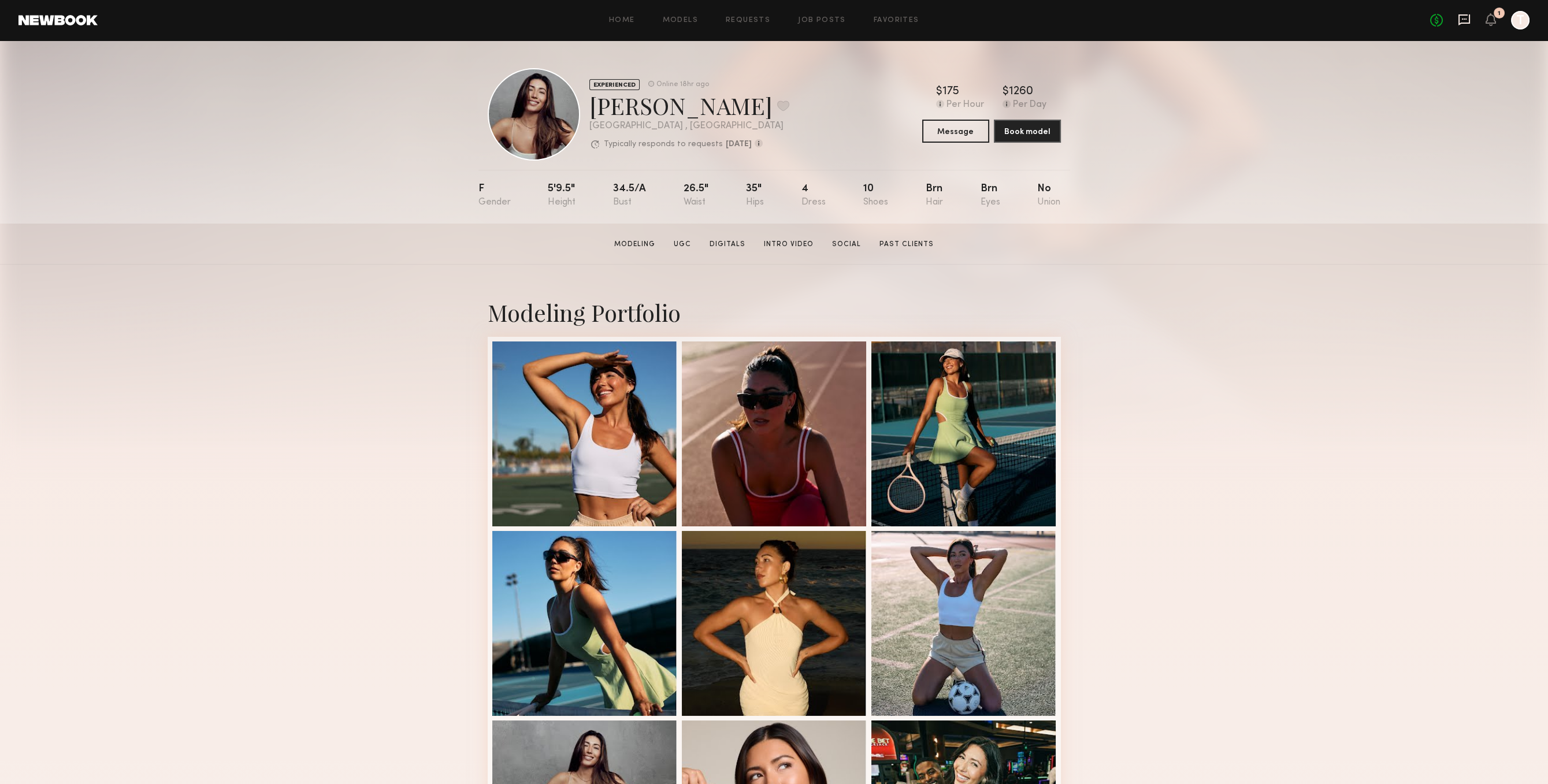
click at [1460, 17] on icon at bounding box center [1464, 20] width 12 height 11
